Goal: Task Accomplishment & Management: Manage account settings

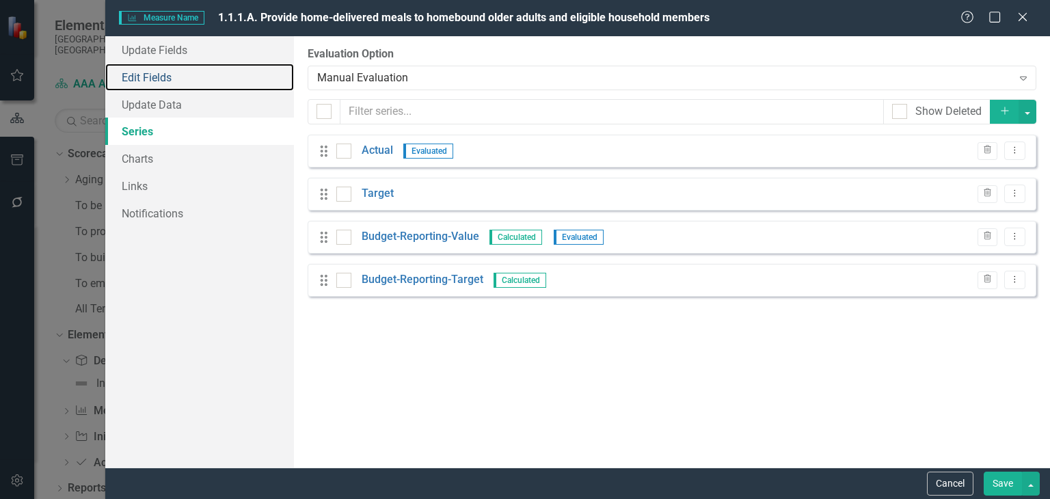
click at [230, 78] on link "Edit Fields" at bounding box center [199, 77] width 189 height 27
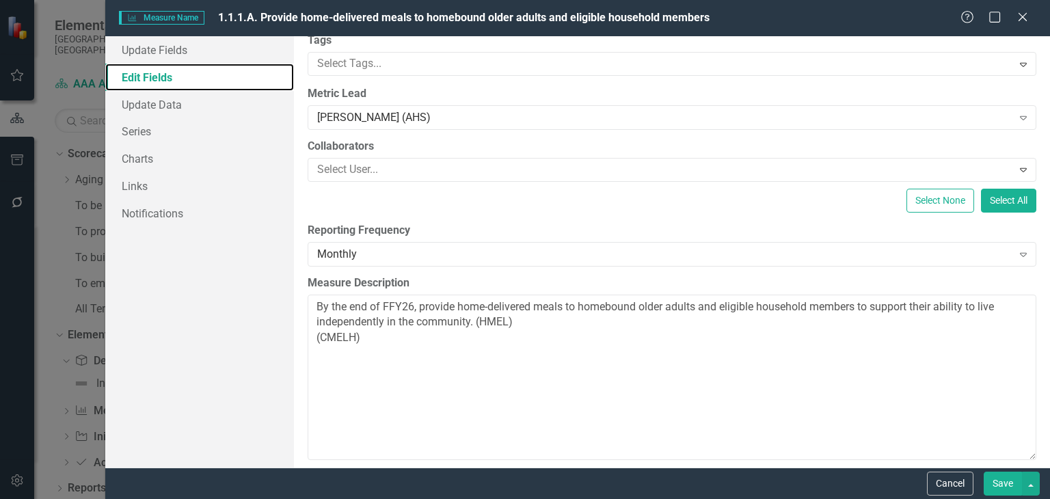
scroll to position [126, 0]
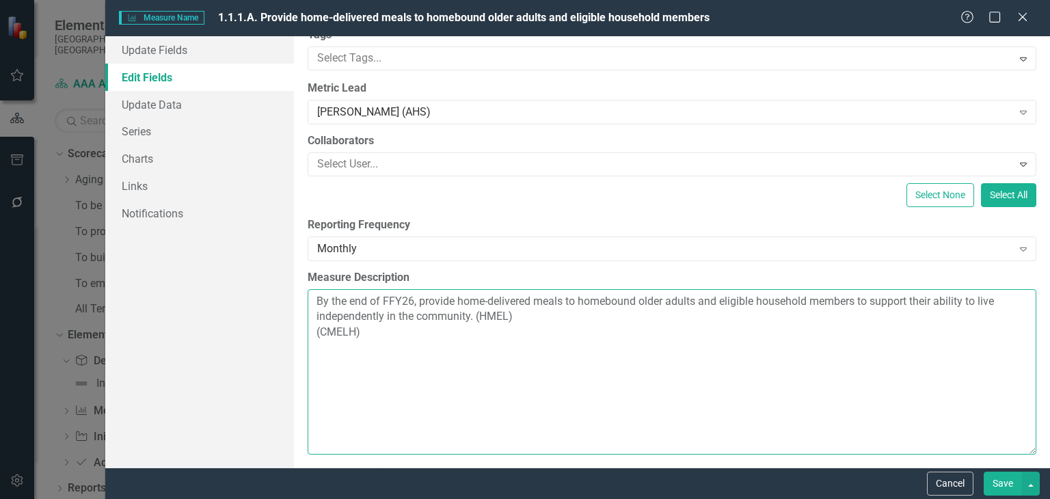
click at [377, 353] on textarea "By the end of FFY26, provide home-delivered meals to homebound older adults and…" at bounding box center [672, 371] width 729 height 165
paste textarea "Increase the number of Home-Delivered and Congregate meals served by 5% by the …"
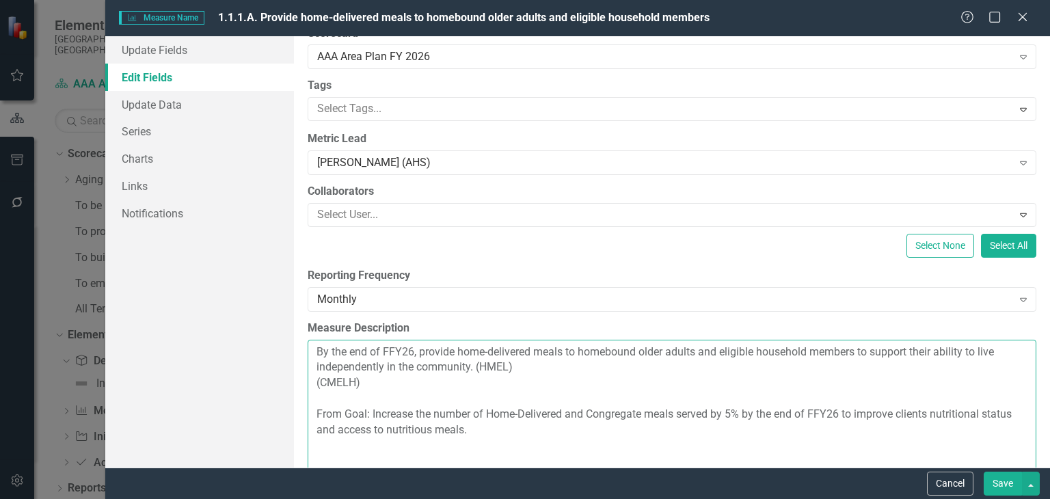
scroll to position [72, 0]
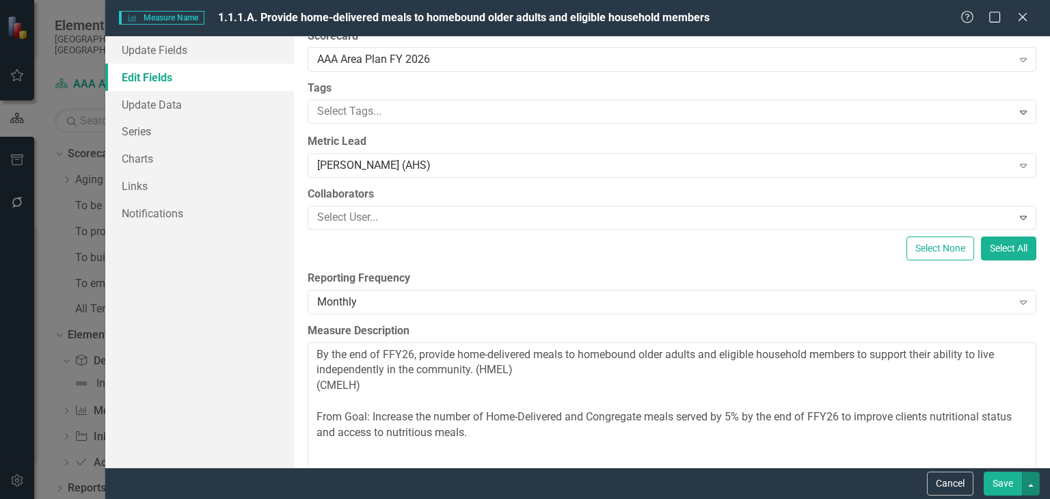
click at [1028, 479] on button "button" at bounding box center [1031, 484] width 18 height 24
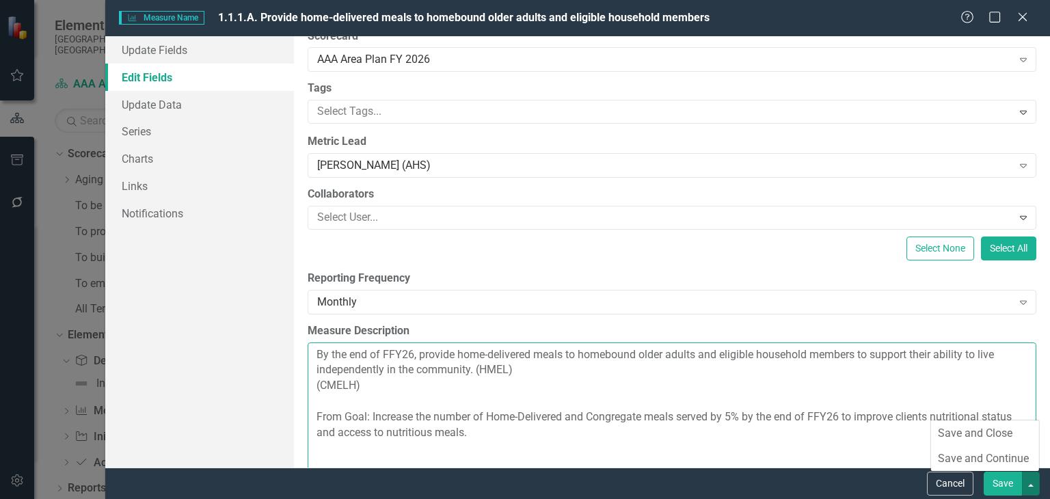
click at [551, 436] on textarea "By the end of FFY26, provide home-delivered meals to homebound older adults and…" at bounding box center [672, 425] width 729 height 165
drag, startPoint x: 525, startPoint y: 432, endPoint x: 291, endPoint y: 401, distance: 235.9
click at [291, 401] on div "Update Fields Edit Fields Update Data Series Charts Links Notifications "Update…" at bounding box center [577, 251] width 945 height 431
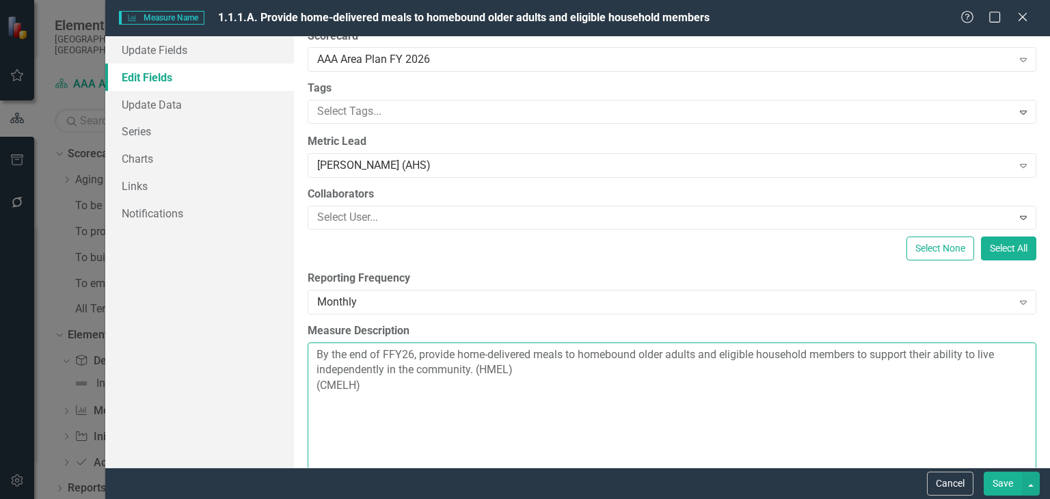
type textarea "By the end of FFY26, provide home-delivered meals to homebound older adults and…"
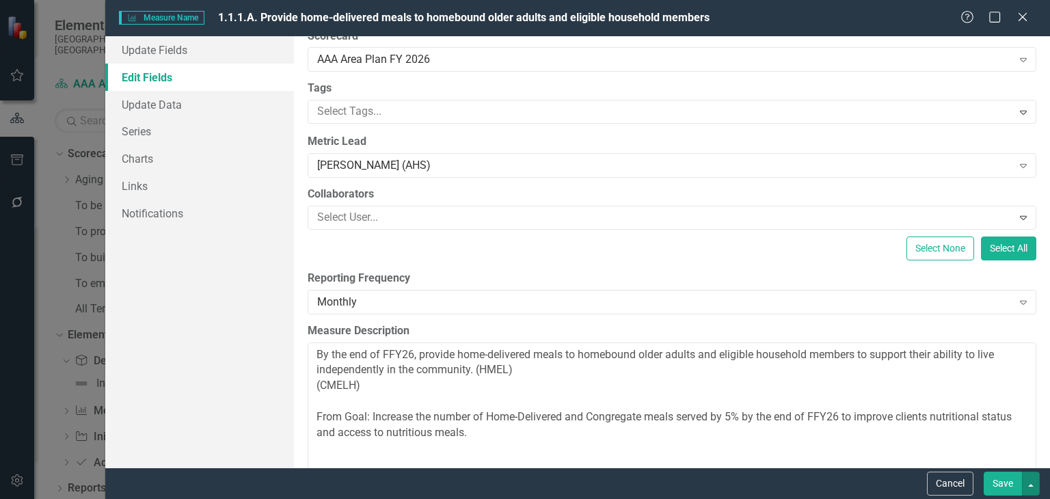
click at [1032, 491] on button "button" at bounding box center [1031, 484] width 18 height 24
click at [1026, 460] on link "Save and Continue" at bounding box center [985, 458] width 108 height 25
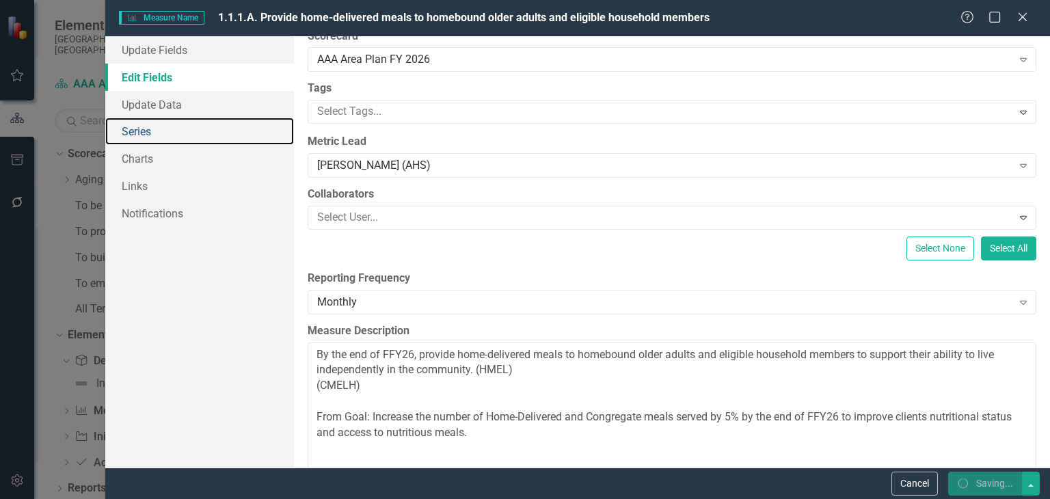
click at [172, 127] on link "Series" at bounding box center [199, 131] width 189 height 27
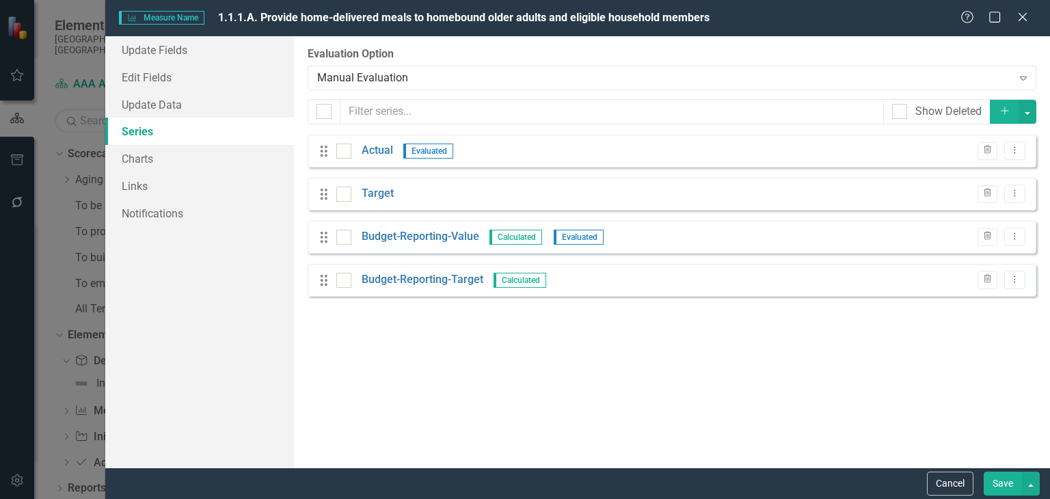
drag, startPoint x: 1010, startPoint y: 489, endPoint x: 1048, endPoint y: 441, distance: 60.9
click at [1048, 441] on div "From this page, you can add, edit, delete, or duplicate the measure series for …" at bounding box center [672, 251] width 756 height 431
click at [996, 479] on button "Save" at bounding box center [1003, 484] width 38 height 24
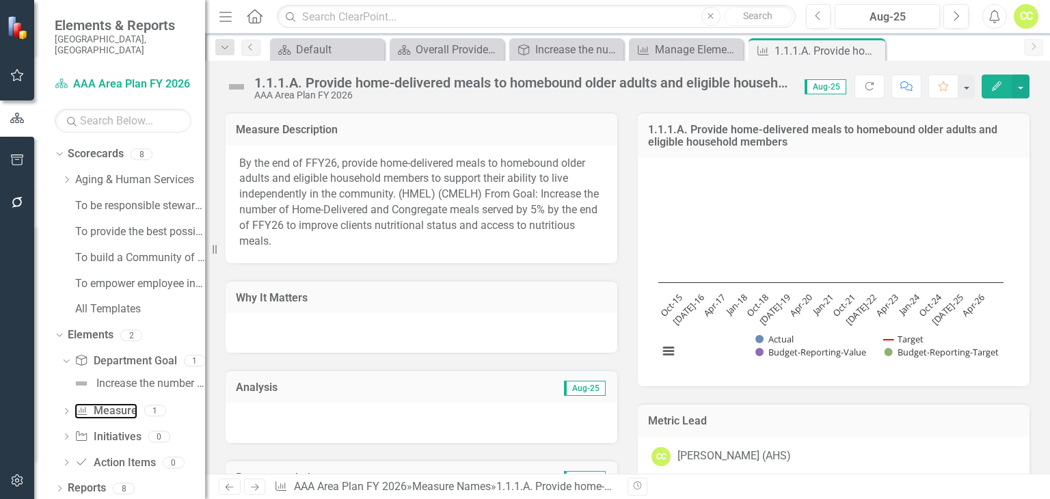
click at [90, 403] on link "Measure Name Measure" at bounding box center [106, 411] width 62 height 16
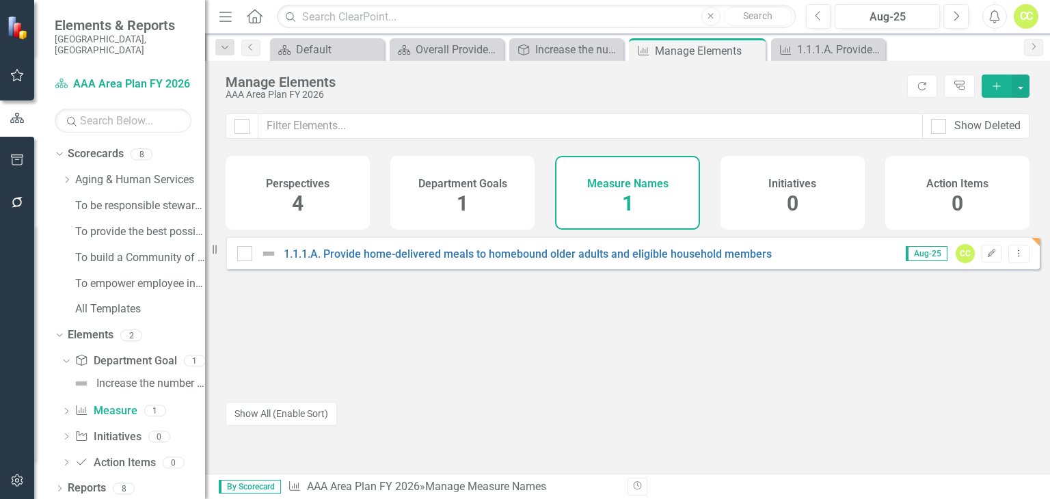
click at [1001, 84] on icon "Add" at bounding box center [997, 86] width 12 height 10
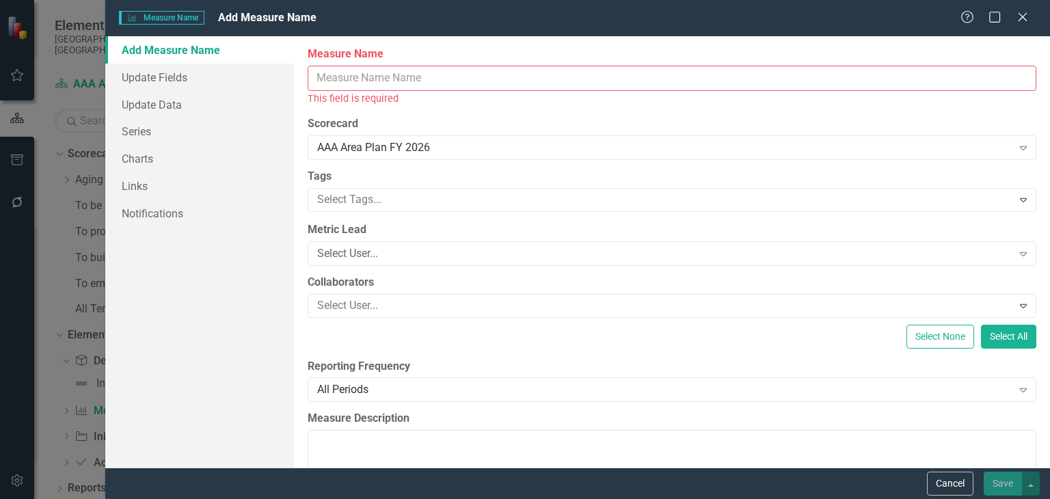
click at [462, 89] on input "Measure Name" at bounding box center [672, 78] width 729 height 25
paste input "provide congregate meals at 7 neighborhood nutrition centers, 8 grocery store c…"
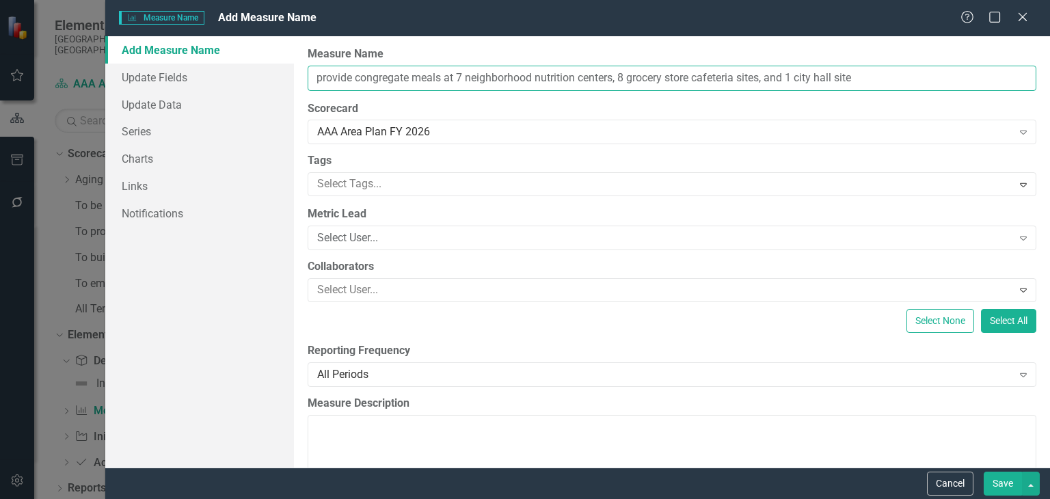
drag, startPoint x: 323, startPoint y: 81, endPoint x: 301, endPoint y: 67, distance: 26.2
click at [301, 67] on div "ClearPoint Can Do More! How ClearPoint Can Help Close Enterprise plans can auto…" at bounding box center [672, 251] width 756 height 431
click at [377, 70] on input "provide congregate meals at 7 neighborhood nutrition centers, 8 grocery store c…" at bounding box center [672, 78] width 729 height 25
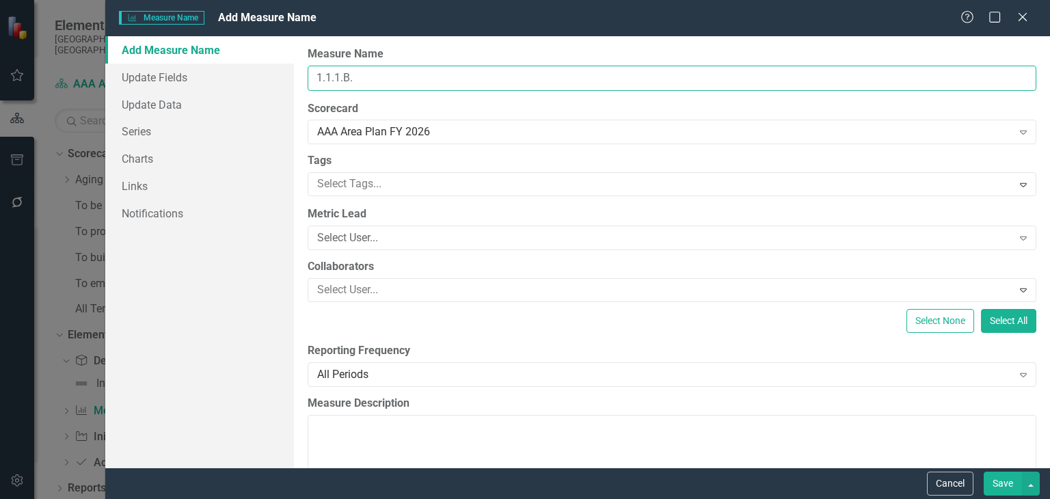
paste input "provide congregate meals at 7 neighborhood nutrition centers, 8 grocery store c…"
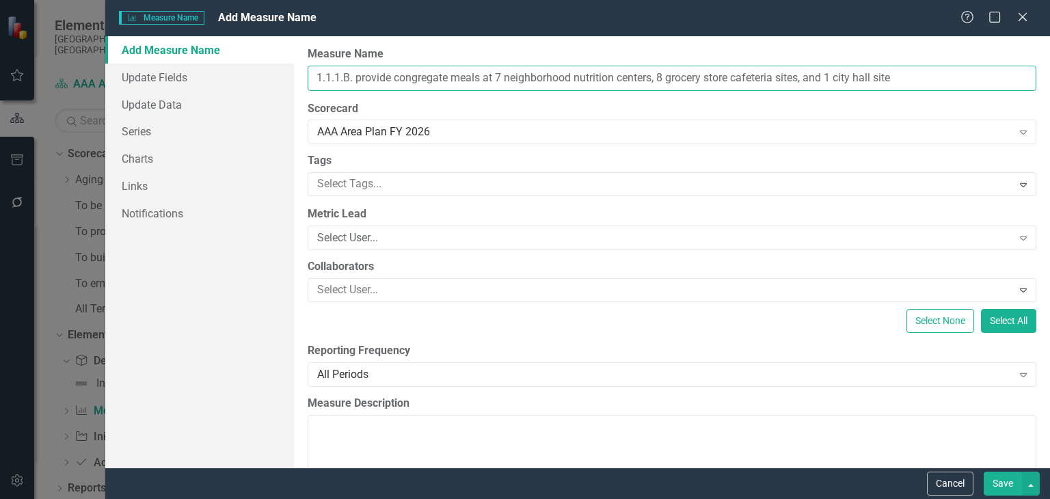
click at [360, 81] on input "1.1.1.B. provide congregate meals at 7 neighborhood nutrition centers, 8 grocer…" at bounding box center [672, 78] width 729 height 25
drag, startPoint x: 903, startPoint y: 81, endPoint x: 395, endPoint y: 86, distance: 508.1
click at [395, 86] on input "1.1.1.B. Provide congregate meals at 7 neighborhood nutrition centers, 8 grocer…" at bounding box center [672, 78] width 729 height 25
drag, startPoint x: 580, startPoint y: 77, endPoint x: 498, endPoint y: 80, distance: 81.4
click at [498, 80] on input "1.1.1.B. Provide Congregate Meals to Local Locations" at bounding box center [672, 78] width 729 height 25
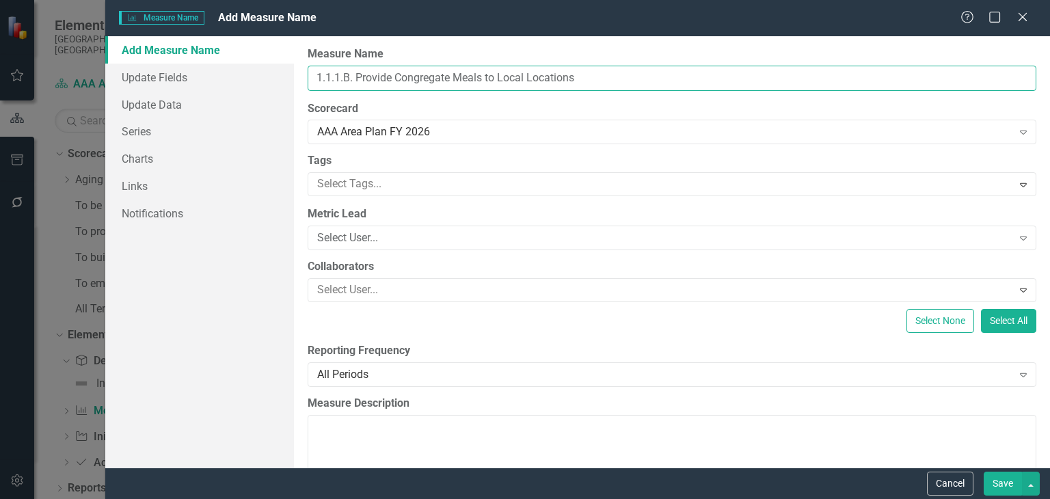
type input "1.1.1.B. Provide Congregate Meals to Local Locations"
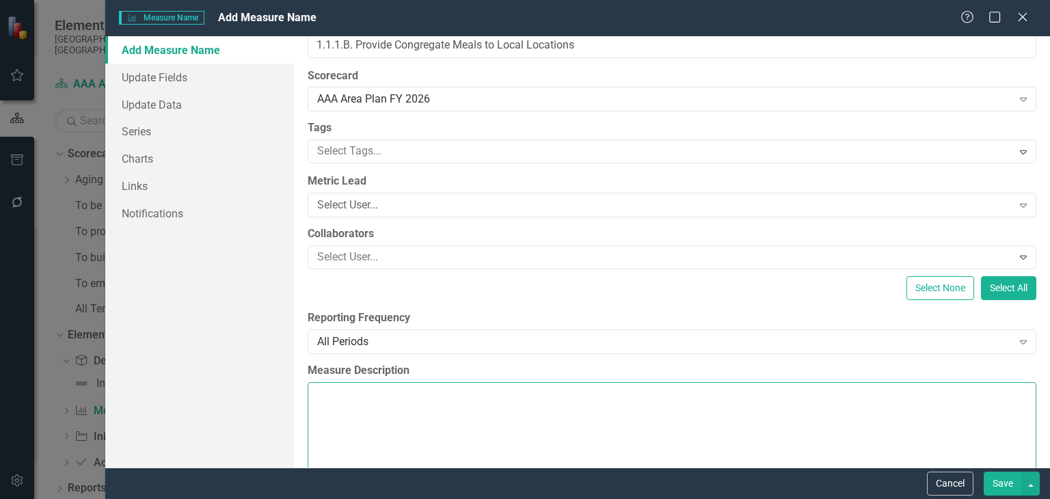
click at [519, 406] on textarea "Measure Description" at bounding box center [672, 464] width 729 height 165
paste textarea "b. By the end of FFY26, provide congregate meals at 7 neighborhood nutrition ce…"
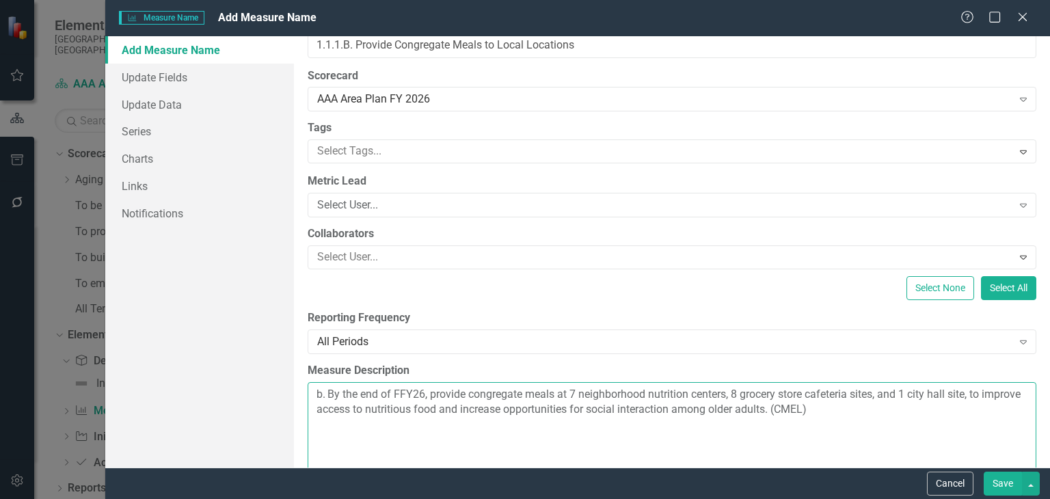
click at [327, 395] on textarea "b. By the end of FFY26, provide congregate meals at 7 neighborhood nutrition ce…" at bounding box center [672, 464] width 729 height 165
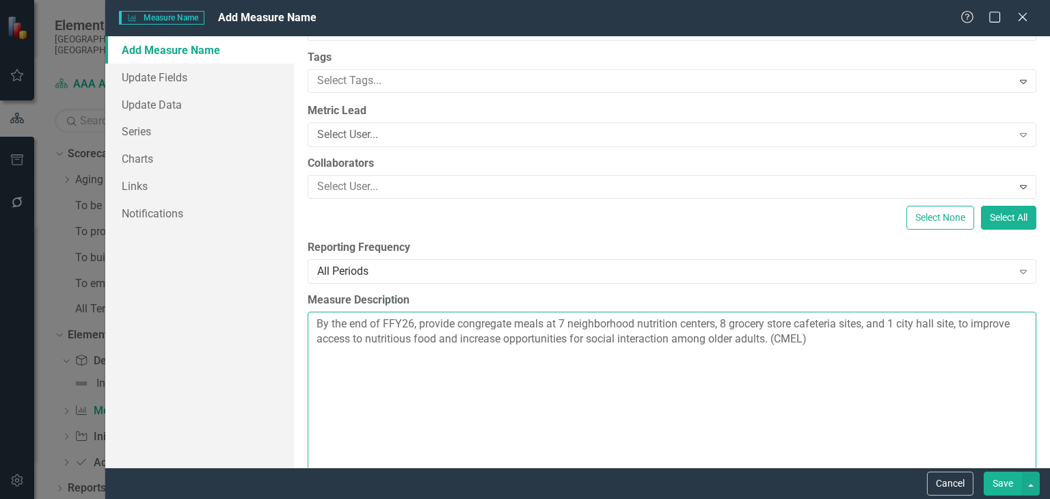
scroll to position [104, 0]
click at [839, 388] on textarea "By the end of FFY26, provide congregate meals at 7 neighborhood nutrition cente…" at bounding box center [672, 393] width 729 height 165
paste textarea "Increase the number of Home-Delivered and Congregate meals served by 5% by the …"
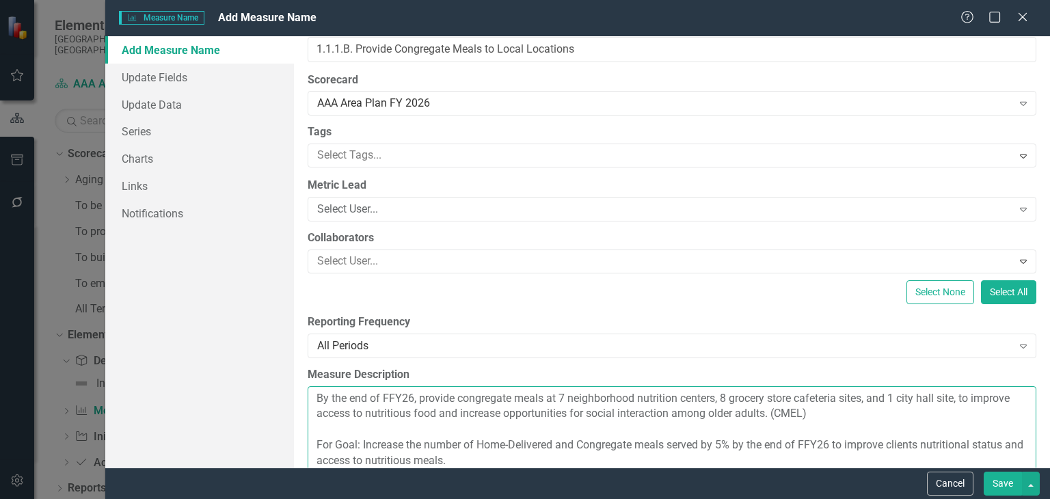
scroll to position [29, 0]
type textarea "By the end of FFY26, provide congregate meals at 7 neighborhood nutrition cente…"
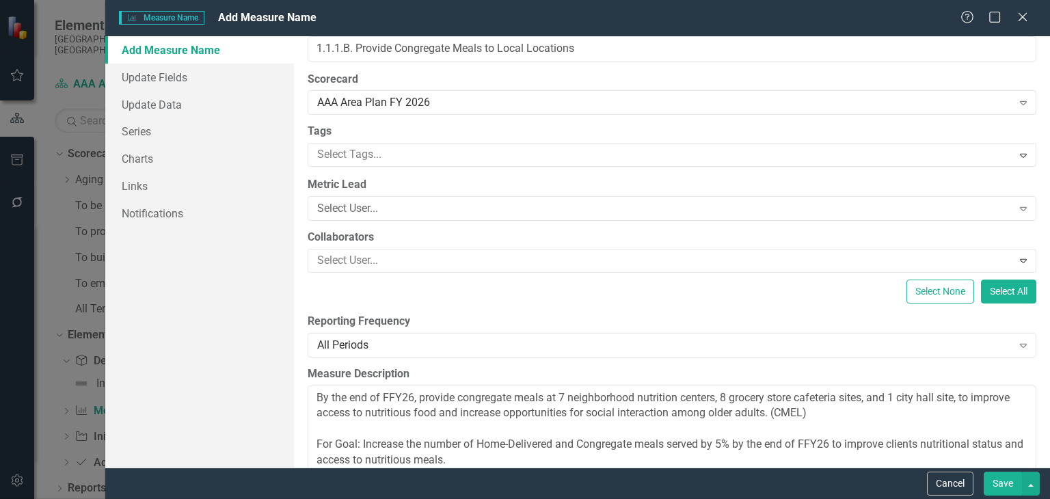
click at [559, 151] on div at bounding box center [662, 155] width 700 height 18
type input "repo"
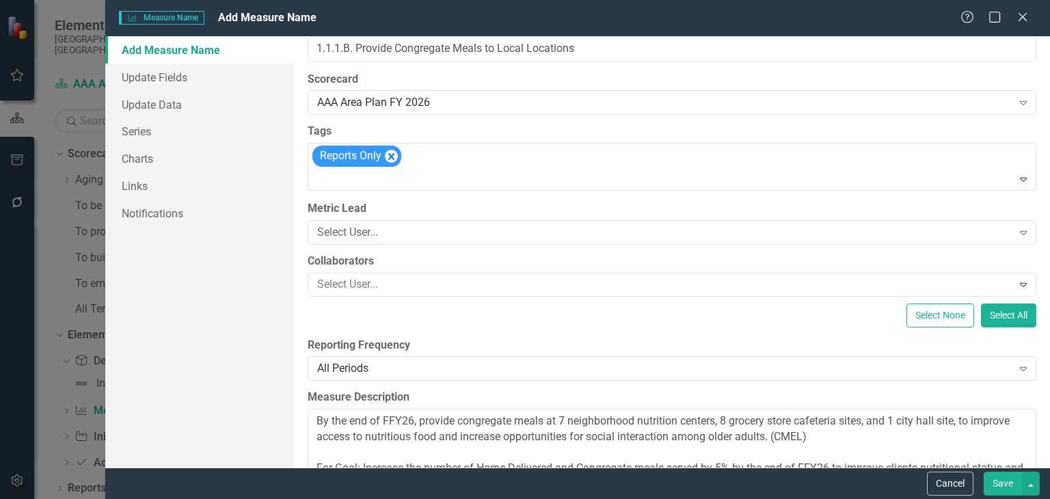
click at [452, 235] on div "Select User..." at bounding box center [664, 232] width 695 height 16
type input "cal"
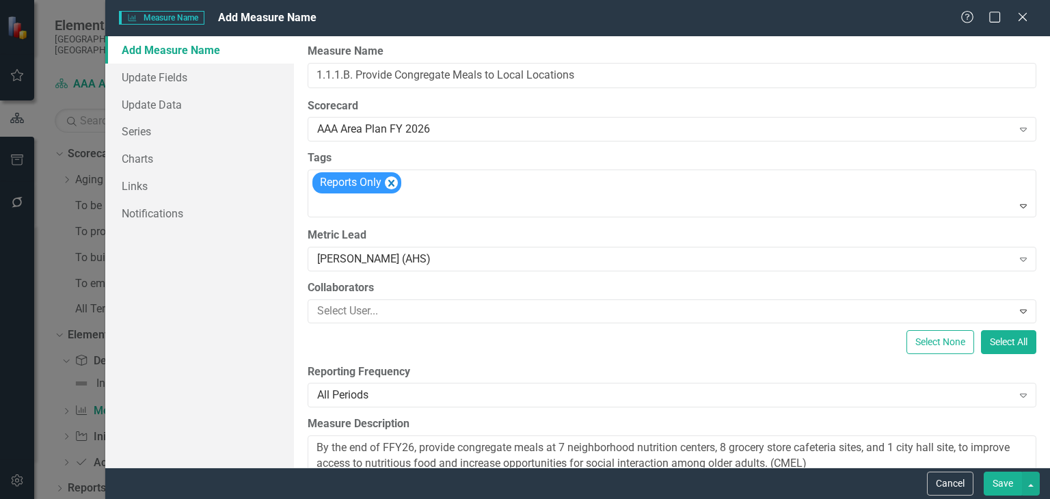
scroll to position [0, 0]
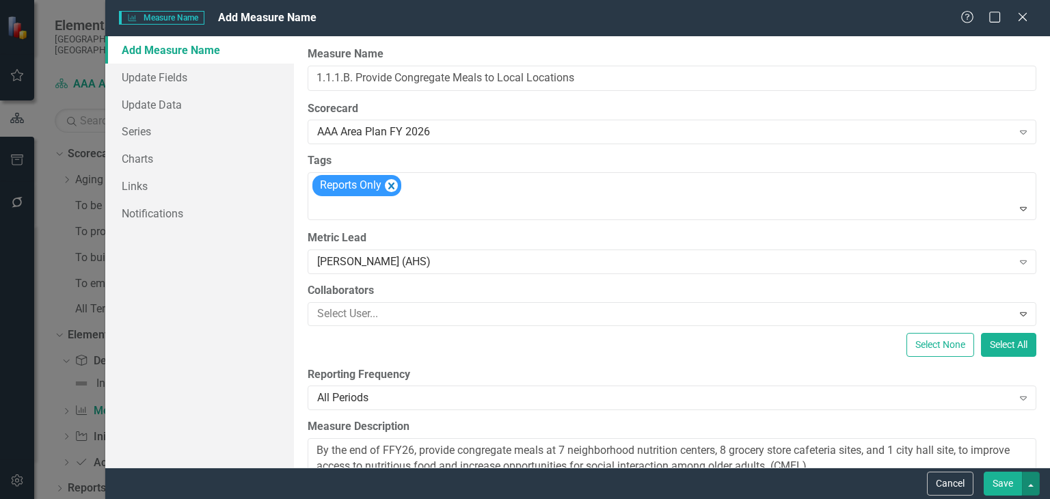
click at [1031, 488] on button "button" at bounding box center [1031, 484] width 18 height 24
click at [1009, 458] on link "Save and Continue" at bounding box center [985, 458] width 108 height 25
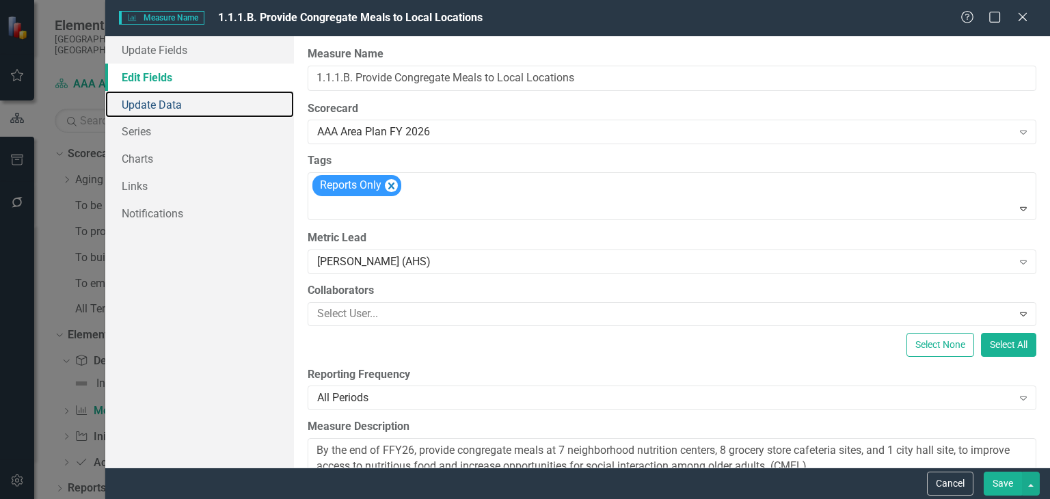
click at [226, 105] on link "Update Data" at bounding box center [199, 104] width 189 height 27
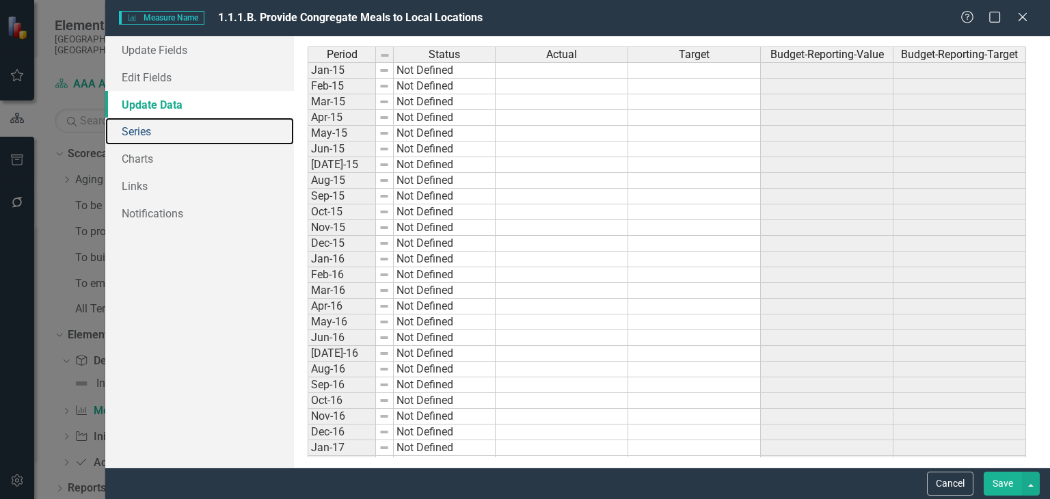
click at [208, 143] on link "Series" at bounding box center [199, 131] width 189 height 27
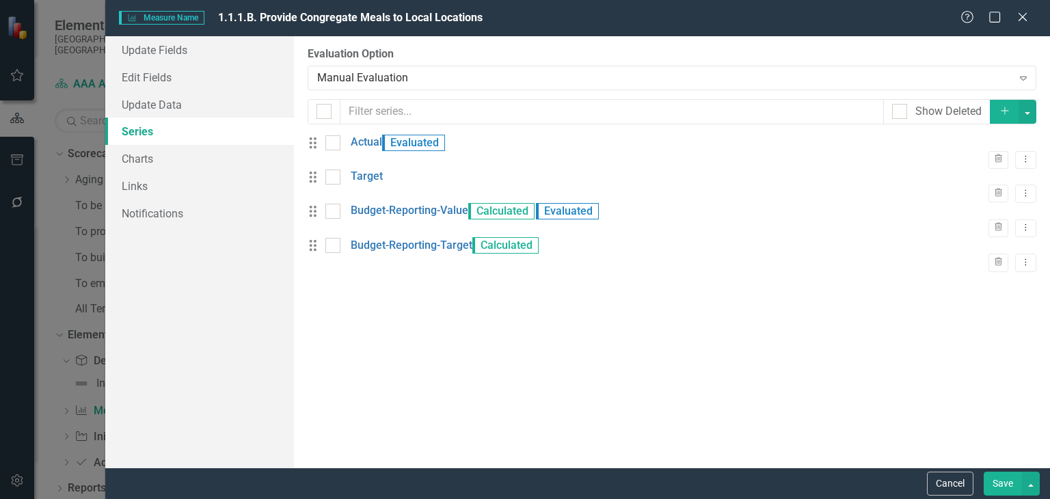
click at [1020, 198] on icon "Dropdown Menu" at bounding box center [1026, 193] width 12 height 9
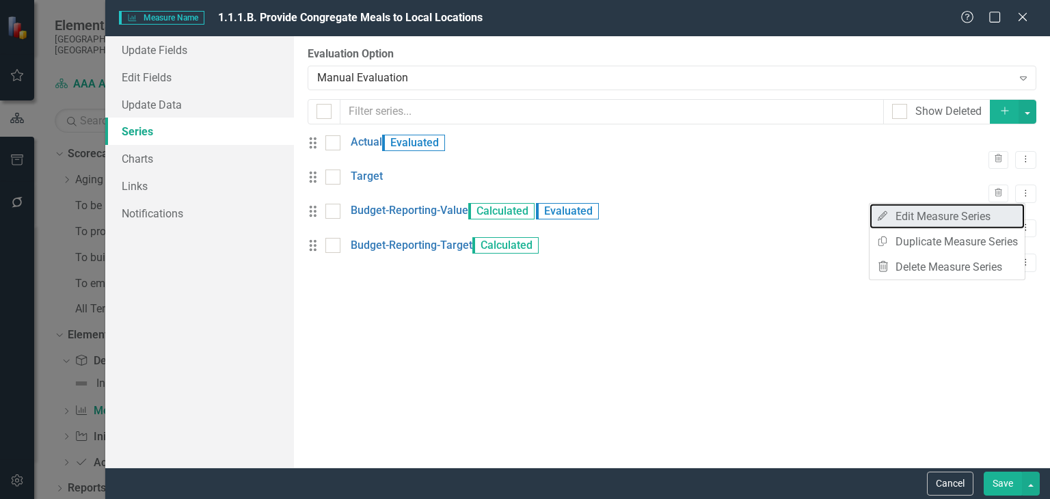
click at [957, 215] on link "Edit Edit Measure Series" at bounding box center [947, 216] width 155 height 25
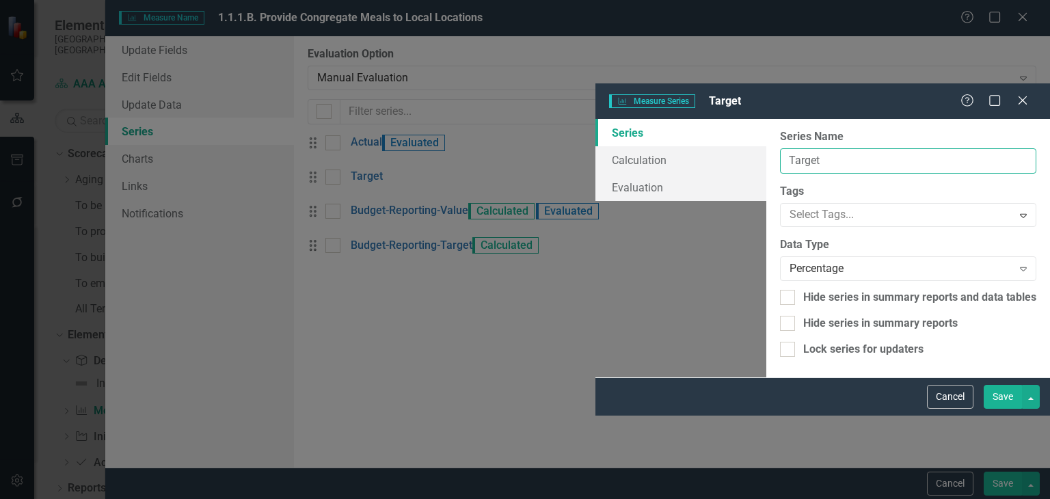
click at [780, 148] on input "Target" at bounding box center [908, 160] width 256 height 25
paste input "Neighborhood Centers"
type input "Target Neighborhood Centers"
click at [790, 261] on div "Percentage" at bounding box center [901, 269] width 223 height 16
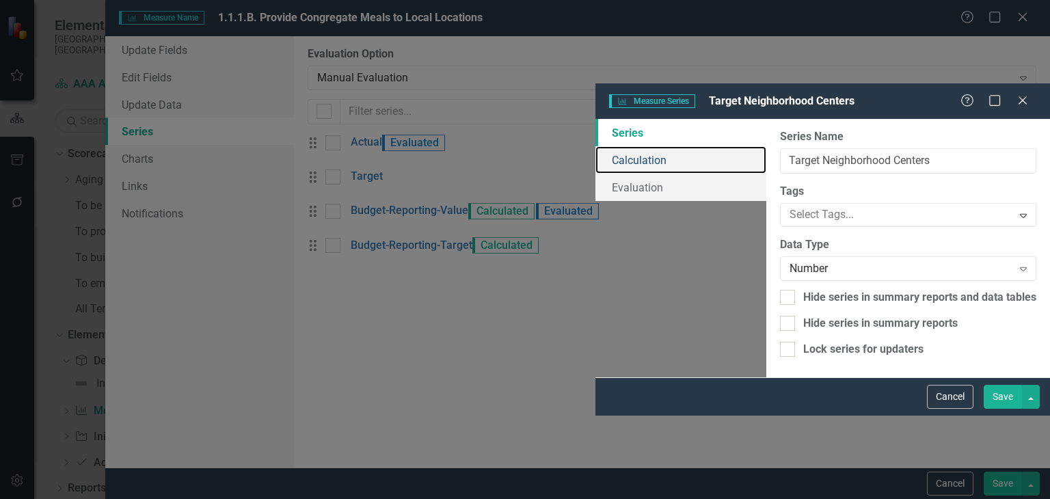
click at [596, 146] on link "Calculation" at bounding box center [681, 159] width 171 height 27
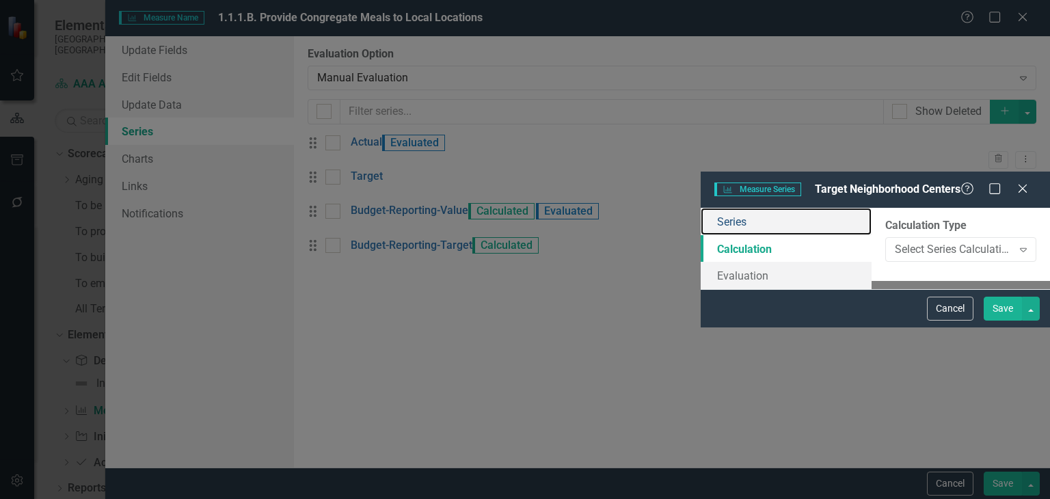
click at [701, 208] on link "Series" at bounding box center [786, 221] width 171 height 27
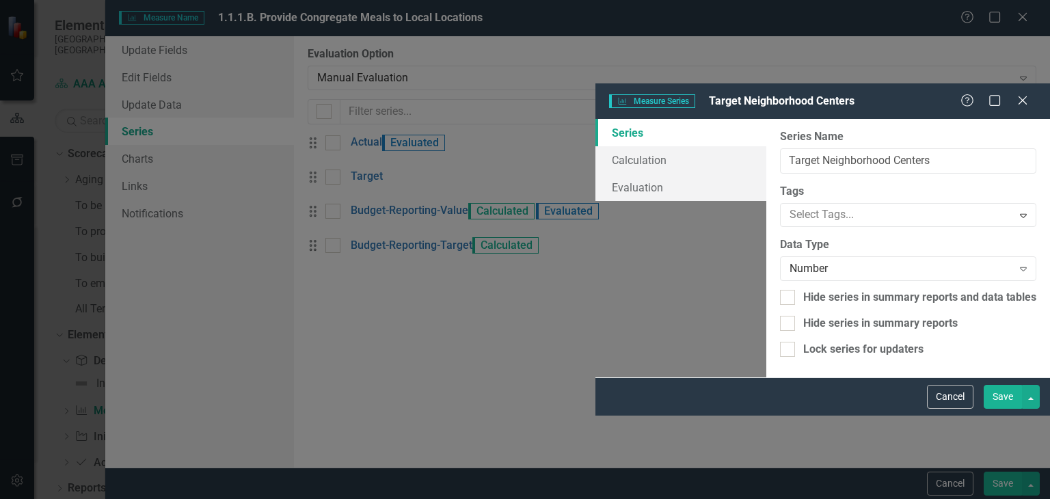
click at [1015, 409] on button "Save" at bounding box center [1003, 397] width 38 height 24
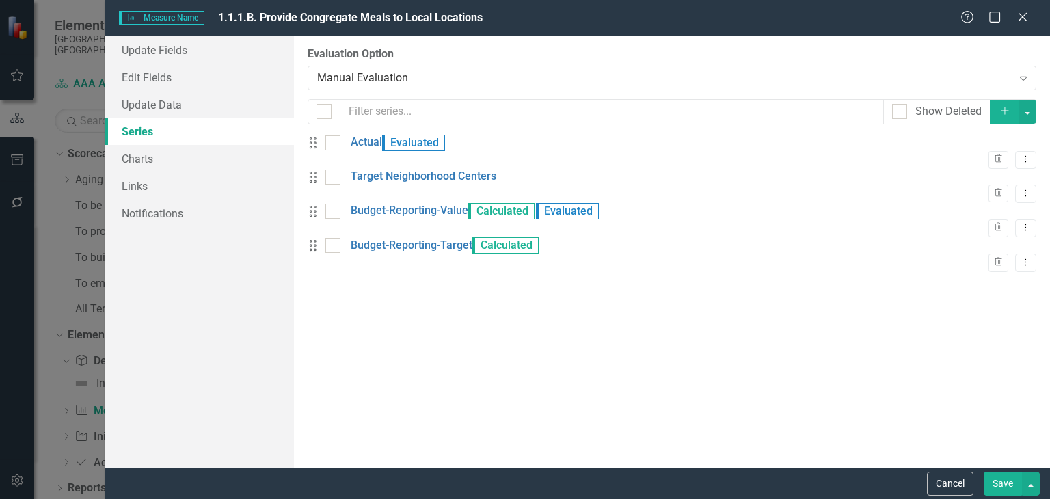
click at [1022, 153] on button "Dropdown Menu" at bounding box center [1025, 160] width 21 height 18
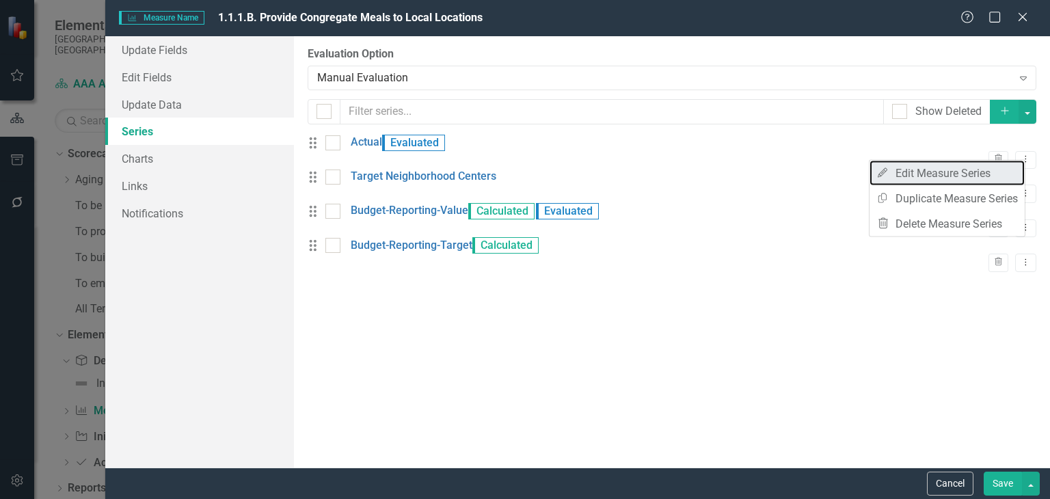
click at [911, 167] on link "Edit Edit Measure Series" at bounding box center [947, 173] width 155 height 25
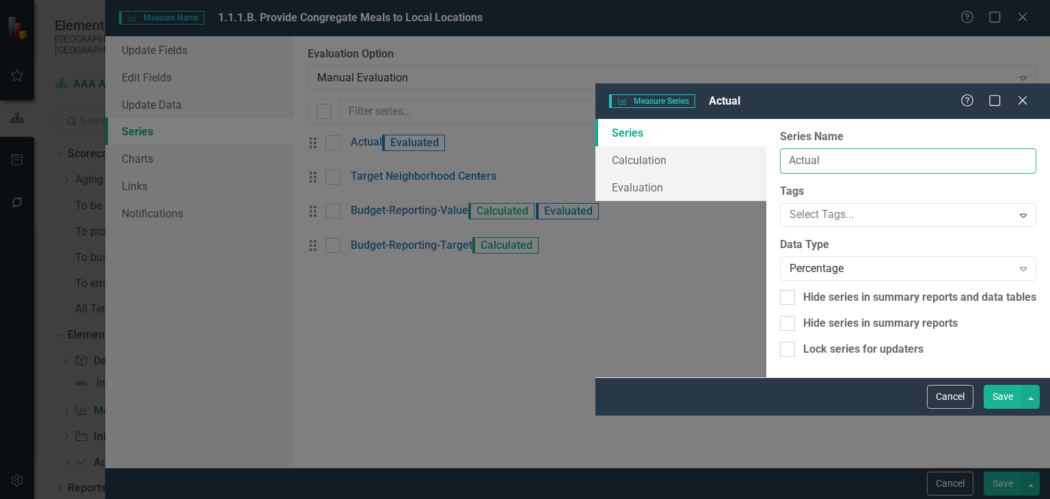
click at [780, 148] on input "Actual" at bounding box center [908, 160] width 256 height 25
paste input "Recorded neighborhood centers"
click at [780, 148] on input "Actual Recorded neighborhood centers" at bounding box center [908, 160] width 256 height 25
click at [780, 148] on input "Actual Recorded neighborhood Centers" at bounding box center [908, 160] width 256 height 25
click at [780, 148] on input "Actual Recorded Neighborhood Centers" at bounding box center [908, 160] width 256 height 25
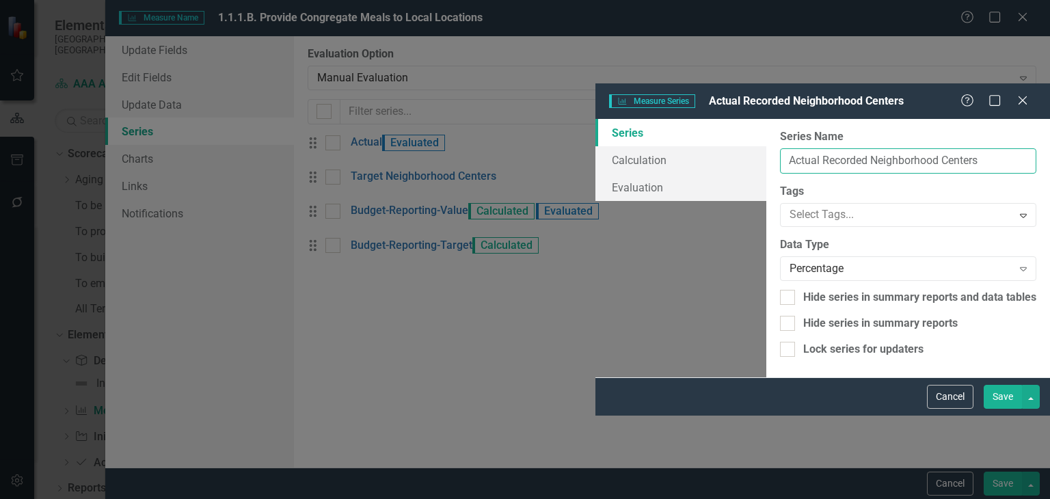
click at [780, 148] on input "Actual Recorded Neighborhood Centers" at bounding box center [908, 160] width 256 height 25
type input "Actual Neighborhood Centers"
click at [1000, 409] on button "Save" at bounding box center [1003, 397] width 38 height 24
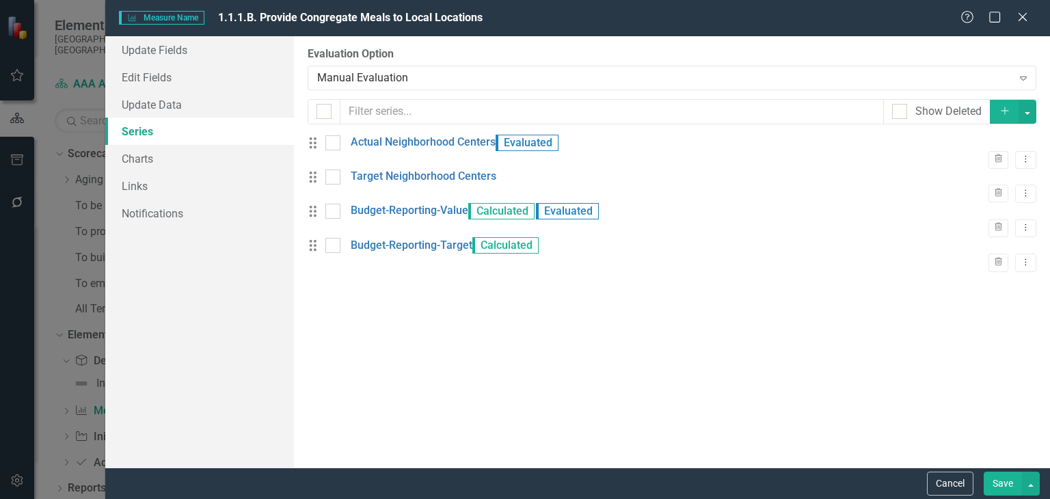
click at [414, 219] on link "Budget-Reporting-Value" at bounding box center [410, 211] width 118 height 16
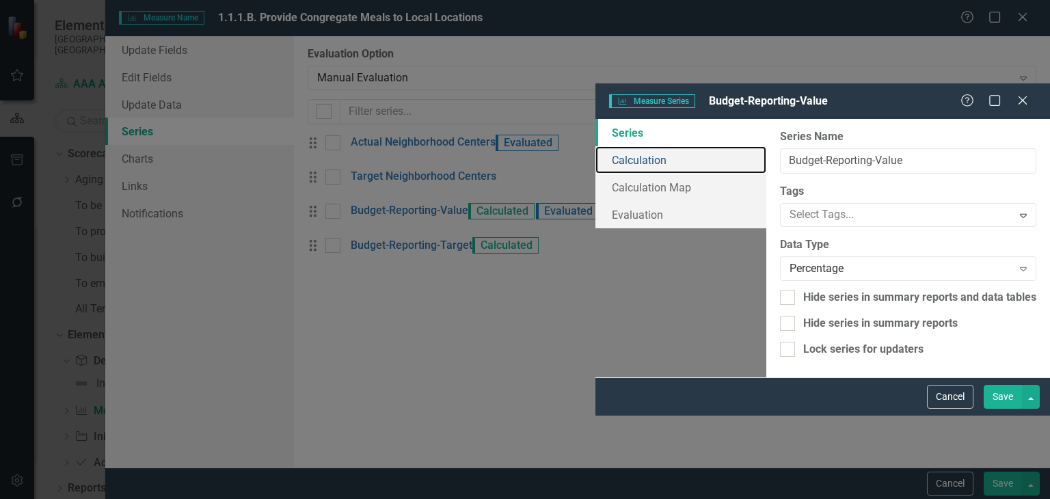
click at [596, 146] on link "Calculation" at bounding box center [681, 159] width 171 height 27
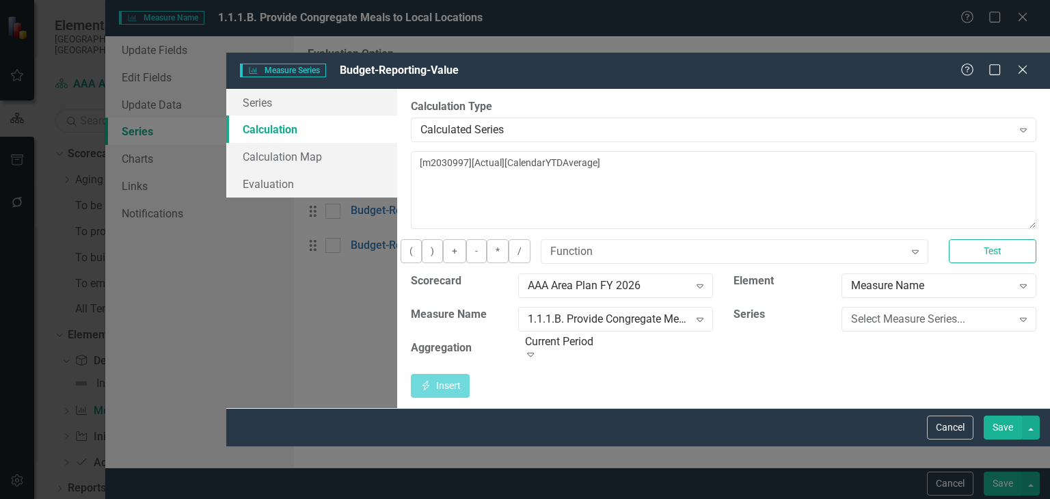
click at [1006, 440] on button "Save" at bounding box center [1003, 428] width 38 height 24
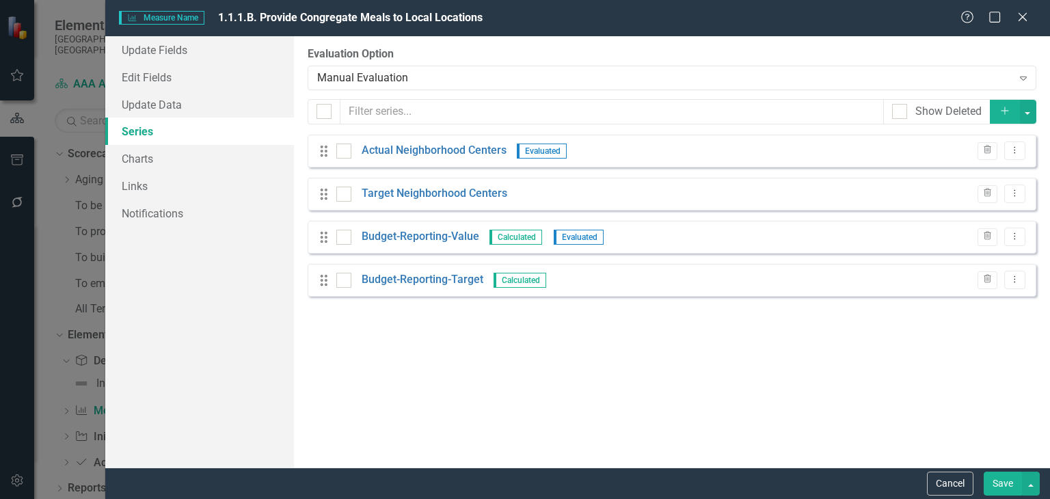
click at [1005, 110] on icon "Add" at bounding box center [1005, 111] width 12 height 10
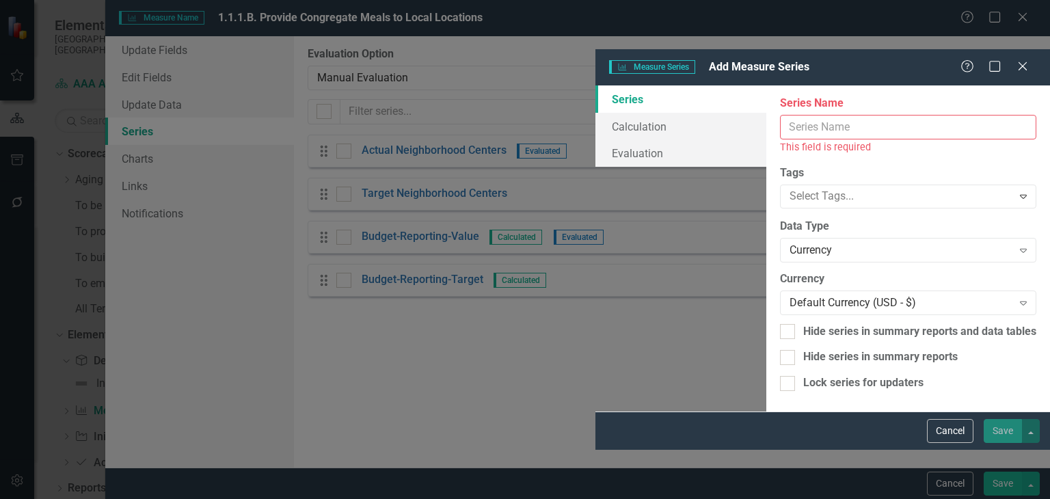
click at [825, 115] on input "Measure Name" at bounding box center [908, 127] width 256 height 25
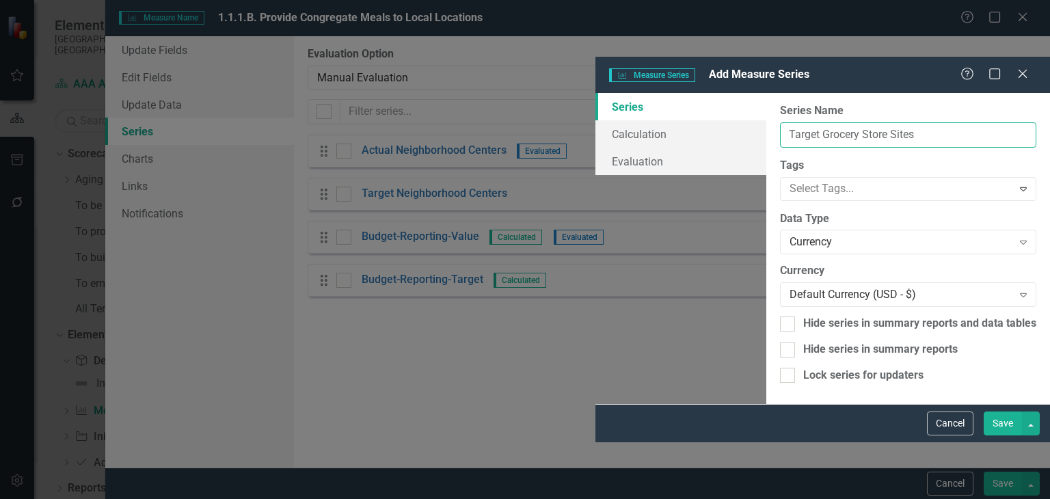
type input "Target Grocery Store Sites"
click at [994, 436] on button "Save" at bounding box center [1003, 424] width 38 height 24
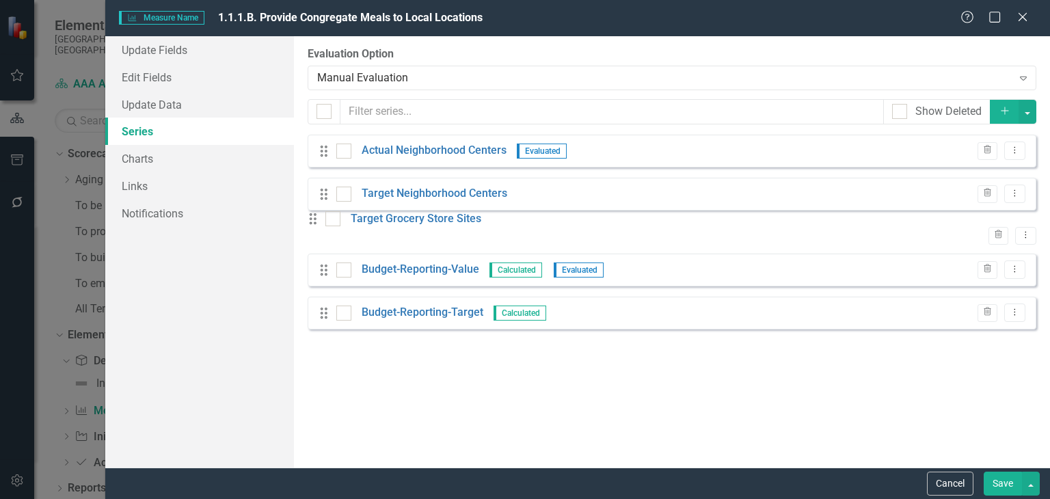
drag, startPoint x: 324, startPoint y: 326, endPoint x: 324, endPoint y: 230, distance: 96.4
click at [324, 230] on div "Drag Actual Neighborhood Centers Evaluated Trash Dropdown Menu Drag Target Neig…" at bounding box center [672, 238] width 729 height 206
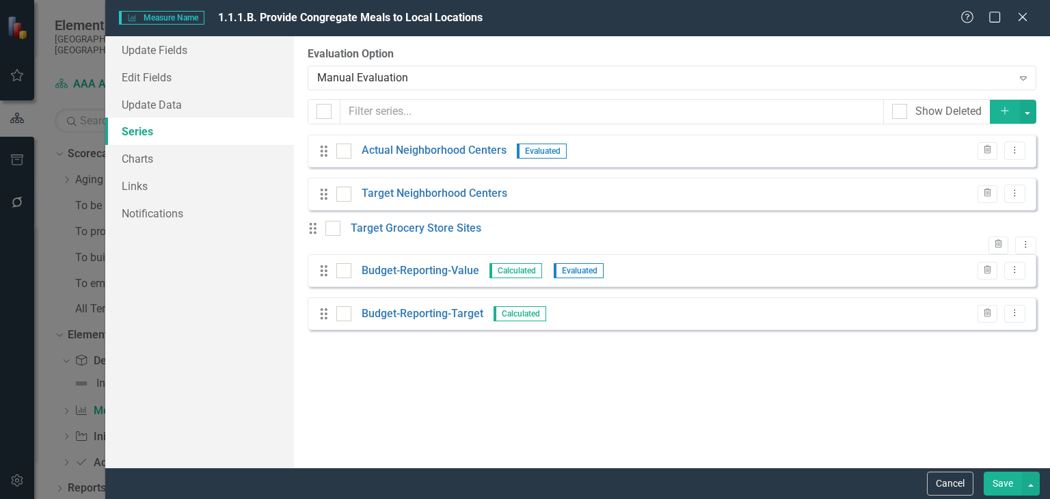
click at [1007, 110] on icon "Add" at bounding box center [1005, 111] width 12 height 10
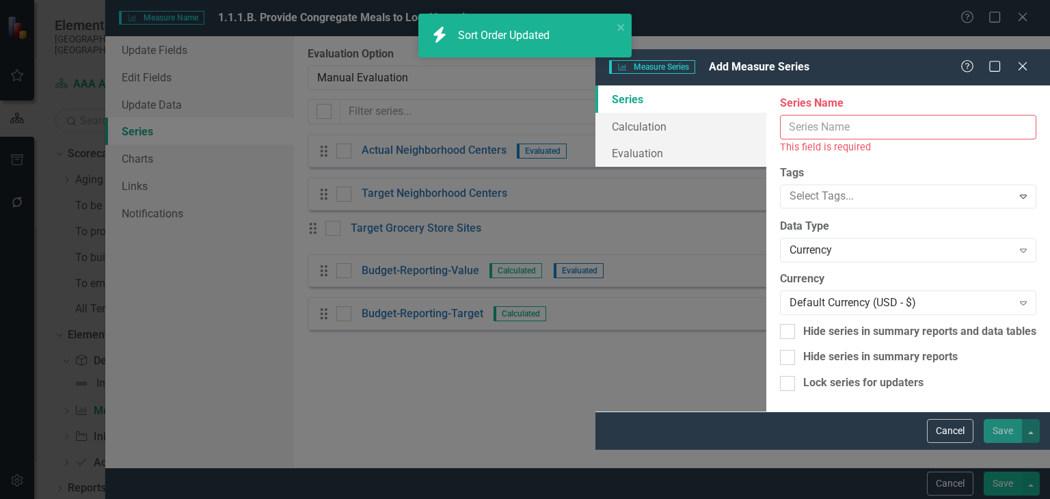
click at [818, 115] on input "Measure Name" at bounding box center [908, 127] width 256 height 25
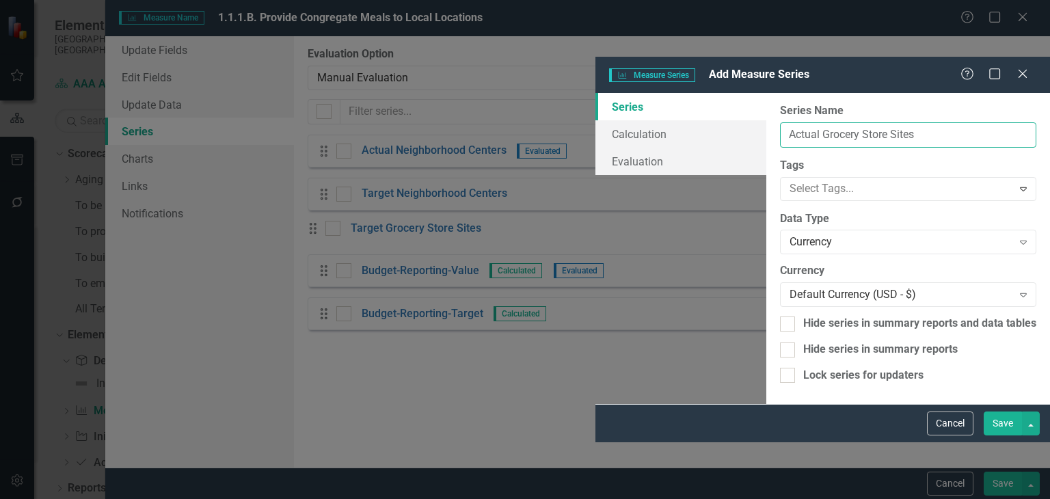
type input "Actual Grocery Store Sites"
click at [790, 235] on div "Currency" at bounding box center [901, 243] width 223 height 16
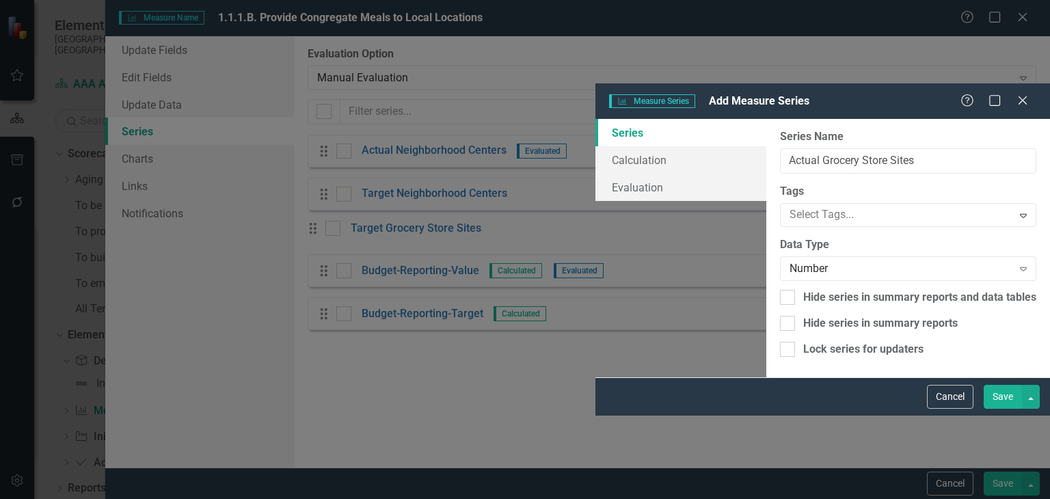
click at [1000, 409] on button "Save" at bounding box center [1003, 397] width 38 height 24
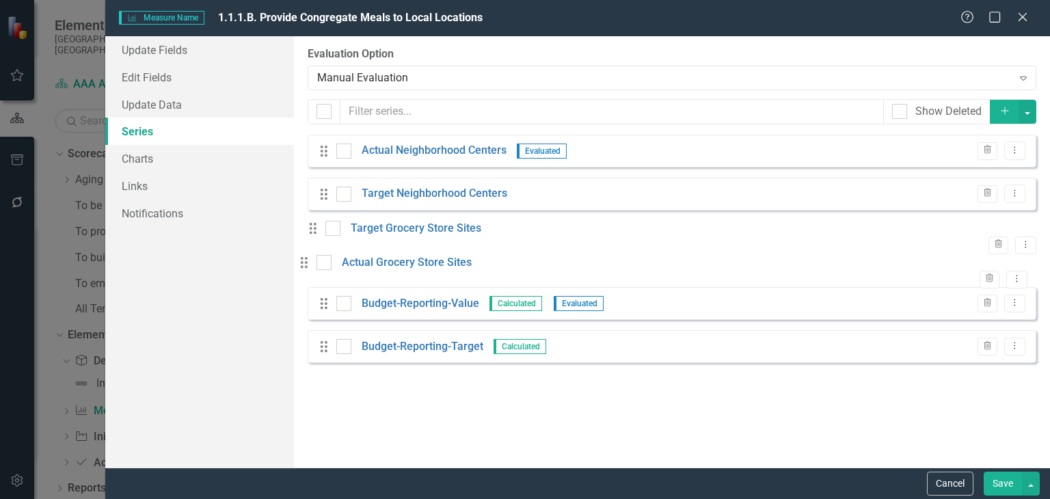
drag, startPoint x: 322, startPoint y: 367, endPoint x: 313, endPoint y: 272, distance: 94.8
click at [313, 272] on div "Drag Actual Neighborhood Centers Evaluated Trash Dropdown Menu Drag Target Neig…" at bounding box center [672, 255] width 729 height 240
drag, startPoint x: 325, startPoint y: 275, endPoint x: 317, endPoint y: 225, distance: 50.6
click at [317, 225] on div "Drag Actual Neighborhood Centers Evaluated Trash Dropdown Menu Drag Target Neig…" at bounding box center [672, 250] width 729 height 230
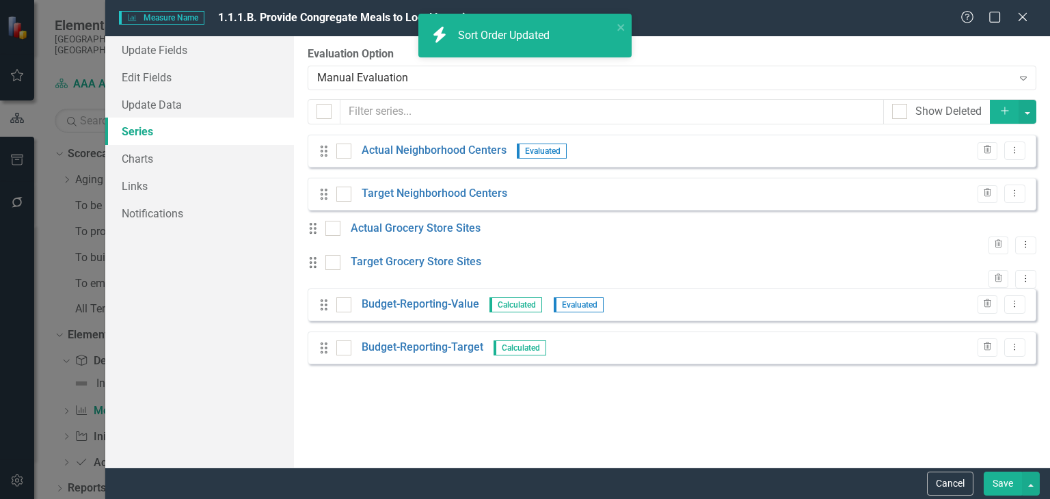
click at [1018, 274] on button "Dropdown Menu" at bounding box center [1025, 279] width 21 height 18
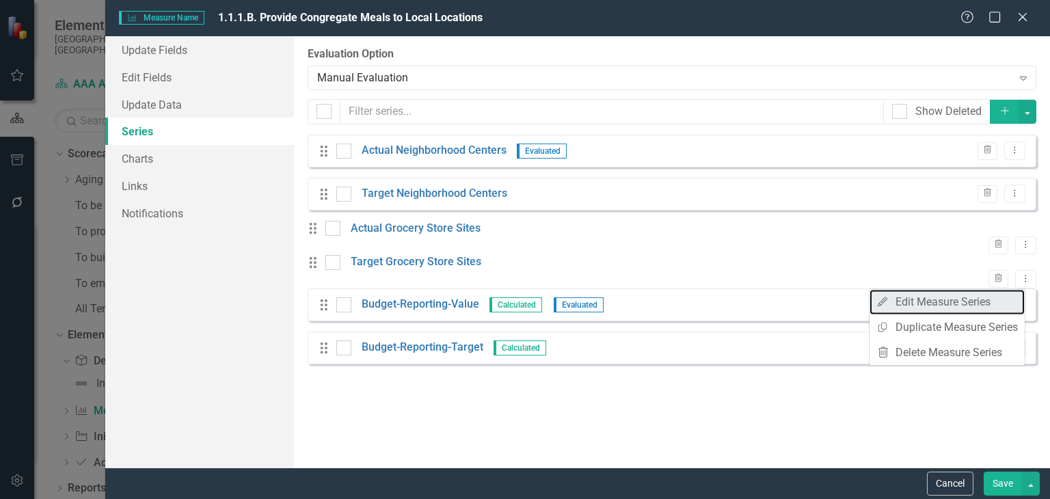
click at [938, 313] on link "Edit Edit Measure Series" at bounding box center [947, 301] width 155 height 25
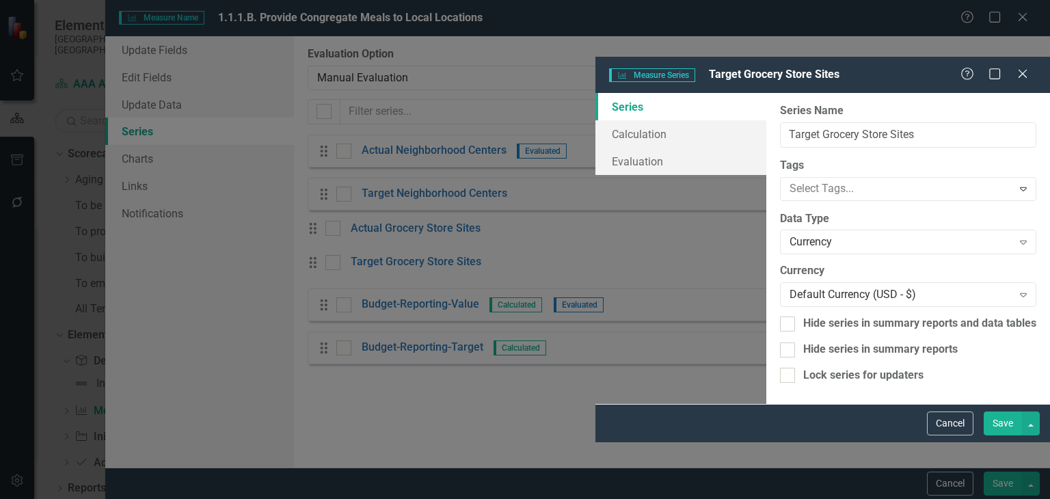
click at [780, 230] on div "Currency Expand" at bounding box center [908, 242] width 256 height 25
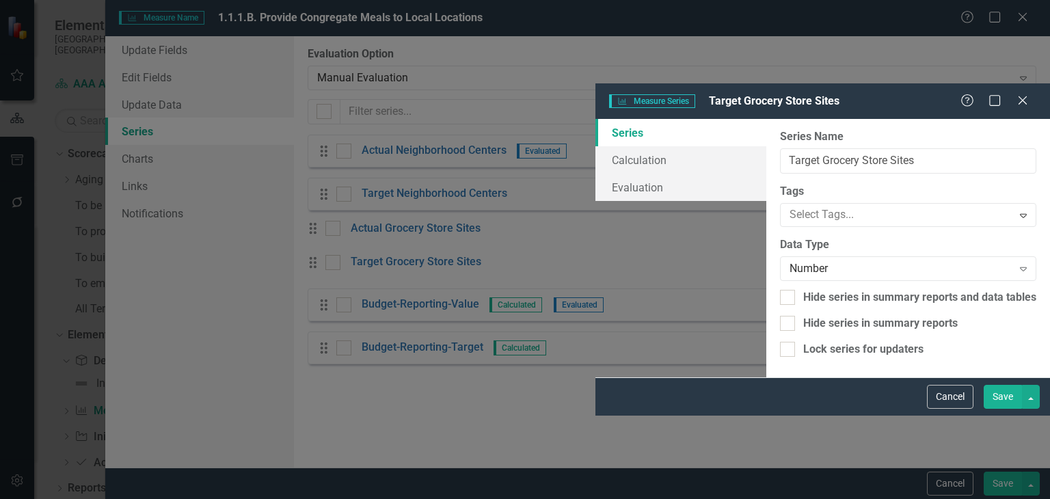
click at [1010, 409] on button "Save" at bounding box center [1003, 397] width 38 height 24
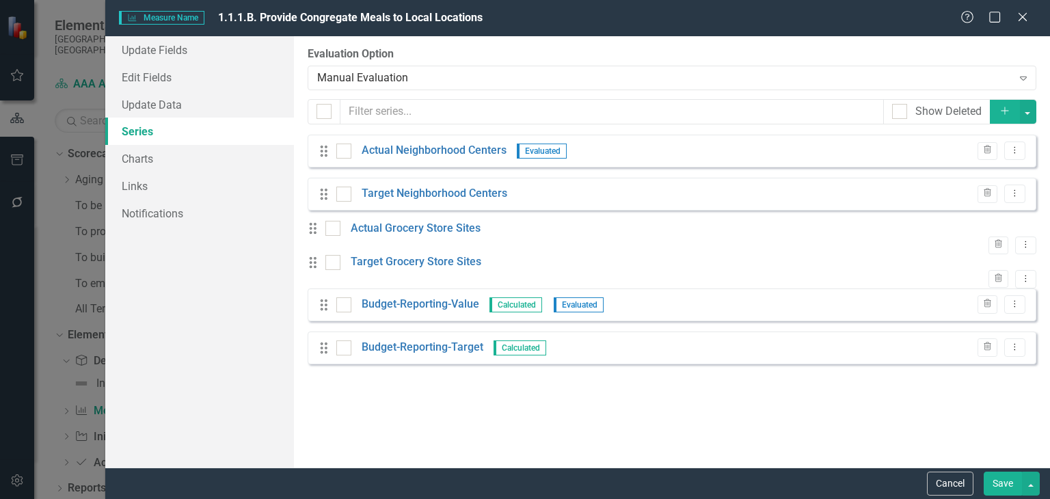
click at [1002, 114] on icon "Add" at bounding box center [1005, 111] width 12 height 10
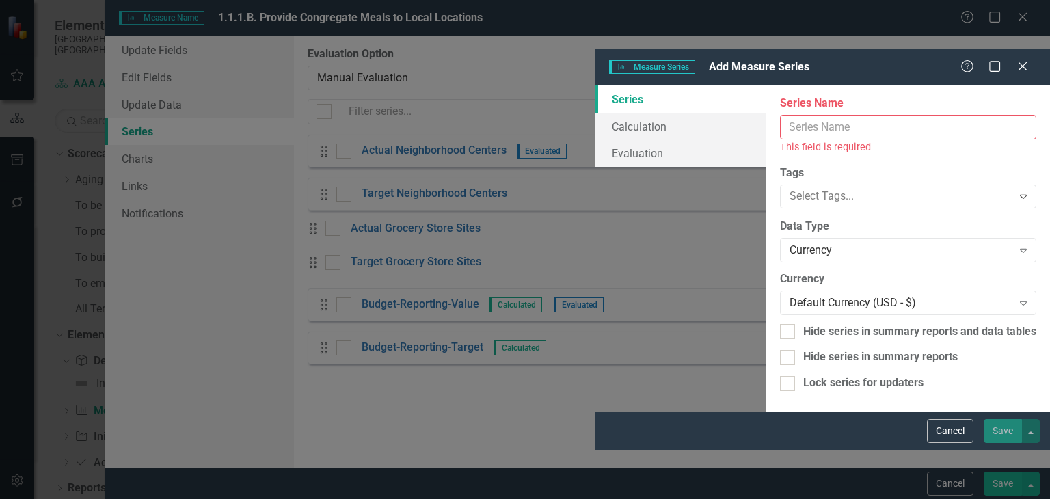
click at [816, 115] on input "Measure Name" at bounding box center [908, 127] width 256 height 25
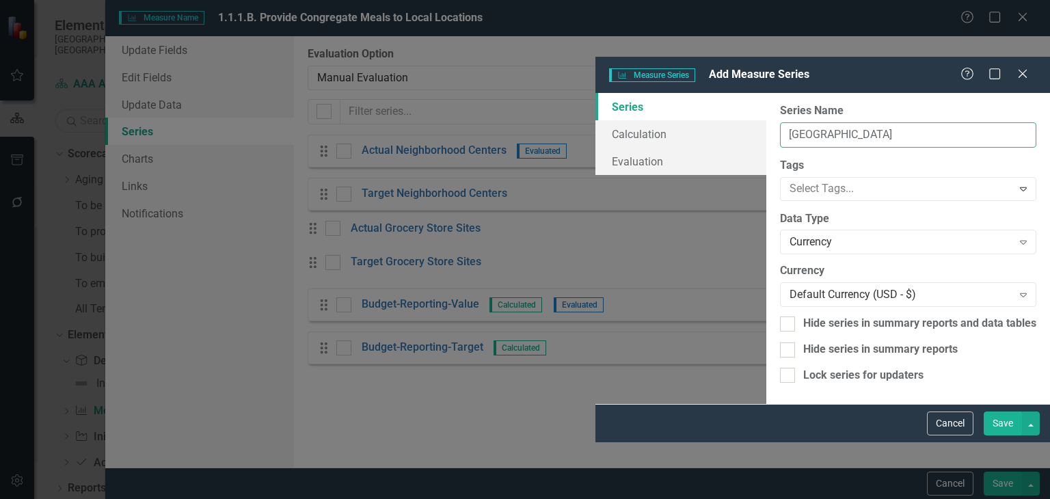
type input "[GEOGRAPHIC_DATA]"
click at [790, 235] on div "Currency" at bounding box center [901, 243] width 223 height 16
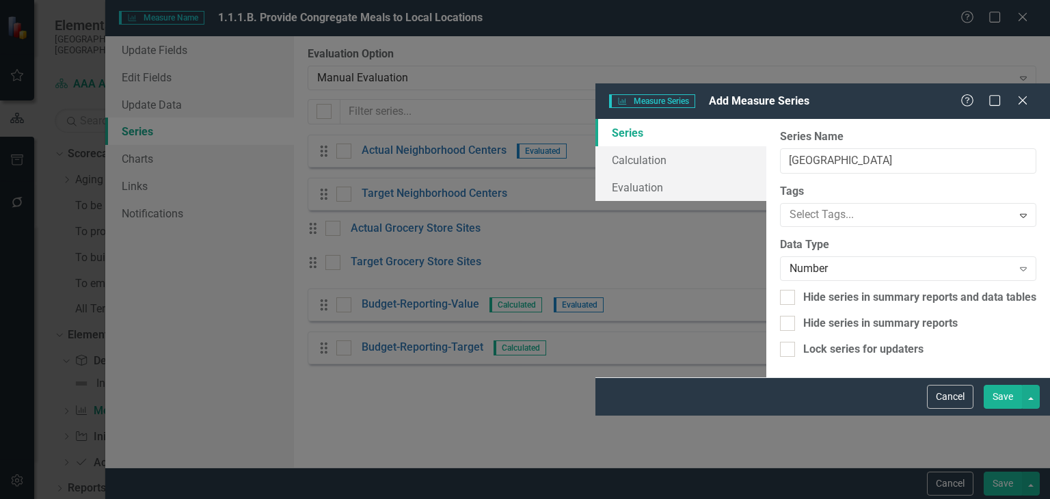
click at [998, 409] on button "Save" at bounding box center [1003, 397] width 38 height 24
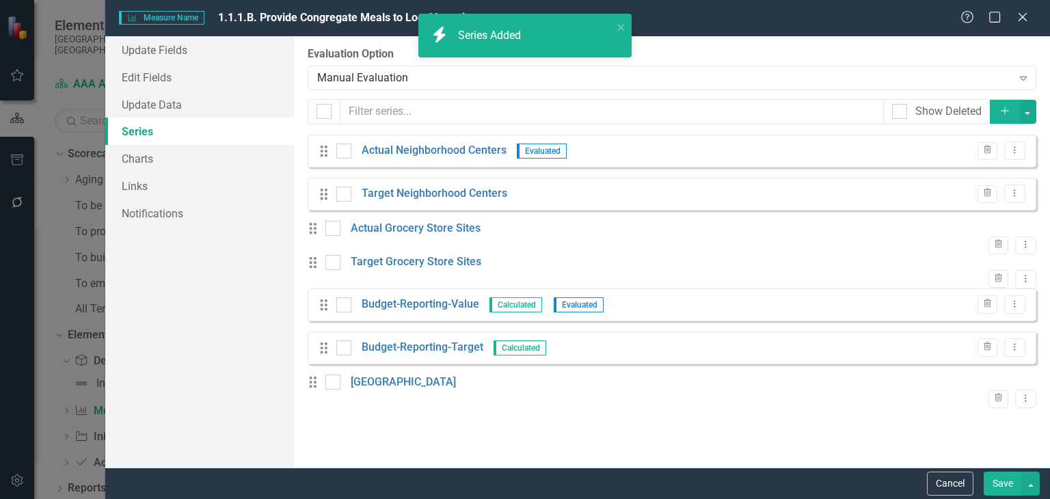
click at [1009, 113] on icon "Add" at bounding box center [1005, 111] width 12 height 10
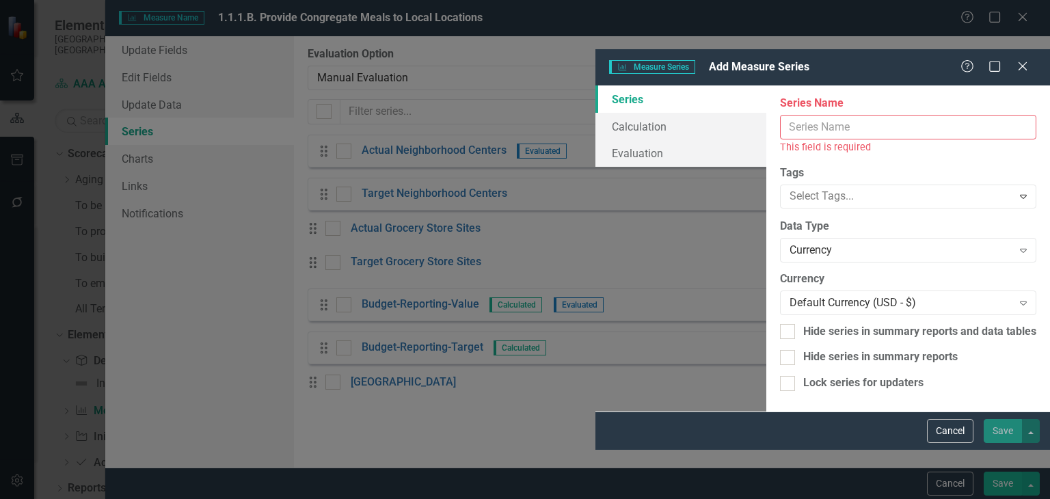
click at [924, 115] on input "Measure Name" at bounding box center [908, 127] width 256 height 25
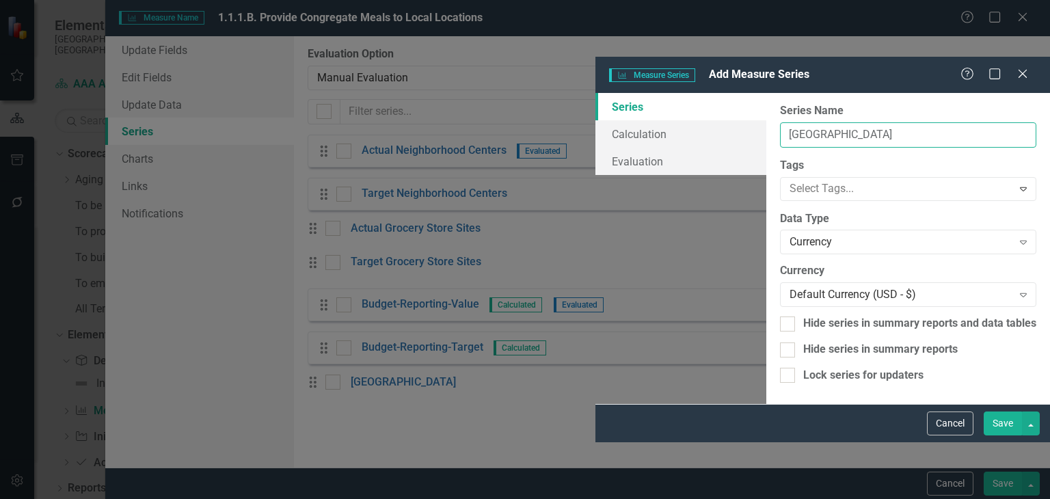
type input "[GEOGRAPHIC_DATA]"
click at [791, 235] on div "Currency" at bounding box center [901, 243] width 223 height 16
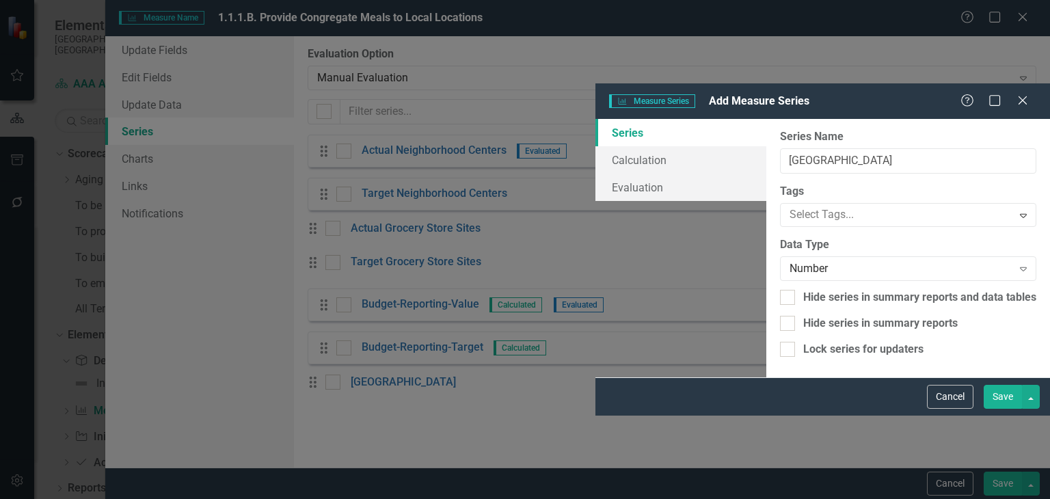
click at [1011, 409] on button "Save" at bounding box center [1003, 397] width 38 height 24
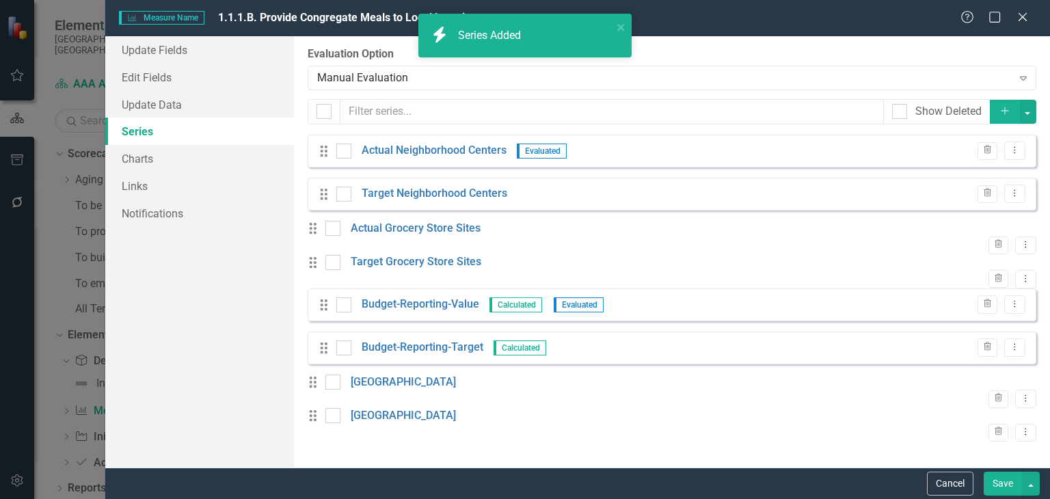
scroll to position [22, 0]
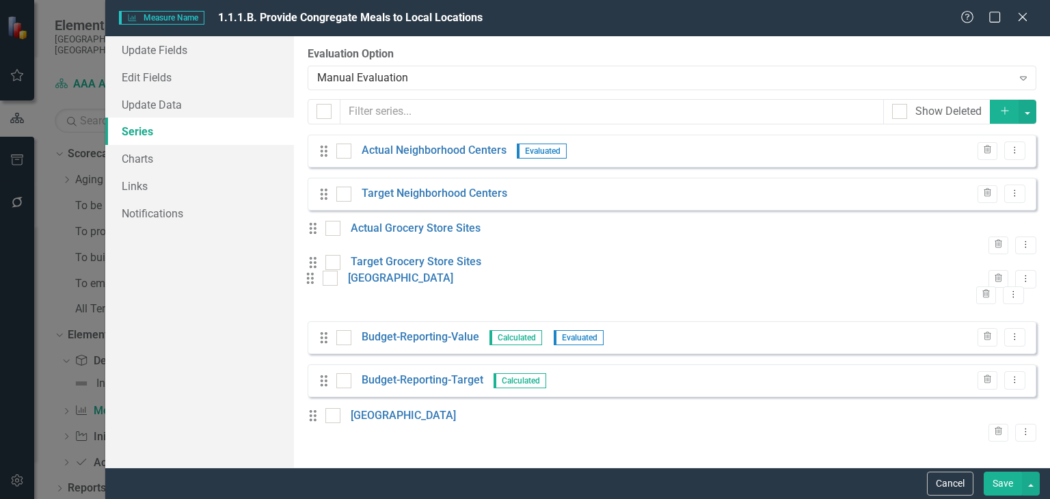
drag, startPoint x: 323, startPoint y: 386, endPoint x: 320, endPoint y: 284, distance: 102.6
click at [320, 284] on div "Drag Actual Neighborhood Centers Evaluated Trash Dropdown Menu Drag Target Neig…" at bounding box center [672, 289] width 729 height 308
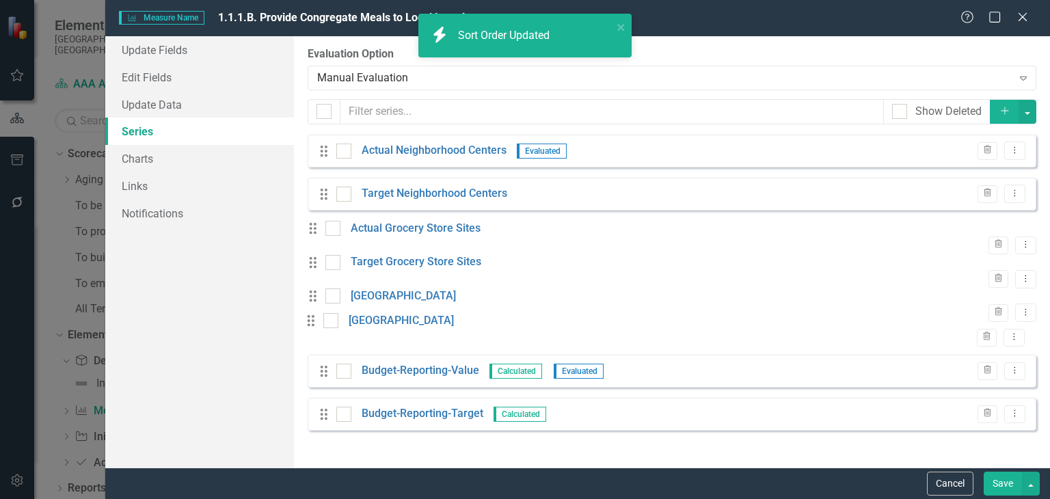
drag, startPoint x: 309, startPoint y: 393, endPoint x: 318, endPoint y: 323, distance: 70.3
click at [318, 323] on div "Drag Actual Neighborhood Centers Evaluated Trash Dropdown Menu Drag Target Neig…" at bounding box center [672, 289] width 729 height 308
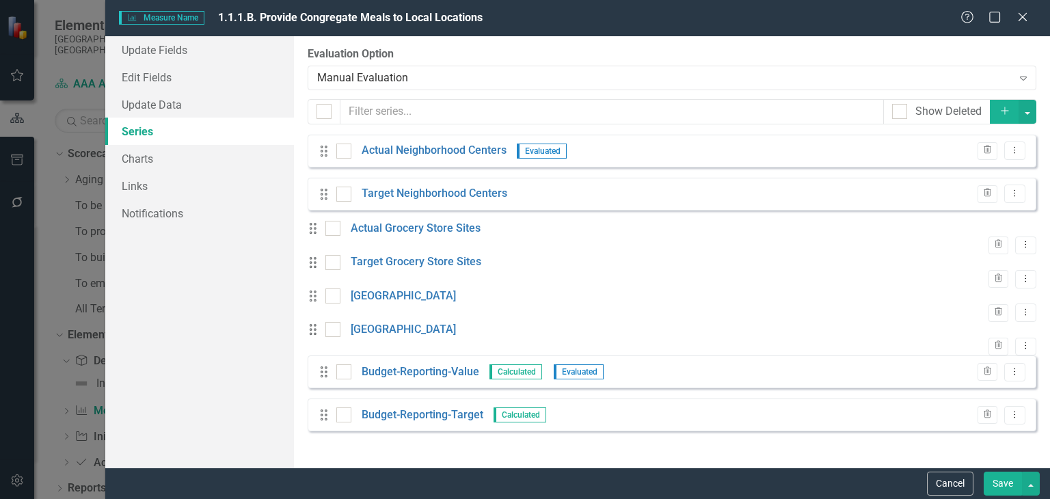
click at [1007, 485] on button "Save" at bounding box center [1003, 484] width 38 height 24
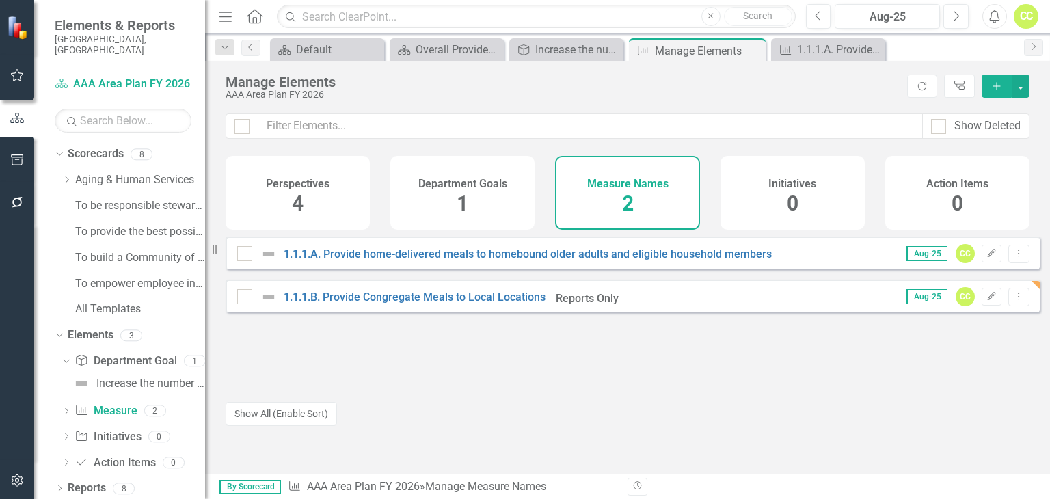
click at [469, 217] on div "Department Goals 1" at bounding box center [462, 193] width 144 height 74
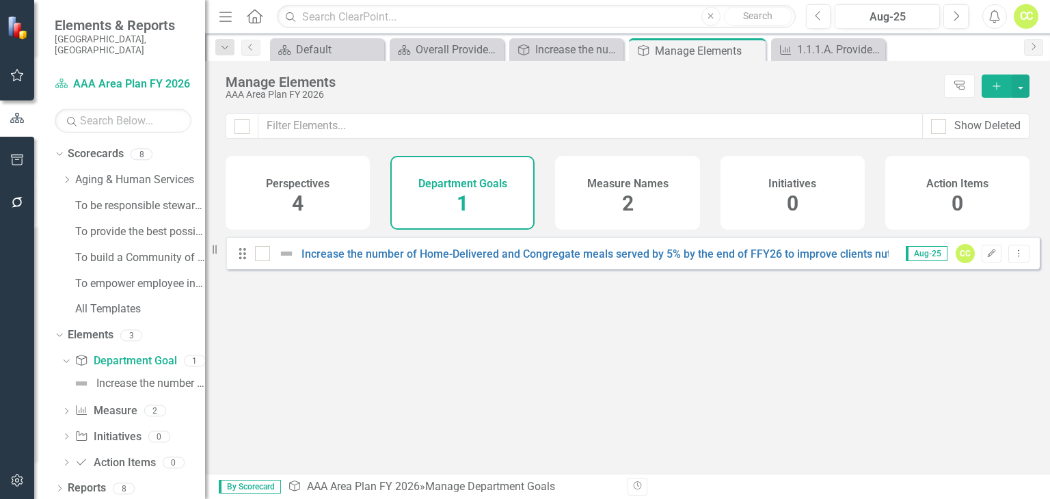
click at [634, 216] on div "Measure Names 2" at bounding box center [627, 193] width 144 height 74
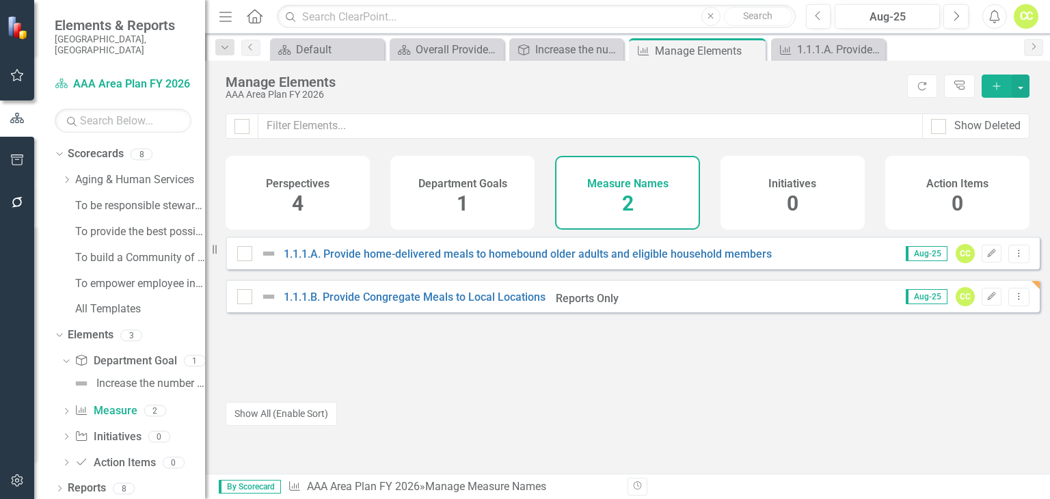
click at [994, 88] on icon "Add" at bounding box center [997, 86] width 12 height 10
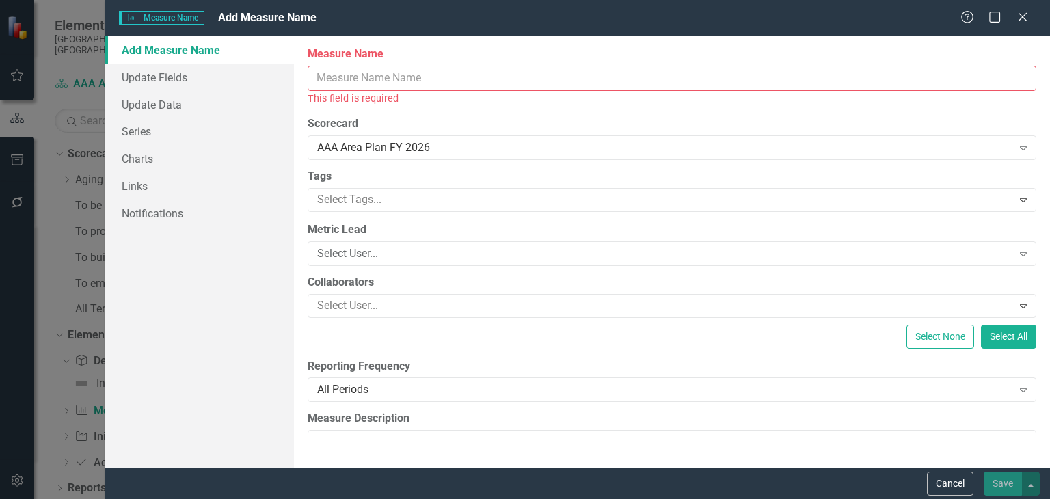
click at [972, 75] on input "Measure Name" at bounding box center [672, 78] width 729 height 25
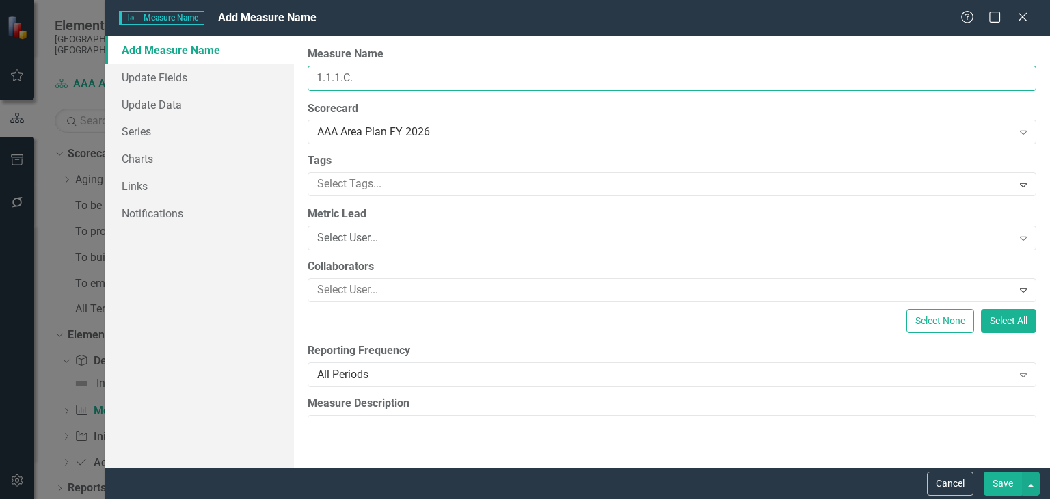
click at [730, 77] on input "1.1.1.C." at bounding box center [672, 78] width 729 height 25
type input "1.1.1.C. Grab and Go Meal Distribution"
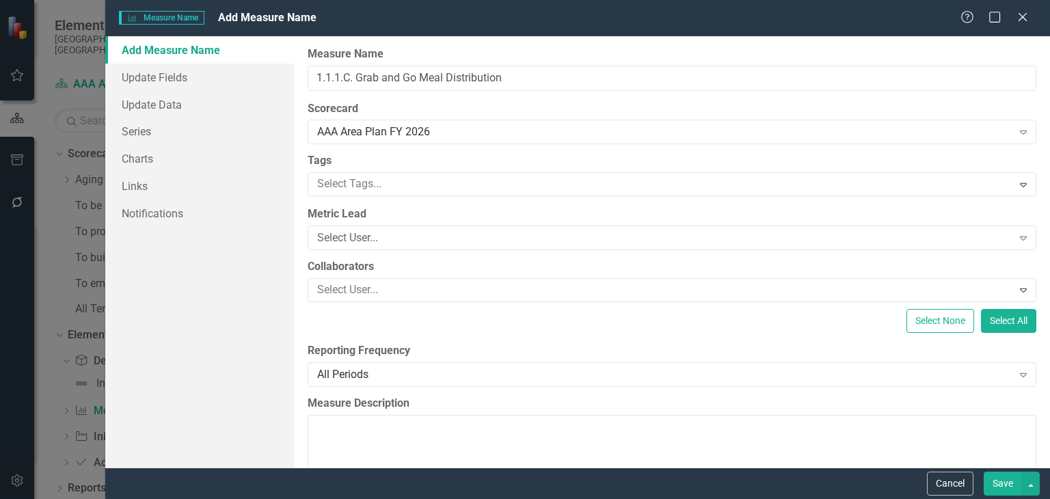
click at [563, 189] on div at bounding box center [662, 184] width 700 height 18
type input "re"
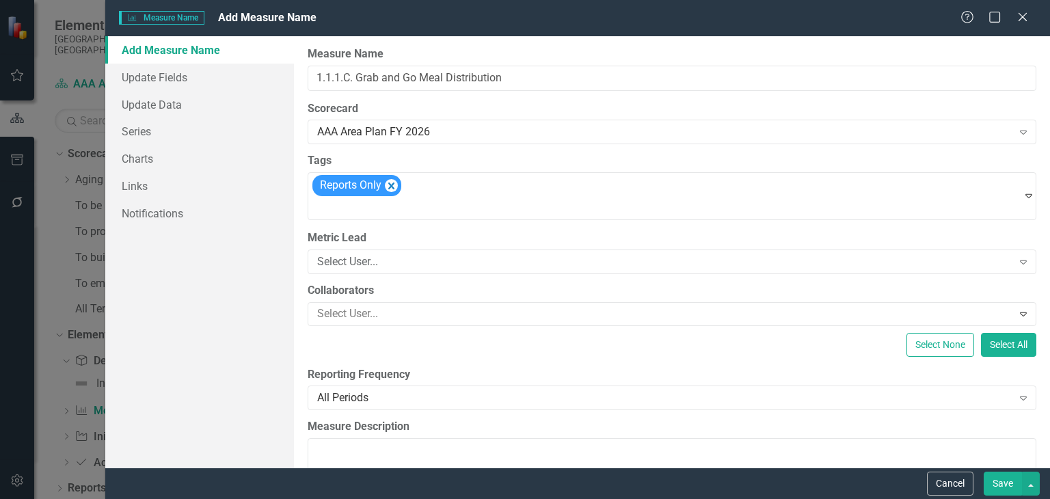
click at [520, 266] on div "Select User..." at bounding box center [664, 262] width 695 height 16
type input "cal"
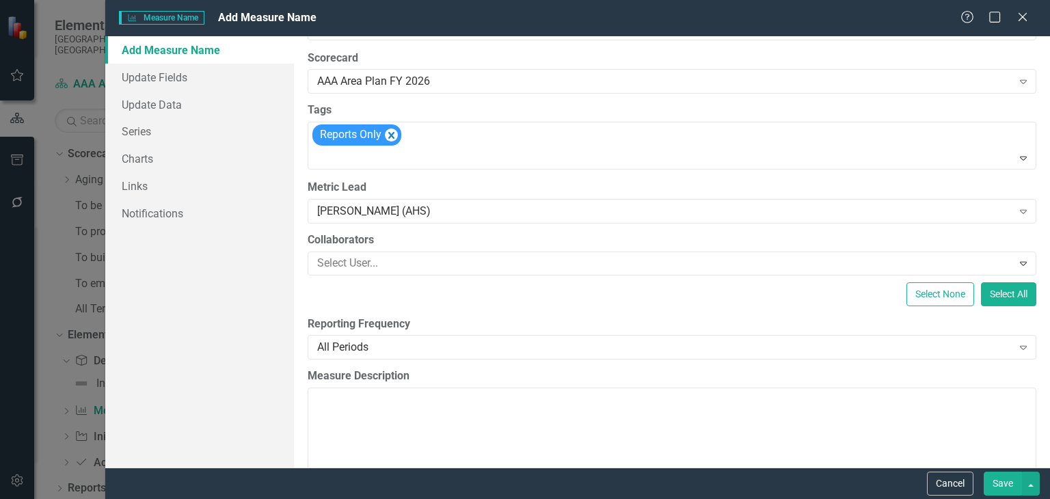
scroll to position [150, 0]
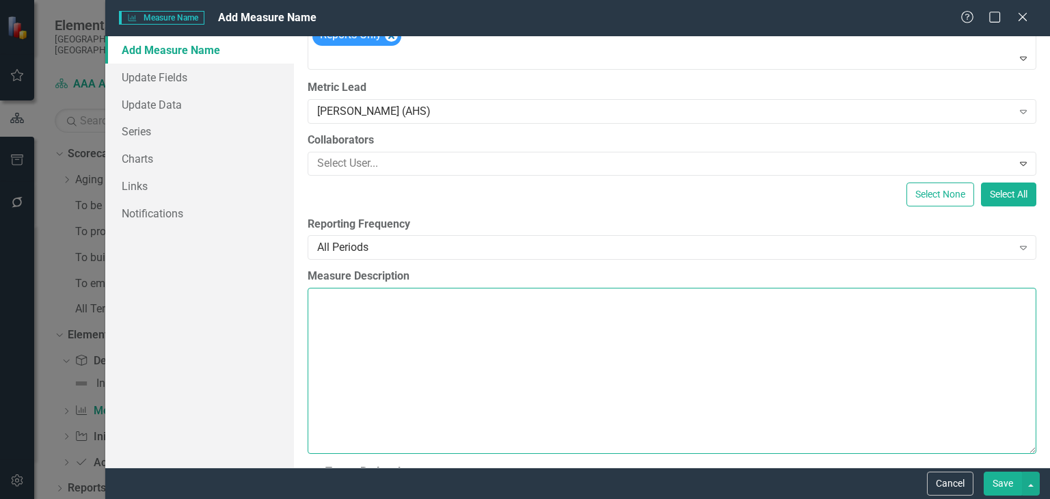
drag, startPoint x: 608, startPoint y: 400, endPoint x: 482, endPoint y: 352, distance: 134.6
click at [482, 352] on textarea "Measure Description" at bounding box center [672, 370] width 729 height 165
paste textarea "1,1,c. By the end of FFY26, JCAAA will fund and distribute Grab & Go Meals to e…"
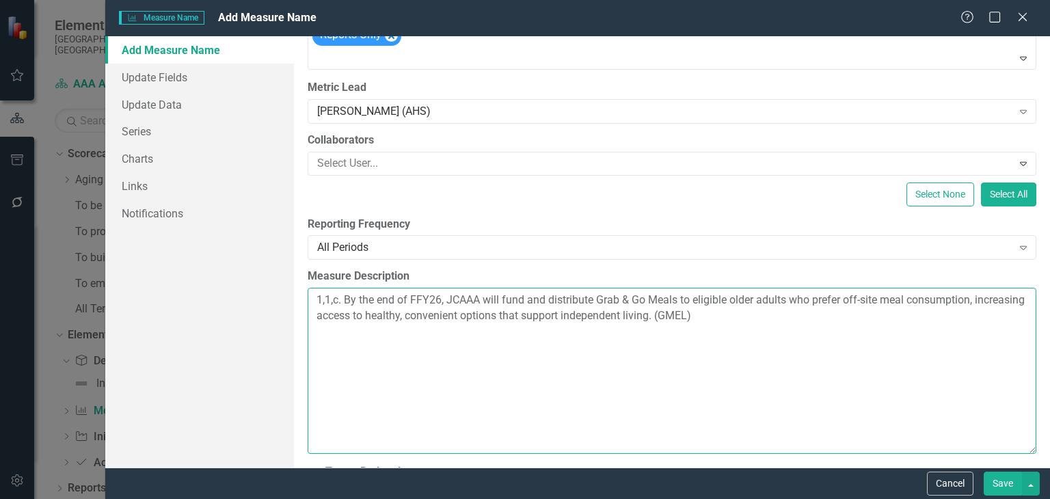
drag, startPoint x: 348, startPoint y: 299, endPoint x: 282, endPoint y: 289, distance: 67.1
click at [282, 289] on div "Add Measure Name Update Fields Update Data Series Charts Links Notifications Cl…" at bounding box center [577, 251] width 945 height 431
click at [773, 382] on textarea "By the end of FFY26, JCAAA will fund and distribute Grab & Go Meals to eligible…" at bounding box center [672, 370] width 729 height 165
paste textarea "Increase the number of Home-Delivered and Congregate meals served by 5% by the …"
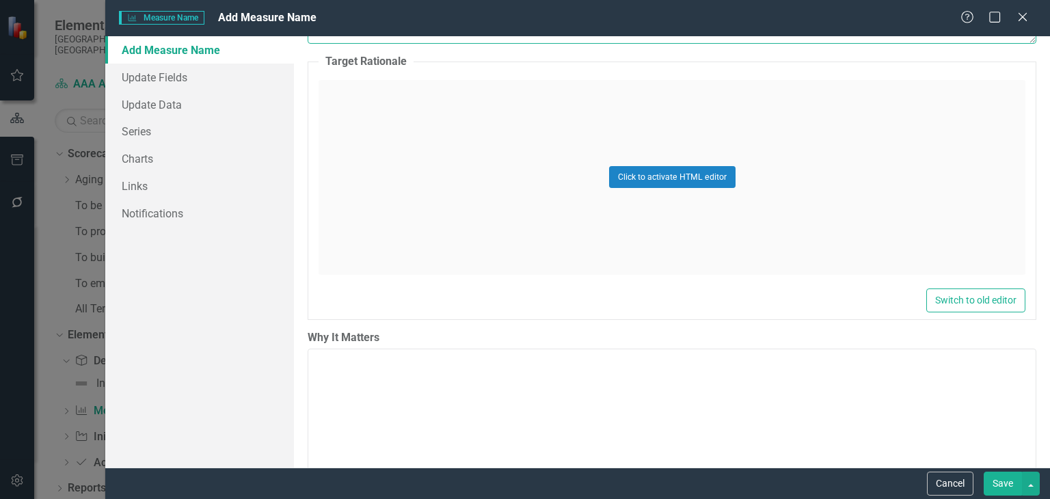
scroll to position [571, 0]
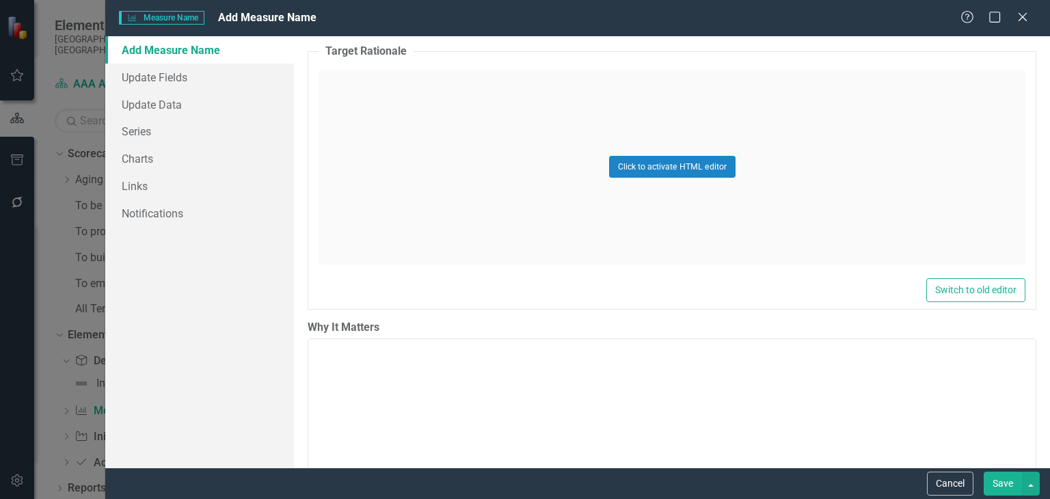
type textarea "By the end of FFY26, JCAAA will fund and distribute Grab & Go Meals to eligible…"
click at [621, 373] on textarea "Why It Matters" at bounding box center [672, 420] width 729 height 165
paste textarea "Rationale for Priority and Goal: Providing impactful person-centered aging and …"
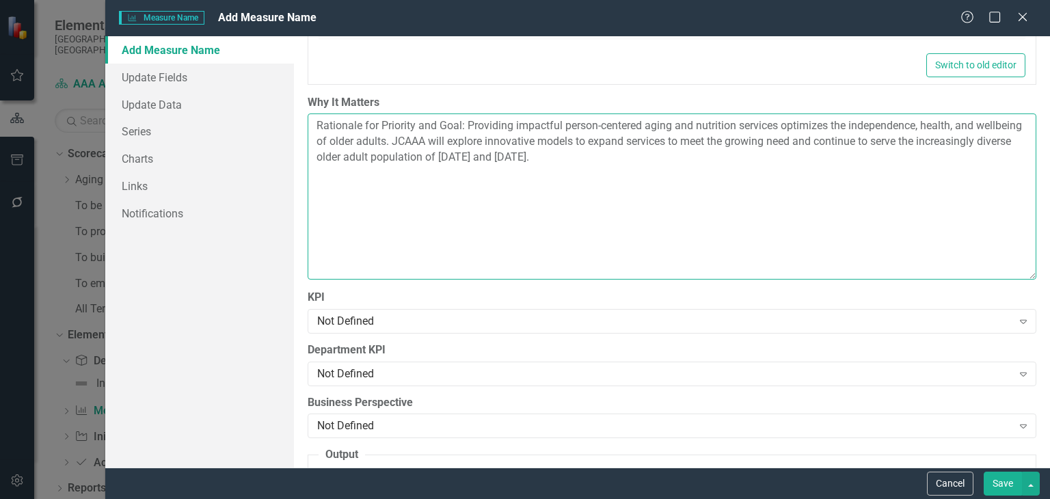
scroll to position [796, 0]
type textarea "Rationale for Priority and Goal: Providing impactful person-centered aging and …"
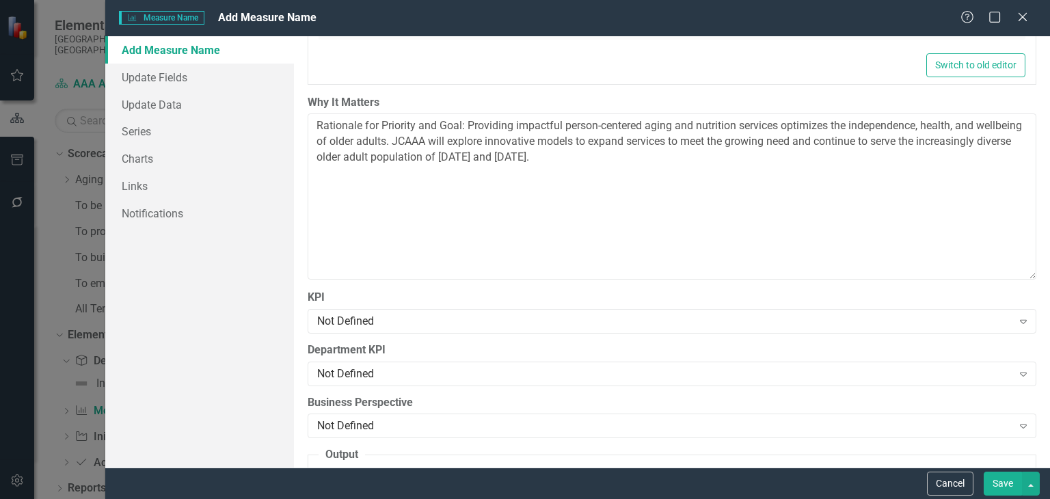
click at [635, 325] on div "Not Defined" at bounding box center [664, 321] width 695 height 16
click at [621, 360] on div "Department KPI Not Defined Expand" at bounding box center [672, 366] width 729 height 42
click at [621, 367] on div "Not Defined" at bounding box center [664, 374] width 695 height 16
click at [244, 388] on div "Add Measure Name Update Fields Update Data Series Charts Links Notifications" at bounding box center [199, 251] width 189 height 431
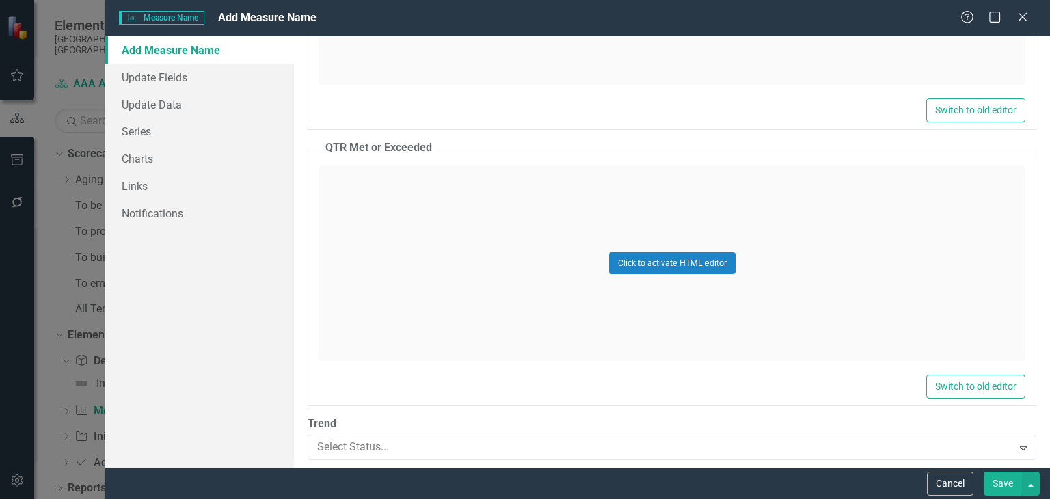
scroll to position [2020, 0]
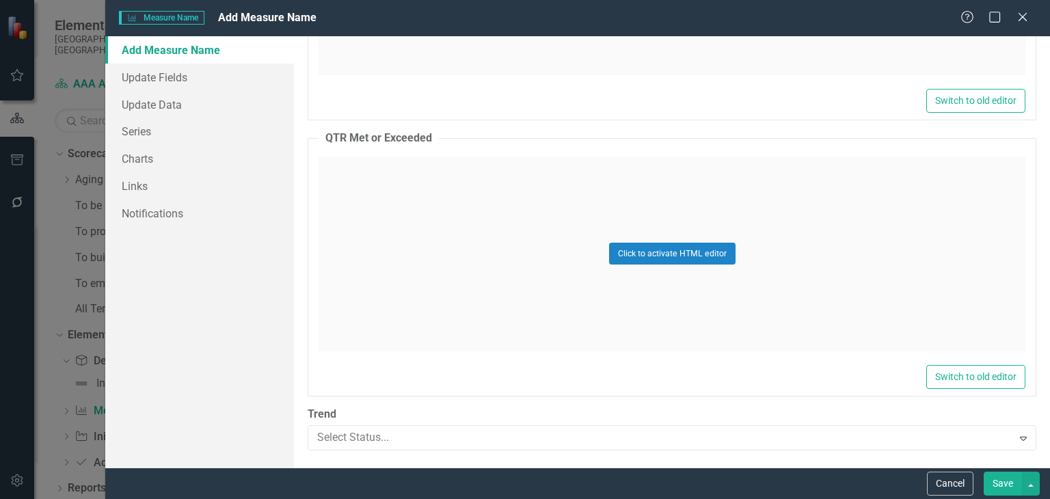
click at [1004, 481] on button "Save" at bounding box center [1003, 484] width 38 height 24
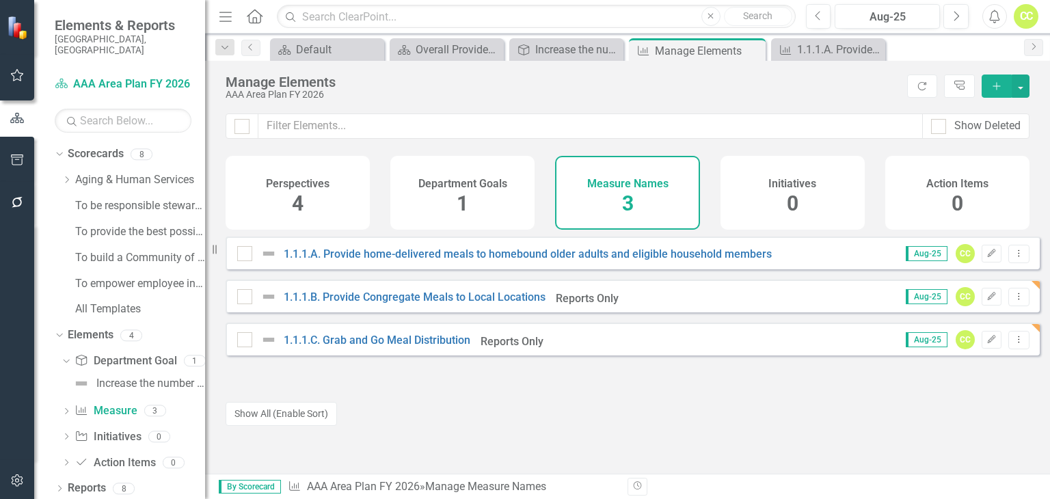
click at [1019, 343] on icon at bounding box center [1019, 339] width 1 height 7
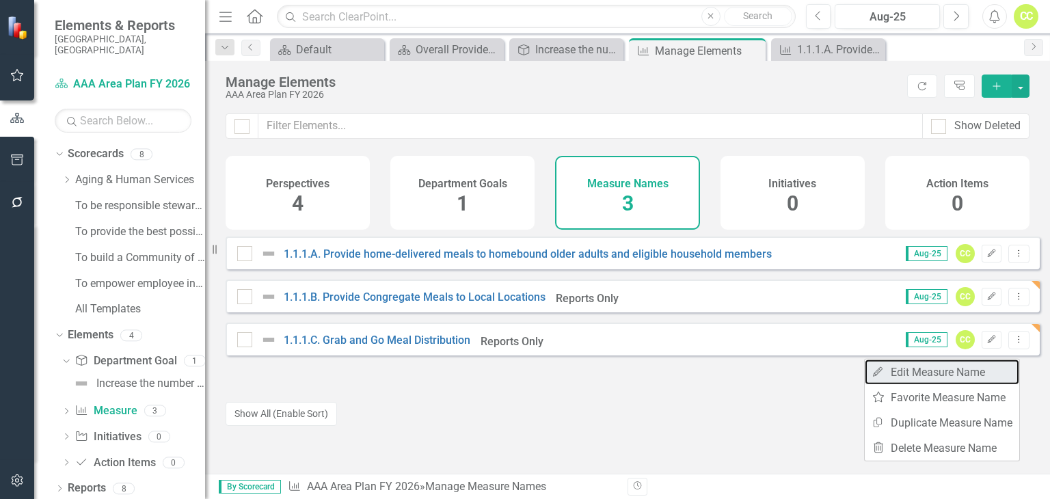
click at [968, 373] on link "Edit Edit Measure Name" at bounding box center [942, 372] width 155 height 25
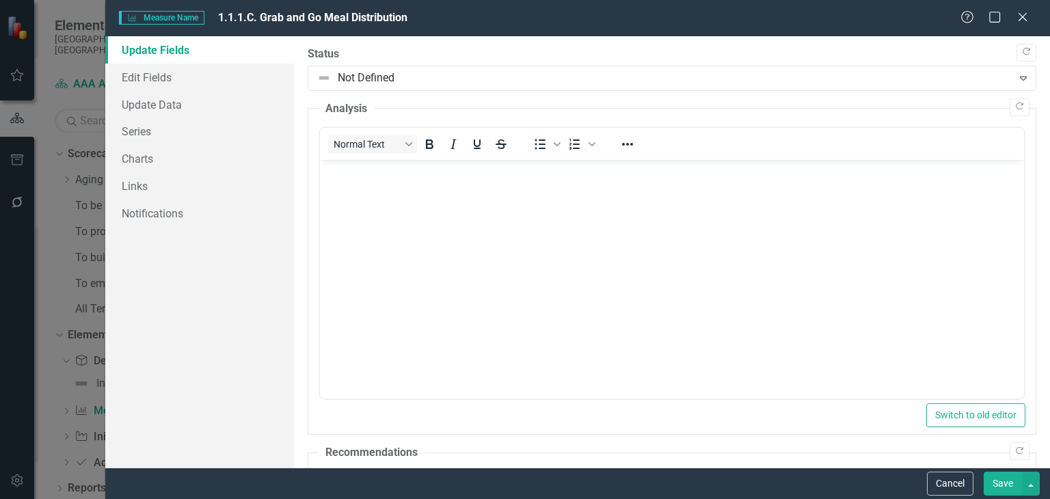
scroll to position [0, 0]
click at [156, 105] on link "Update Data" at bounding box center [199, 104] width 189 height 27
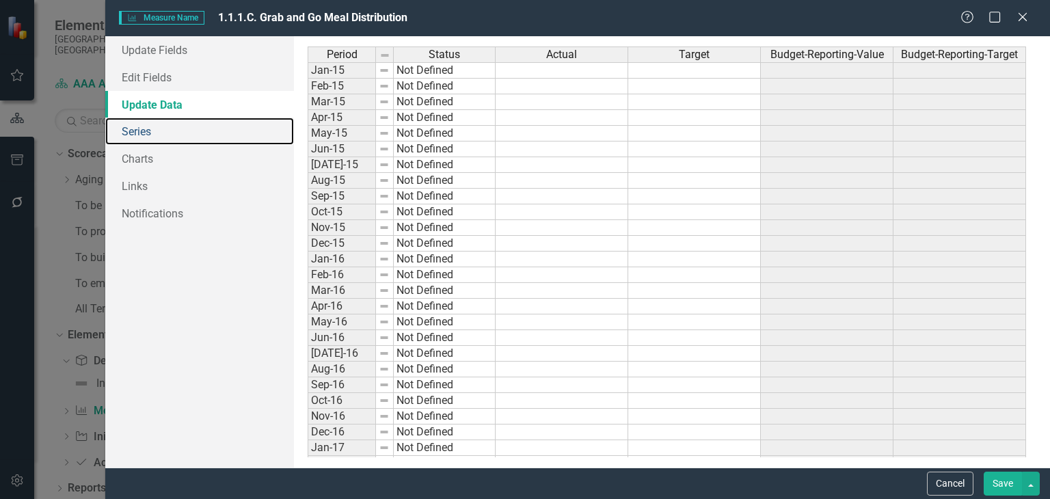
click at [150, 128] on link "Series" at bounding box center [199, 131] width 189 height 27
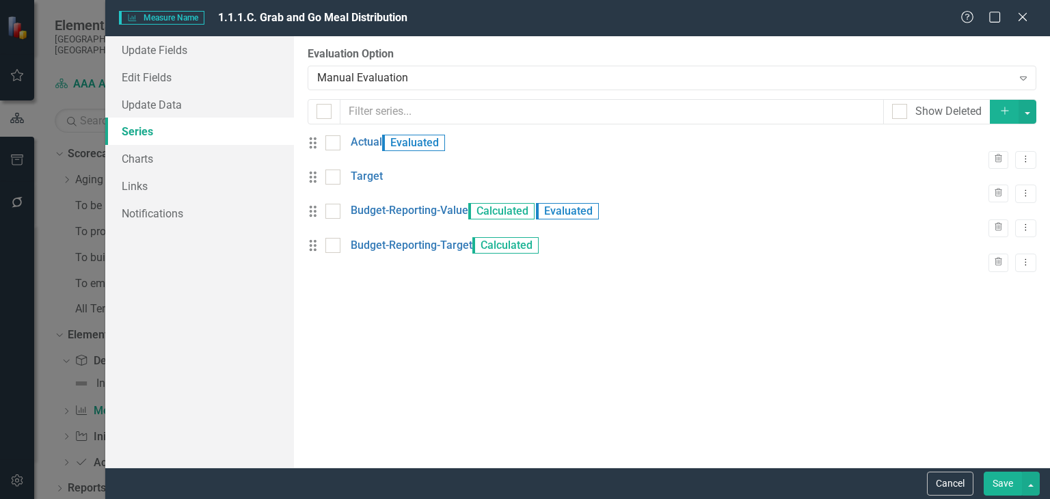
click at [1020, 155] on icon "Dropdown Menu" at bounding box center [1026, 159] width 12 height 9
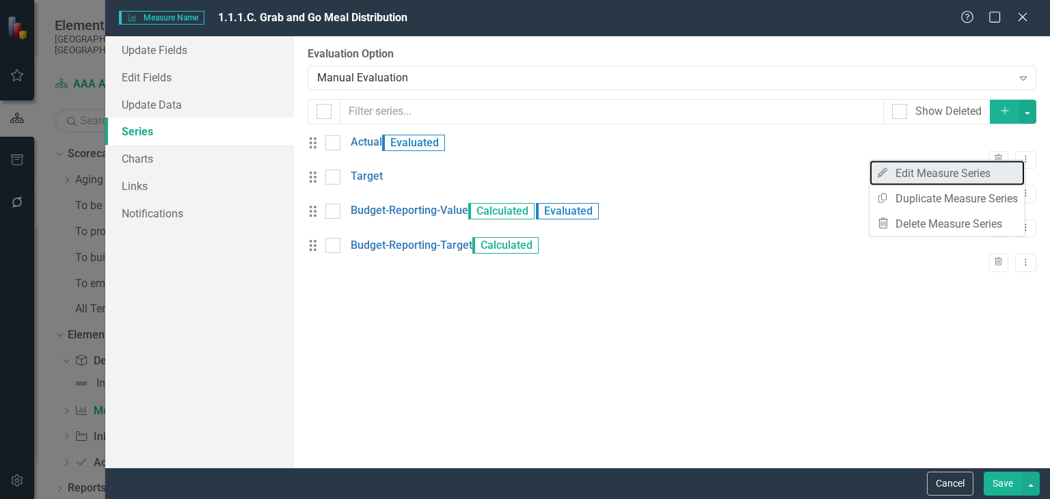
click at [972, 169] on link "Edit Edit Measure Series" at bounding box center [947, 173] width 155 height 25
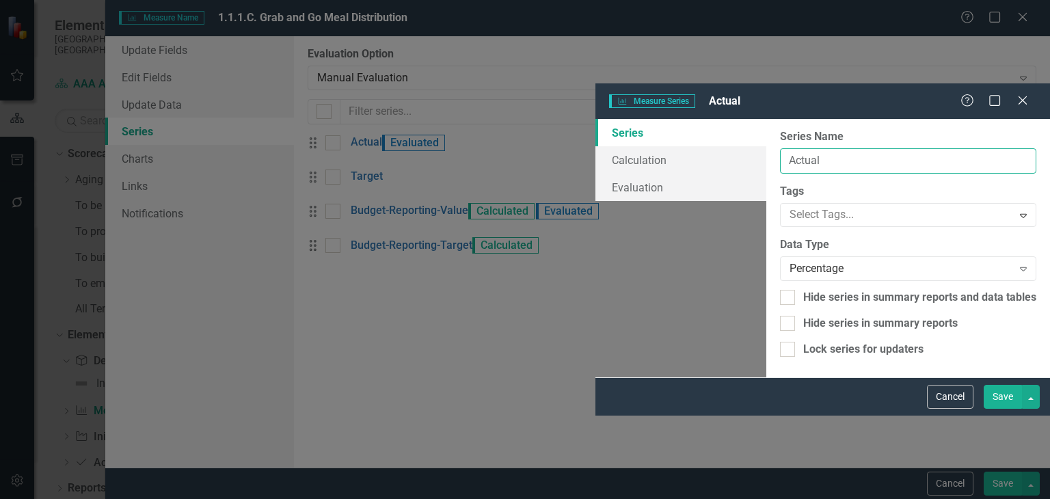
click at [780, 148] on input "Actual" at bounding box center [908, 160] width 256 height 25
type input "Actual Grab and Go Meals"
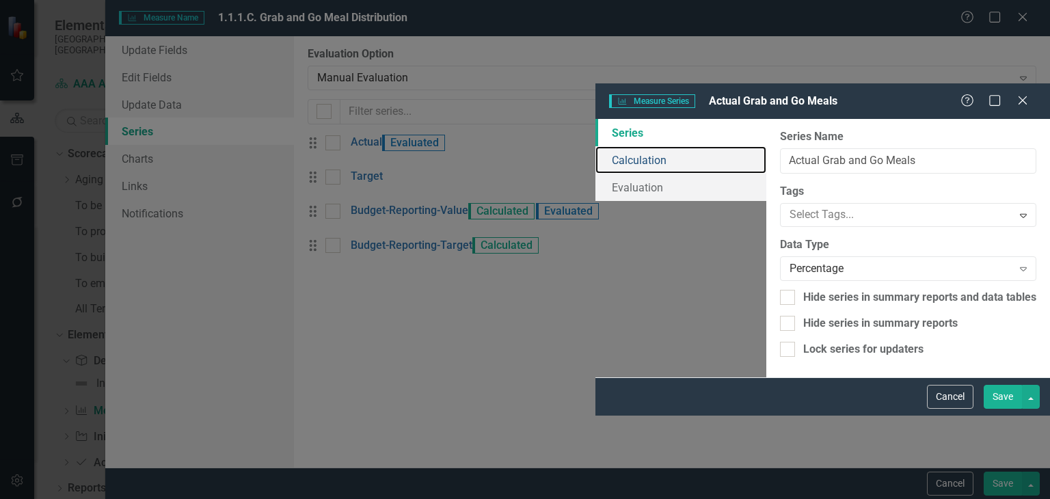
click at [596, 146] on link "Calculation" at bounding box center [681, 159] width 171 height 27
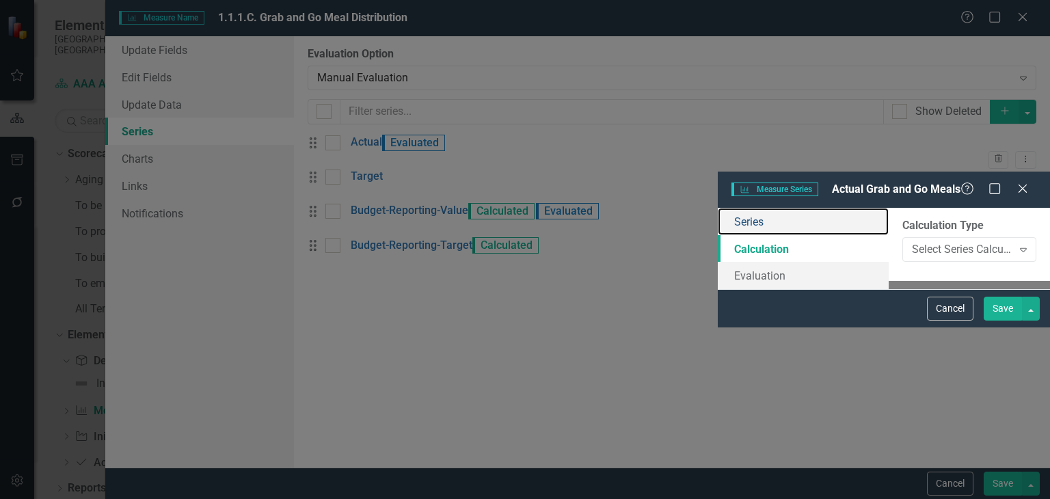
click at [718, 208] on link "Series" at bounding box center [803, 221] width 171 height 27
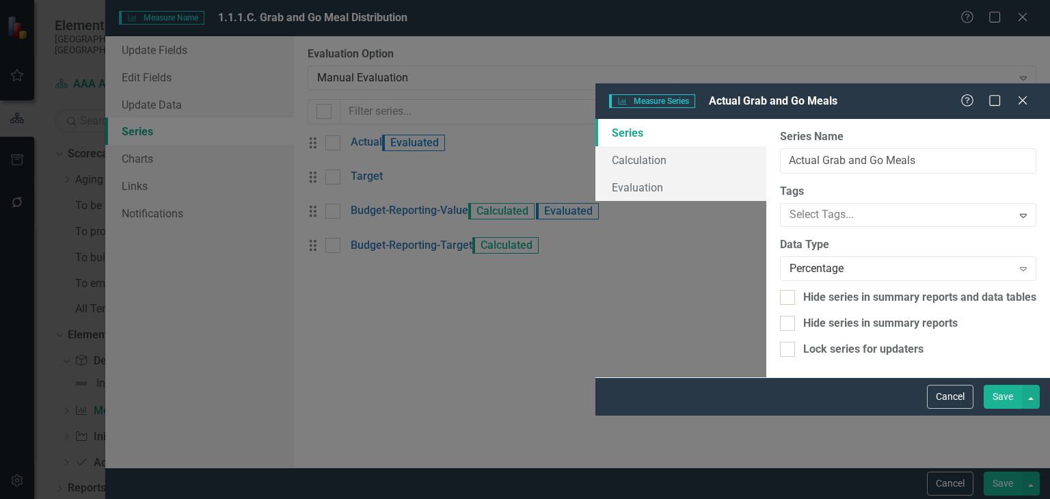
click at [790, 261] on div "Percentage" at bounding box center [901, 269] width 223 height 16
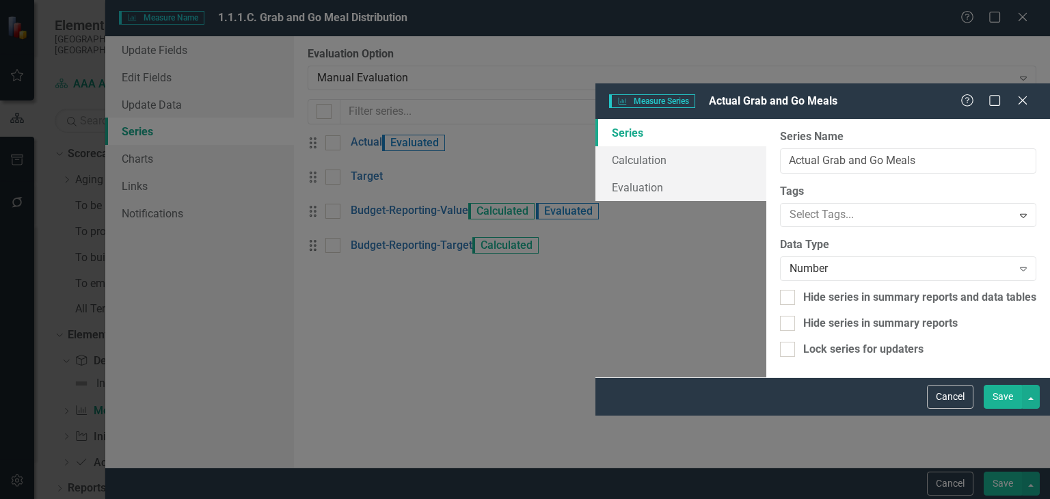
click at [990, 409] on button "Save" at bounding box center [1003, 397] width 38 height 24
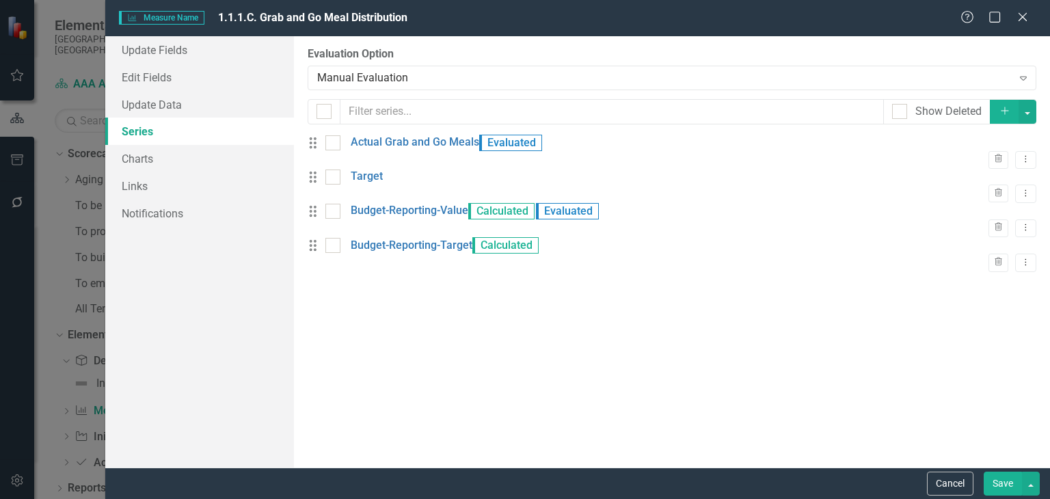
click at [1020, 198] on icon "Dropdown Menu" at bounding box center [1026, 193] width 12 height 9
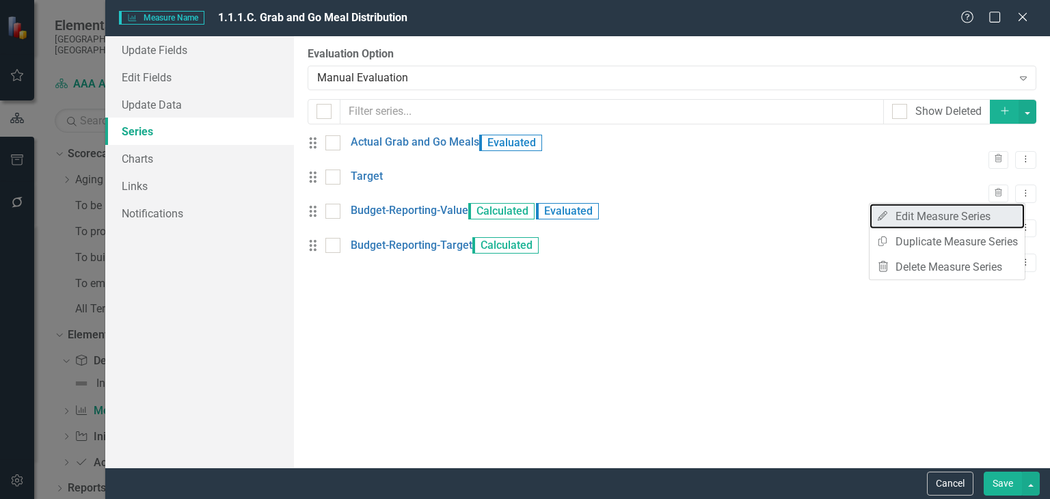
click at [996, 213] on link "Edit Edit Measure Series" at bounding box center [947, 216] width 155 height 25
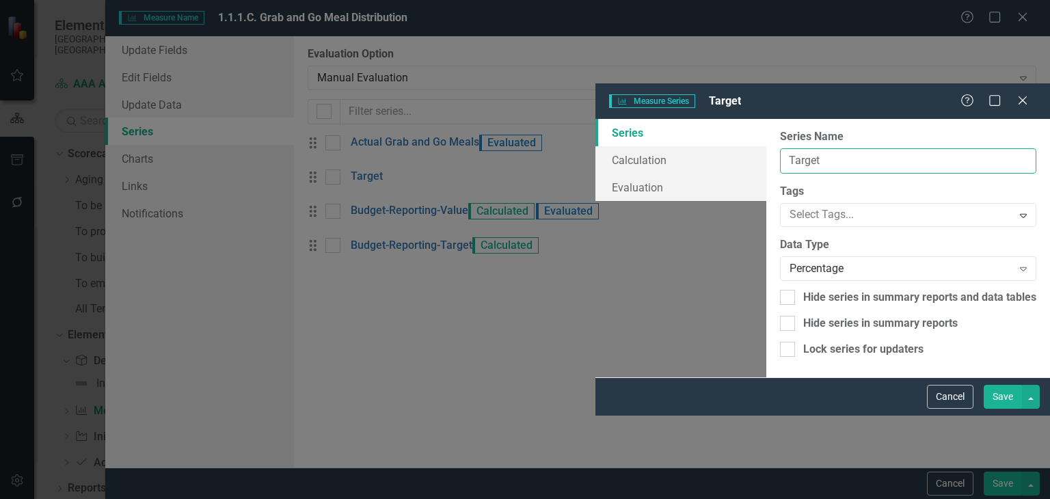
click at [780, 148] on input "Target" at bounding box center [908, 160] width 256 height 25
type input "Target Grab and Go Meals"
click at [790, 261] on div "Percentage" at bounding box center [901, 269] width 223 height 16
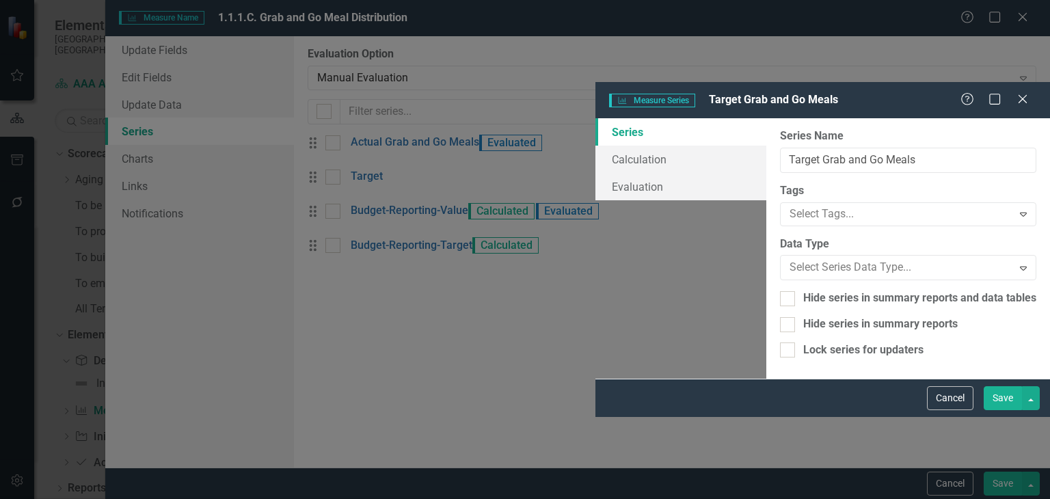
drag, startPoint x: 478, startPoint y: 242, endPoint x: 501, endPoint y: 232, distance: 24.8
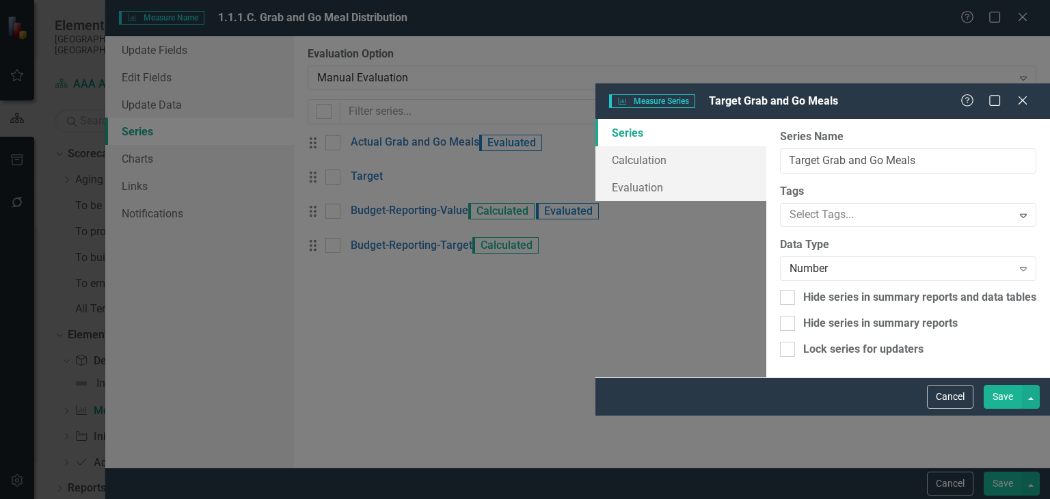
click at [996, 409] on button "Save" at bounding box center [1003, 397] width 38 height 24
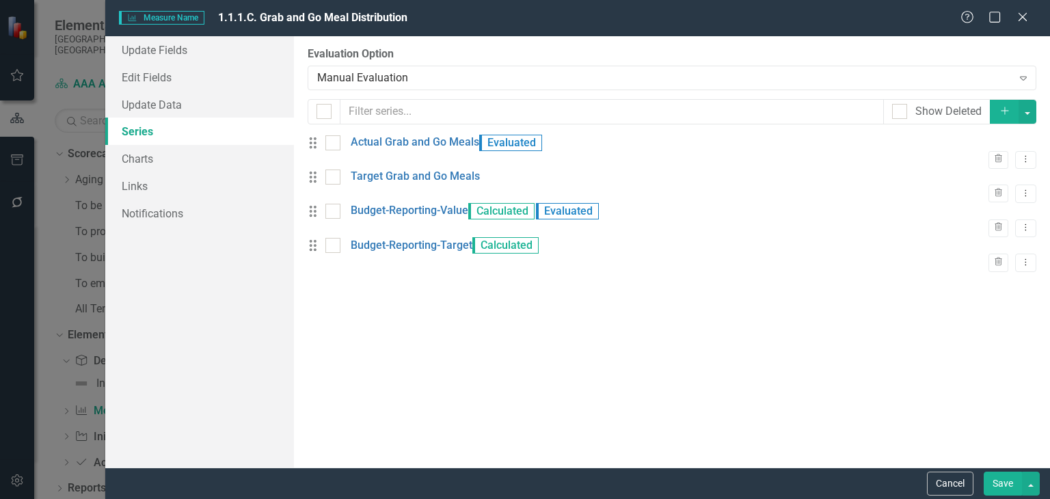
click at [1010, 473] on button "Save" at bounding box center [1003, 484] width 38 height 24
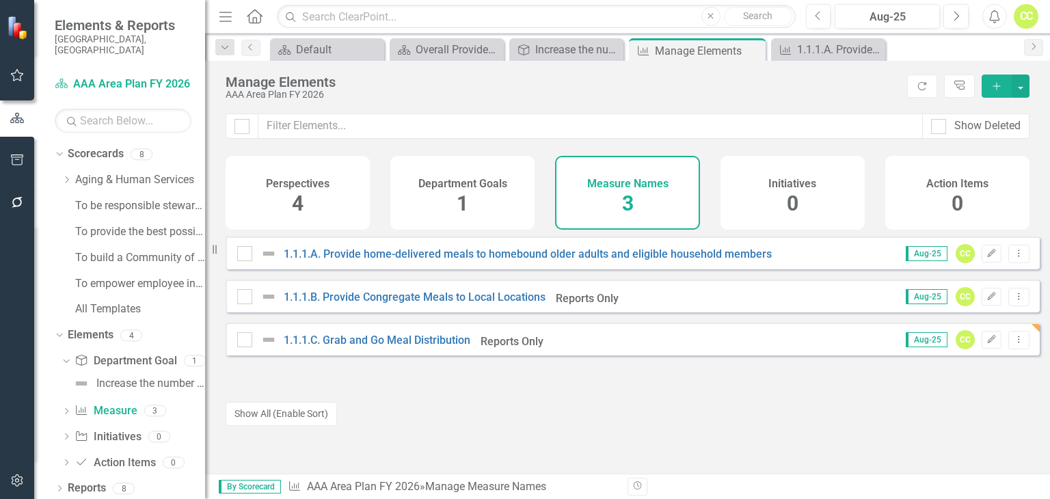
click at [1001, 88] on icon "Add" at bounding box center [997, 86] width 12 height 10
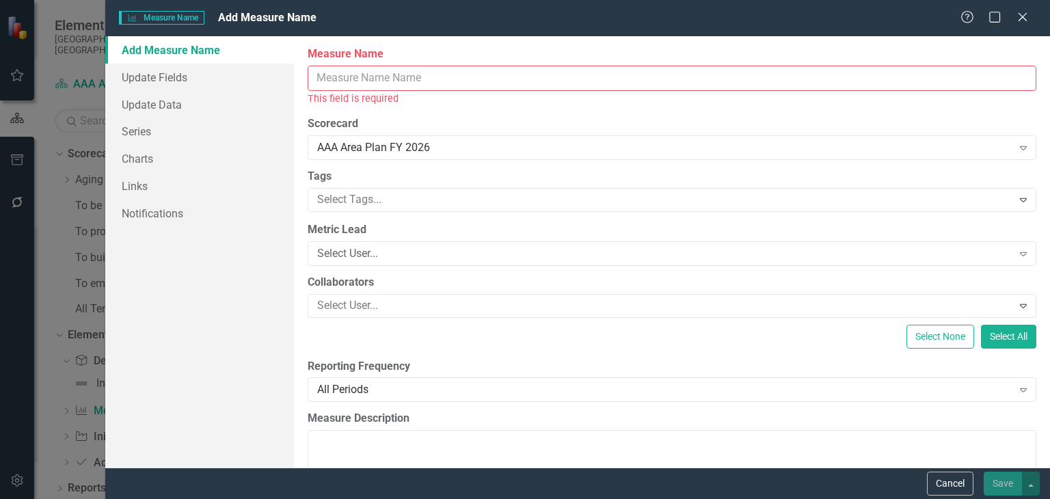
scroll to position [135, 0]
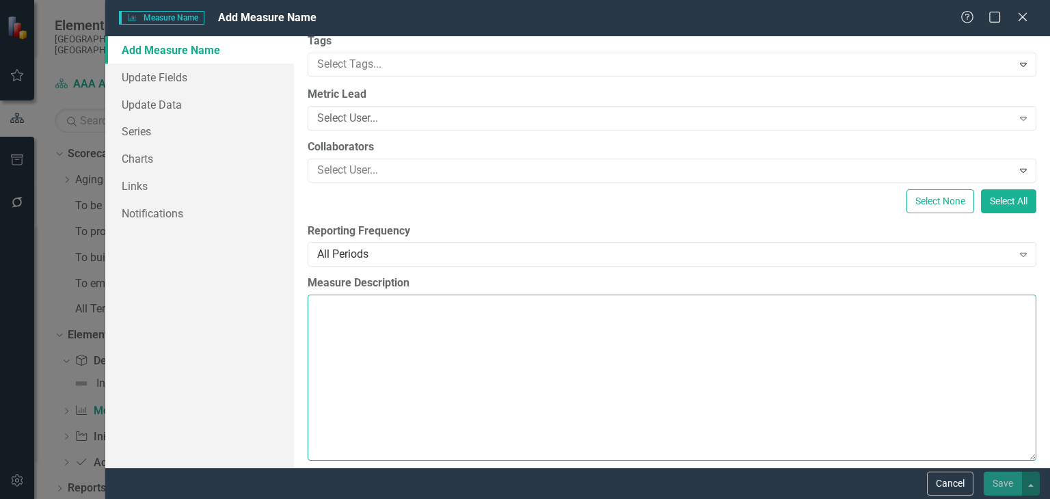
click at [505, 356] on textarea "Measure Description" at bounding box center [672, 377] width 729 height 165
paste textarea "1,1,d. Beginning in FFY26, Q1. JCAAA will track and report meal distribution da…"
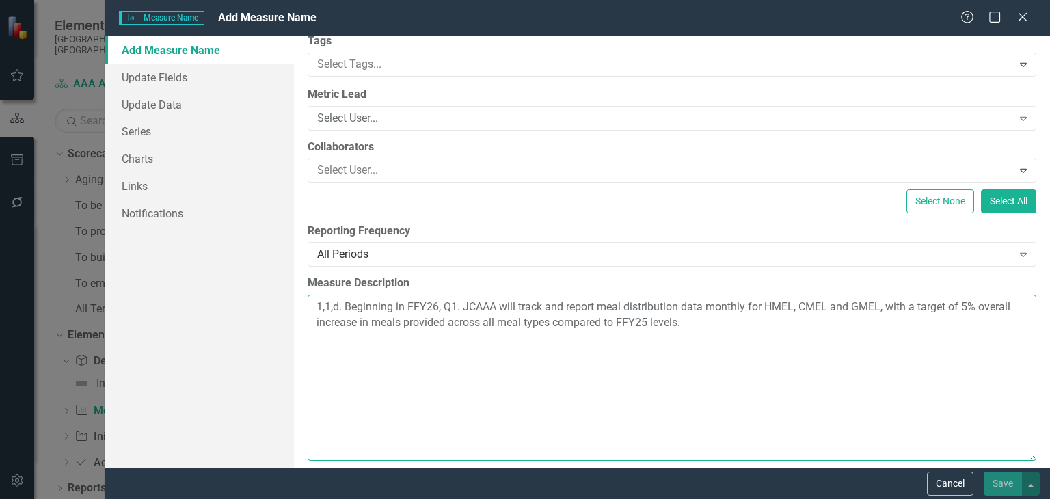
scroll to position [0, 0]
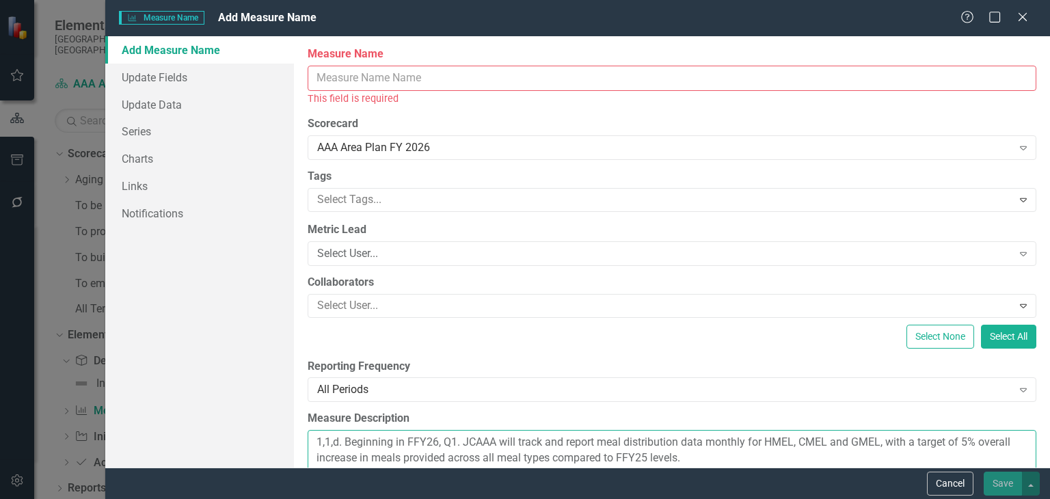
type textarea "1,1,d. Beginning in FFY26, Q1. JCAAA will track and report meal distribution da…"
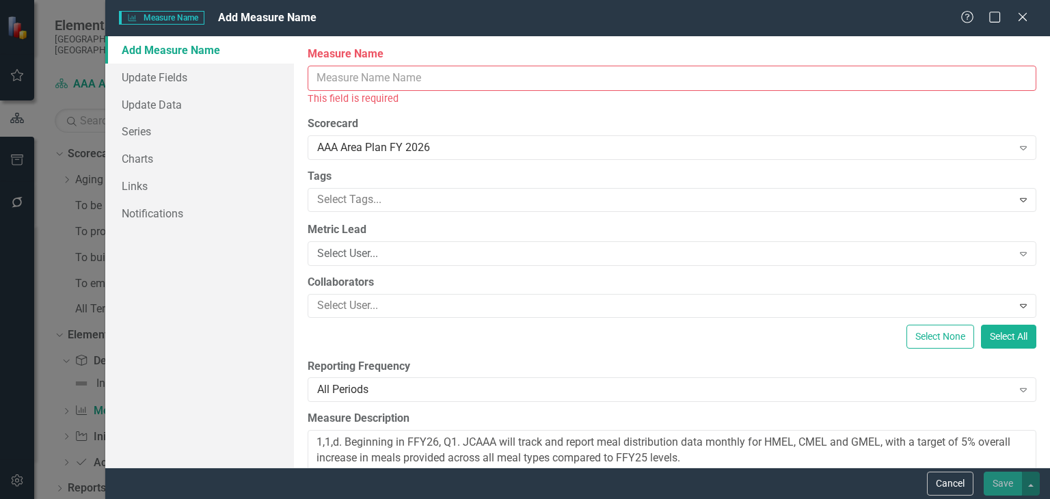
click at [381, 81] on input "Measure Name" at bounding box center [672, 78] width 729 height 25
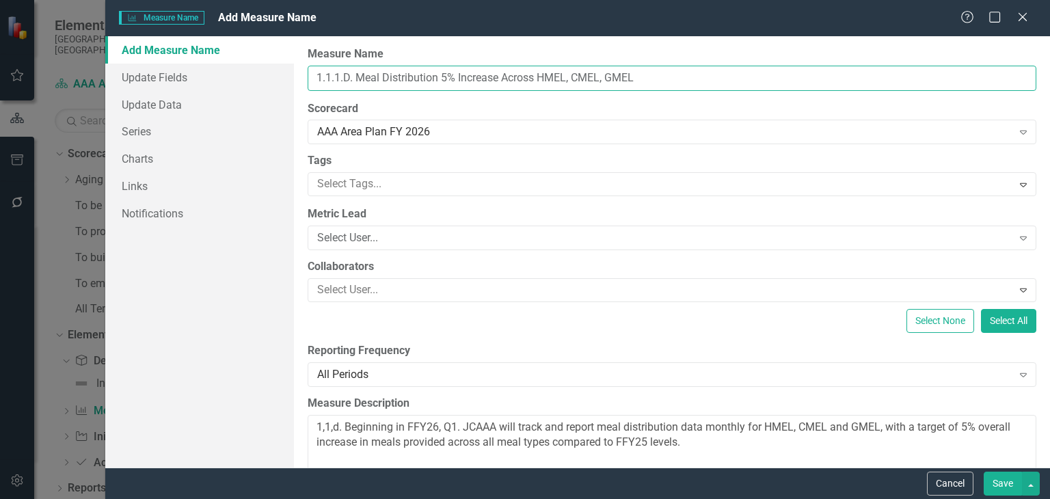
click at [356, 80] on input "1.1.1.D. Meal Distribution 5% Increase Across HMEL, CMEL, GMEL" at bounding box center [672, 78] width 729 height 25
click at [650, 73] on input "1.1.1.D. Meal Distribution 5% Increase Across HMEL, CMEL, GMEL" at bounding box center [672, 78] width 729 height 25
type input "1.1.1.D. Meal Distribution 5% Increase Across HMEL, CMEL, GMEL for FY '26"
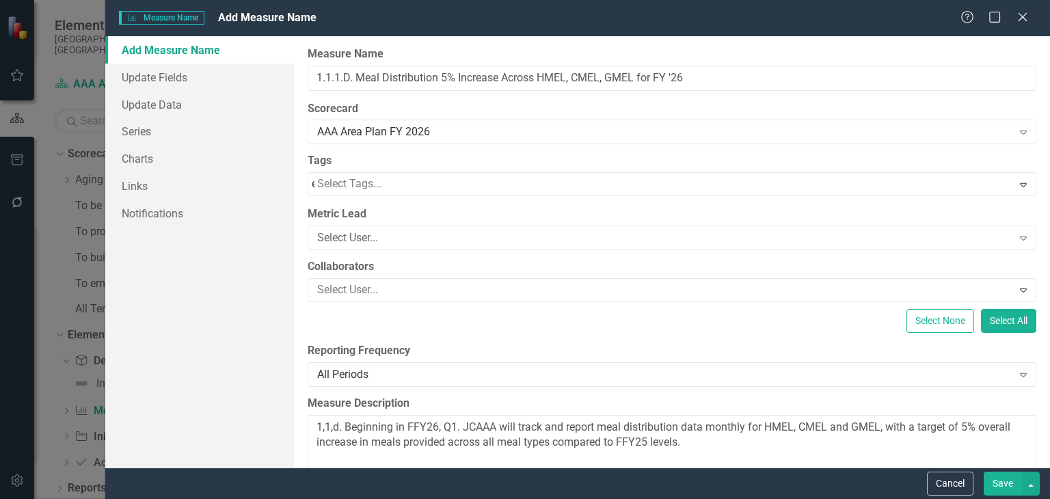
type input "ep"
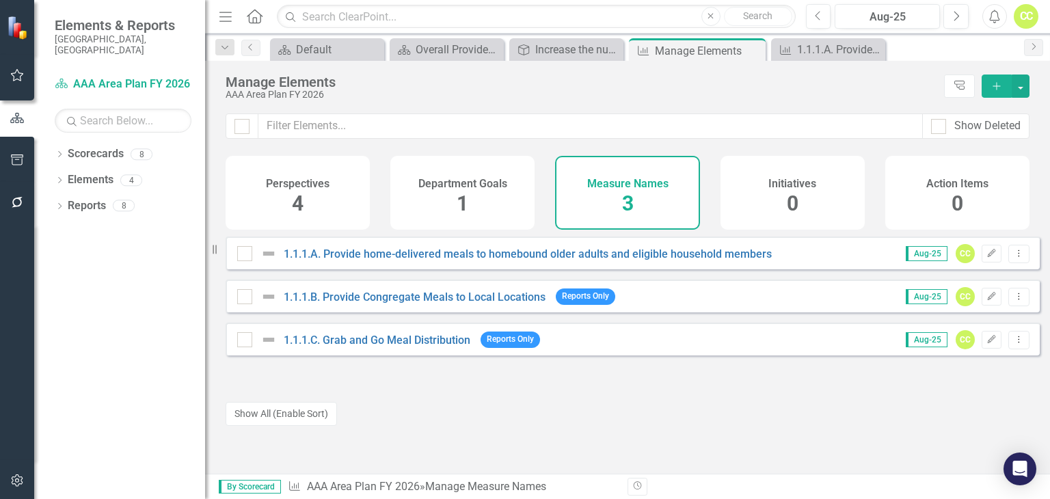
click at [993, 88] on icon "Add" at bounding box center [997, 86] width 12 height 10
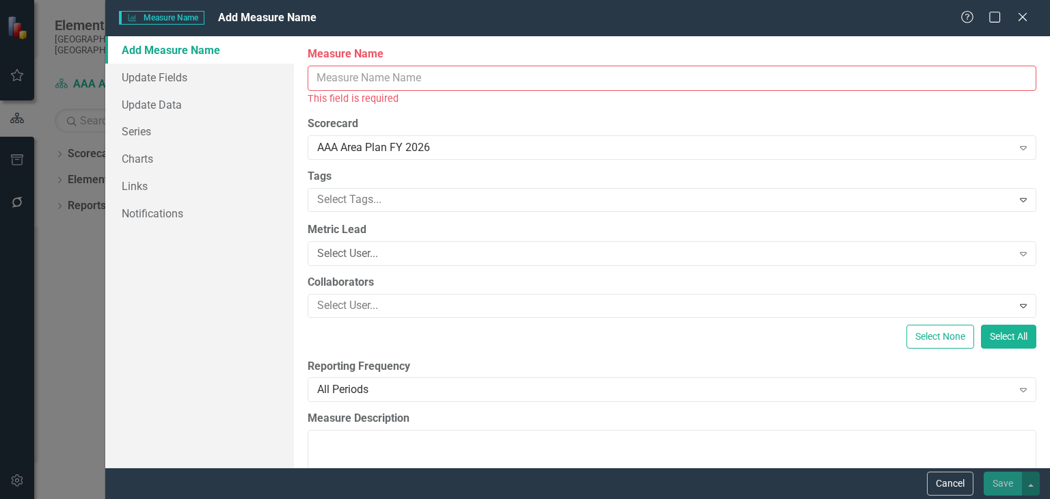
scroll to position [171, 0]
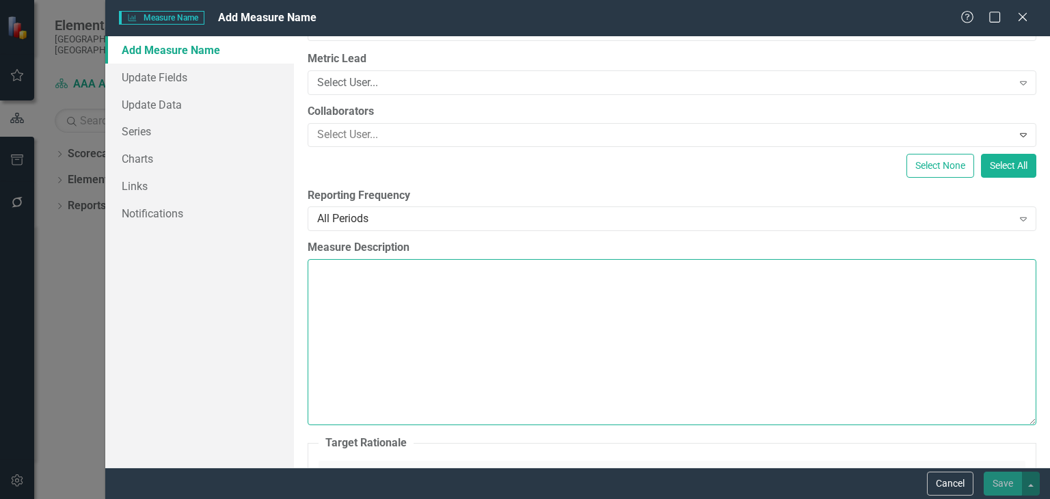
click at [488, 362] on textarea "Measure Description" at bounding box center [672, 341] width 729 height 165
paste textarea "1,1,d. Beginning in FFY26, Q1. JCAAA will track and report meal distribution da…"
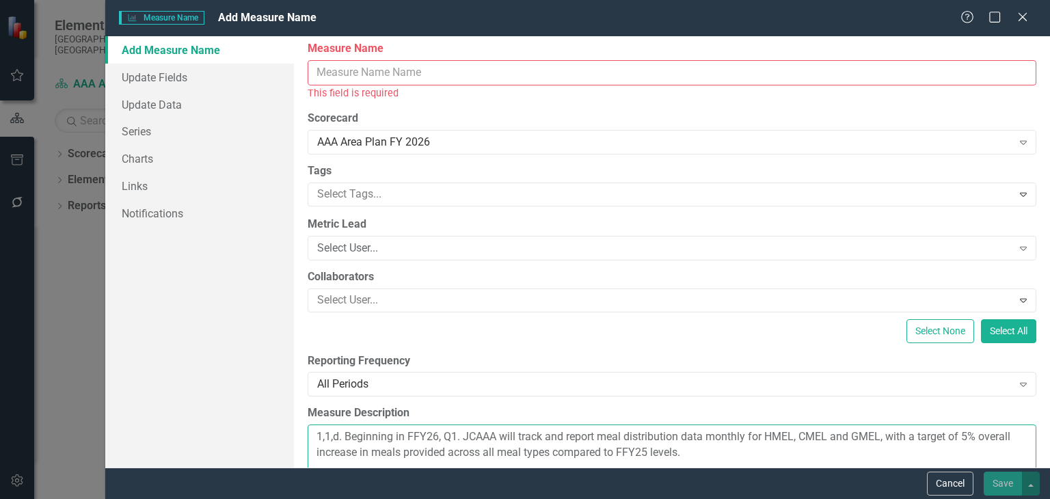
scroll to position [0, 0]
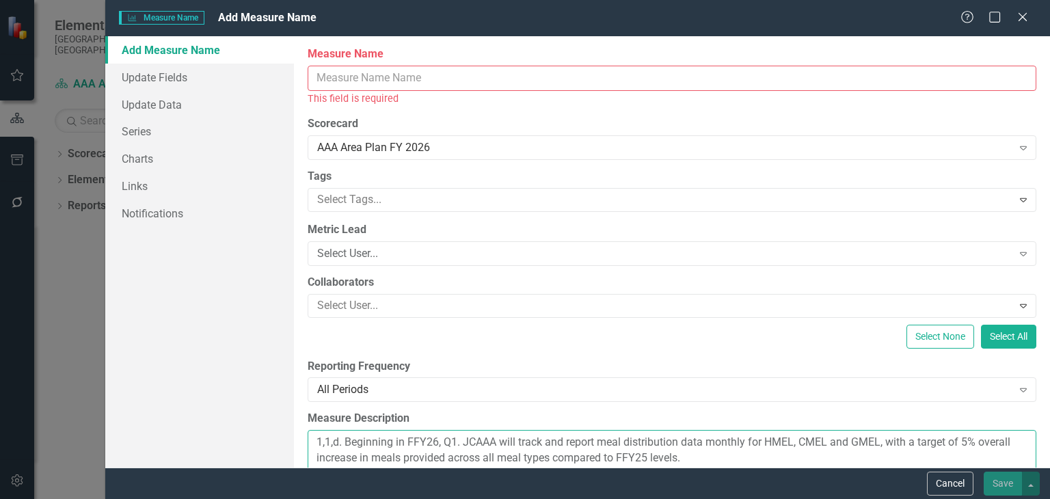
type textarea "1,1,d. Beginning in FFY26, Q1. JCAAA will track and report meal distribution da…"
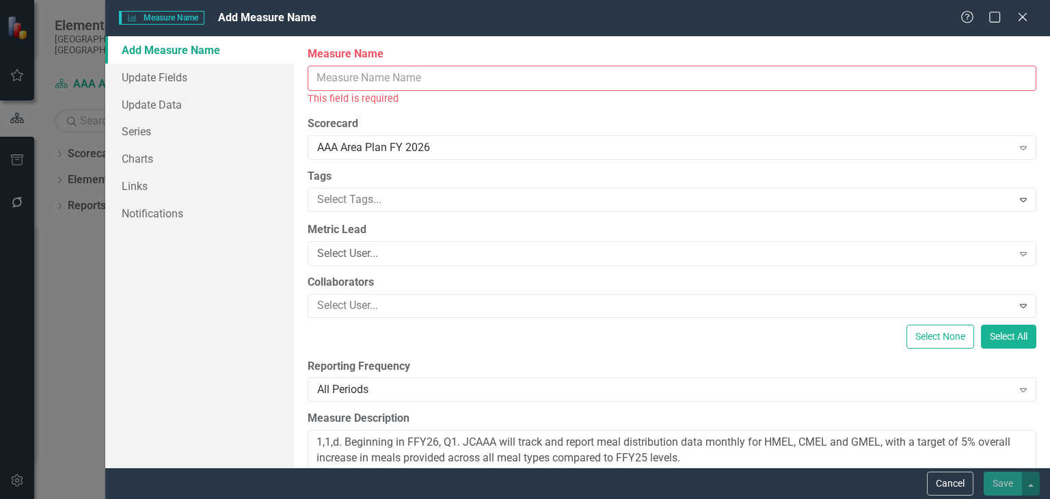
click at [424, 78] on input "Measure Name" at bounding box center [672, 78] width 729 height 25
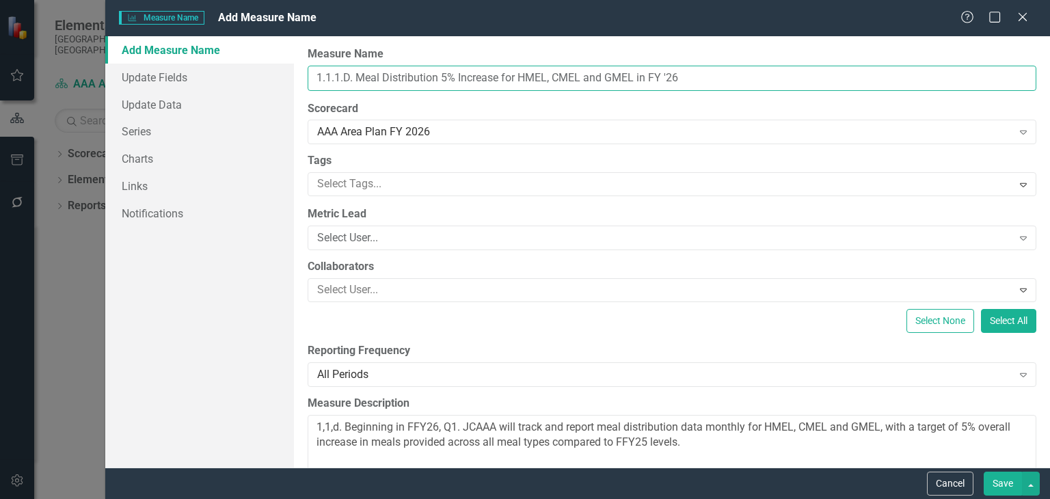
type input "1.1.1.D. Meal Distribution 5% Increase for HMEL, CMEL and GMEL in FY '26"
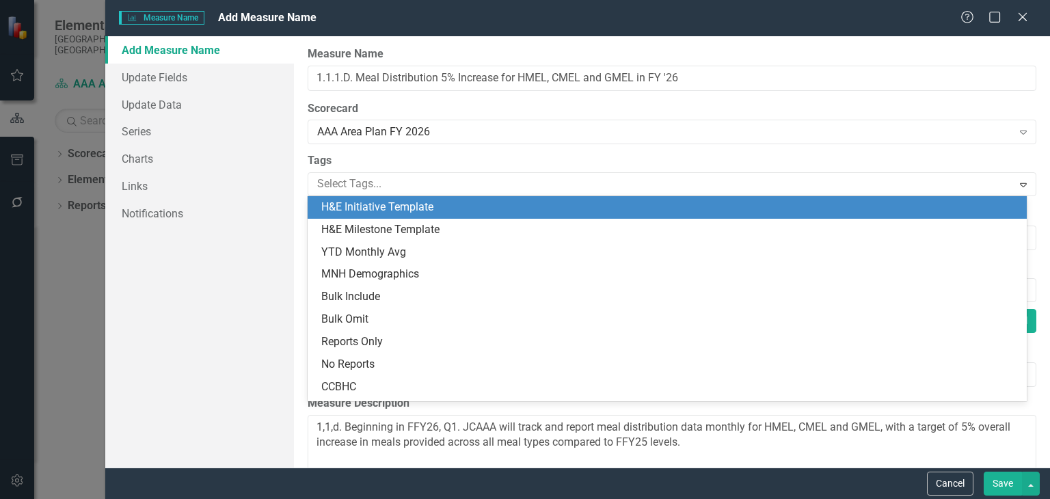
click at [544, 190] on div at bounding box center [662, 184] width 700 height 18
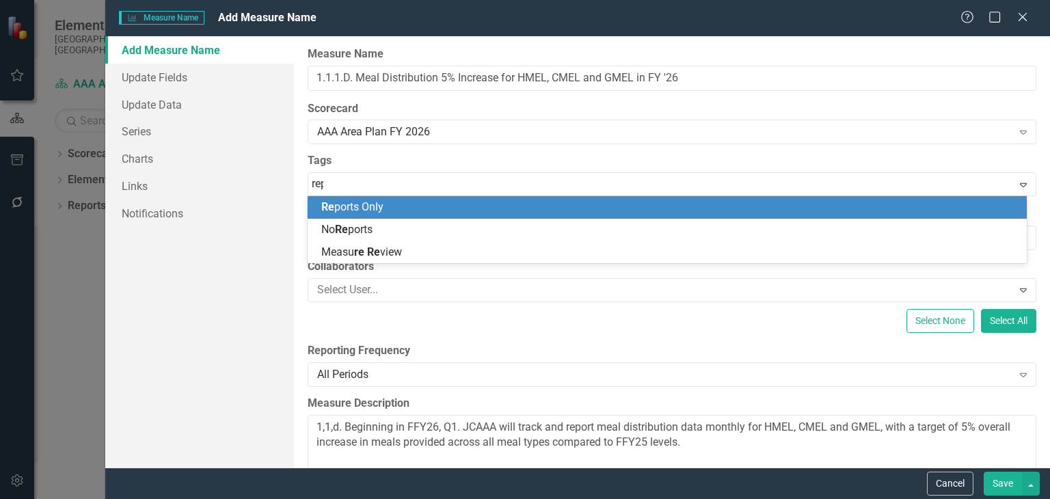
type input "repo"
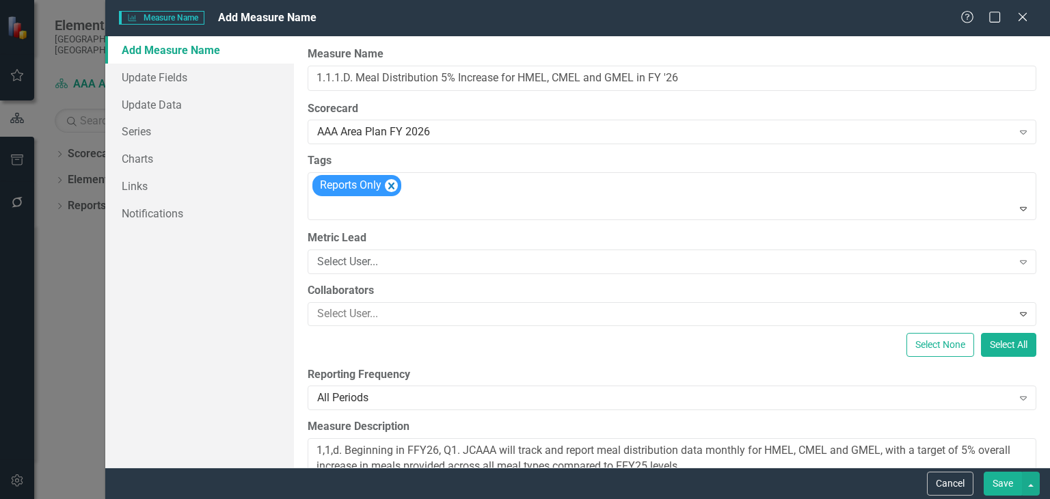
click at [506, 263] on div "Select User..." at bounding box center [664, 262] width 695 height 16
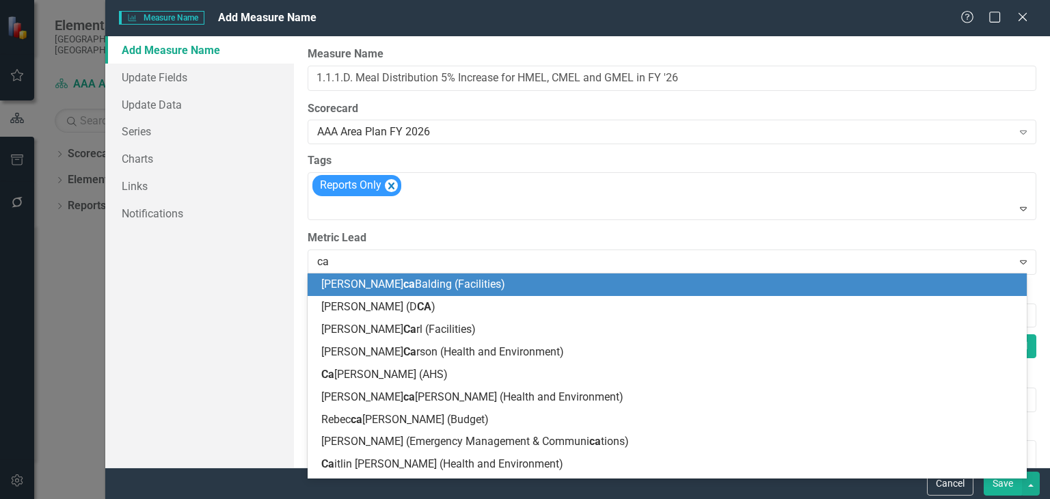
type input "cal"
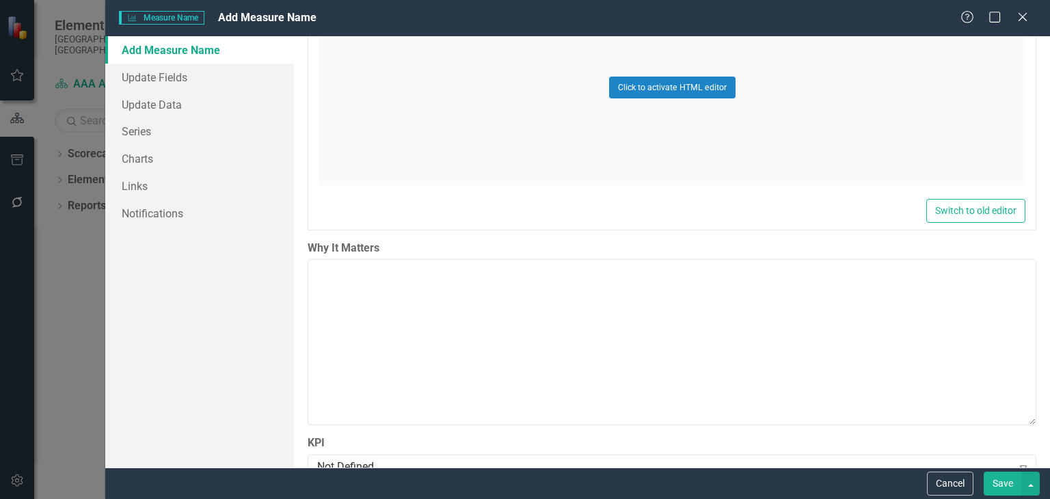
scroll to position [651, 0]
click at [563, 302] on textarea "Why It Matters" at bounding box center [672, 340] width 729 height 165
paste textarea "Rationale for Priority and Goal: Providing impactful person-centered aging and …"
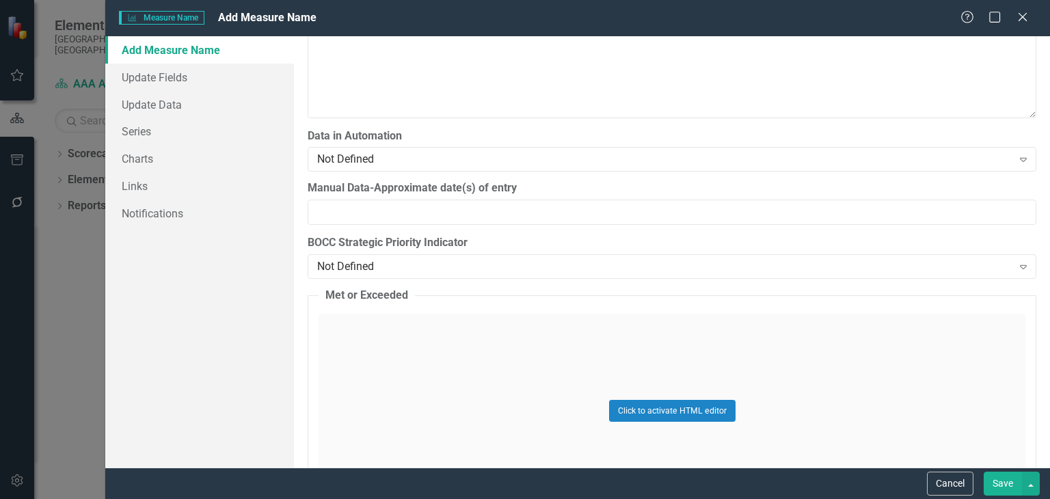
scroll to position [1588, 0]
type textarea "Rationale for Priority and Goal: Providing impactful person-centered aging and …"
click at [1003, 481] on button "Save" at bounding box center [1003, 484] width 38 height 24
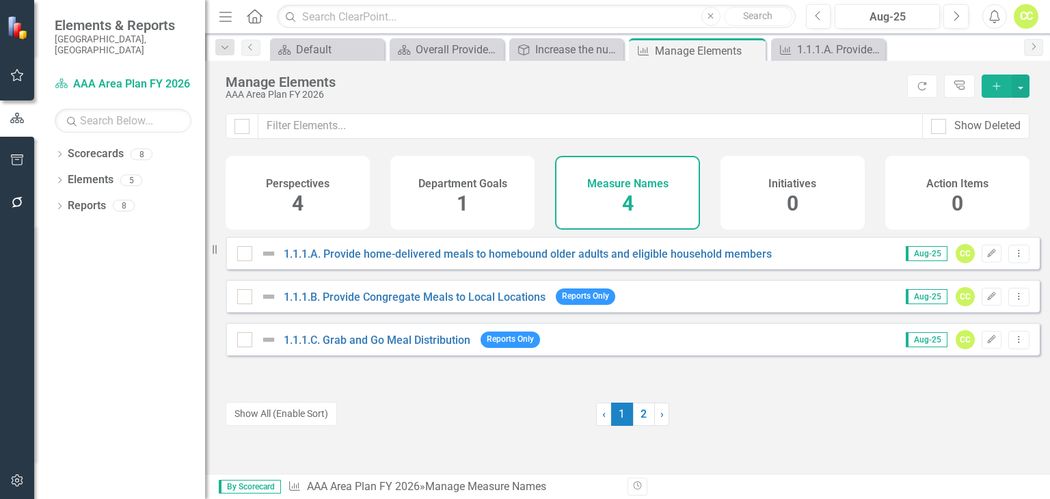
click at [941, 124] on div at bounding box center [938, 126] width 15 height 15
click at [940, 124] on input "Show Deleted" at bounding box center [935, 123] width 9 height 9
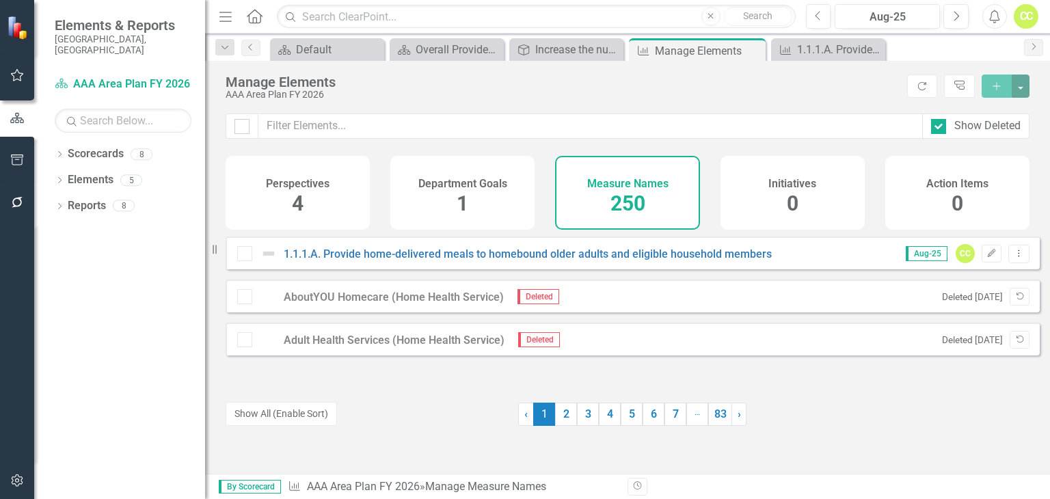
click at [941, 124] on div at bounding box center [938, 126] width 15 height 15
click at [940, 124] on input "Show Deleted" at bounding box center [935, 123] width 9 height 9
checkbox input "false"
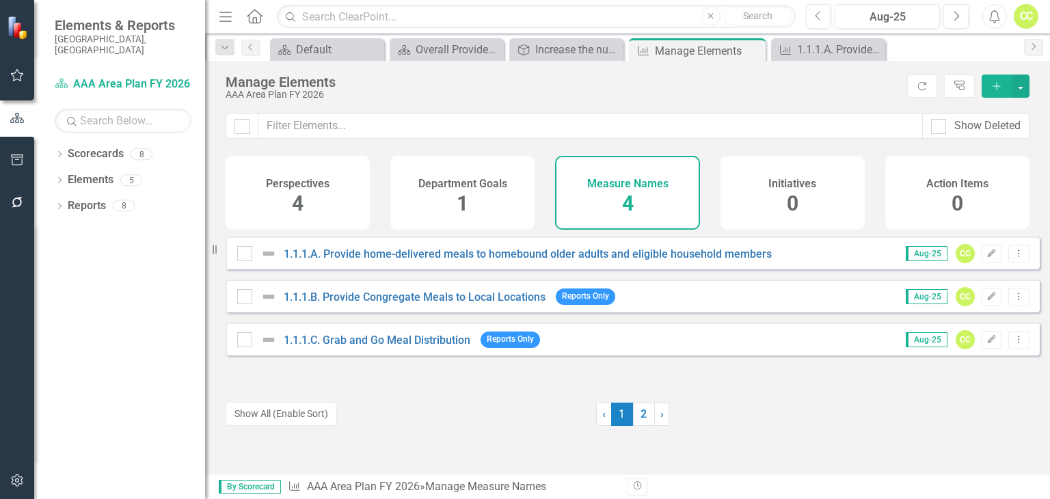
click at [637, 422] on link "2" at bounding box center [644, 414] width 22 height 23
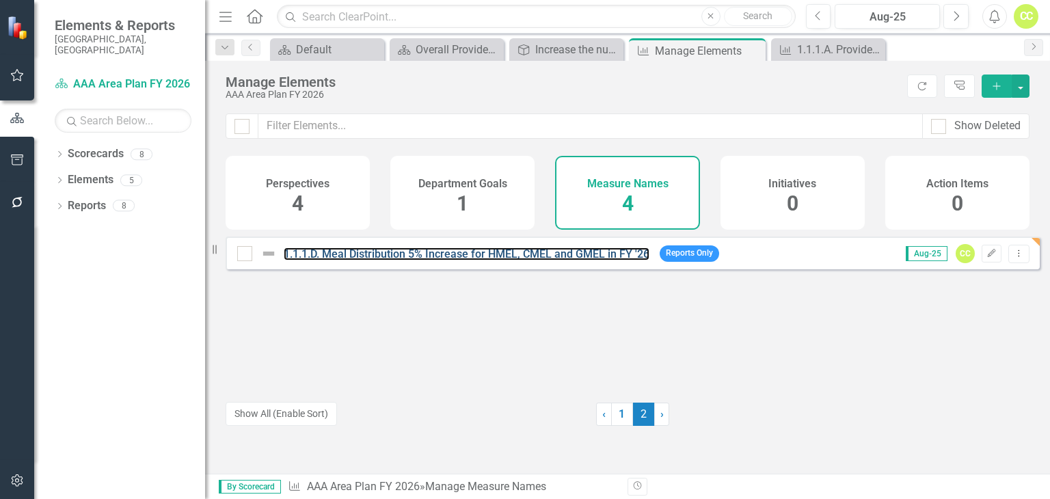
click at [536, 261] on link "1.1.1.D. Meal Distribution 5% Increase for HMEL, CMEL and GMEL in FY '26" at bounding box center [467, 254] width 366 height 13
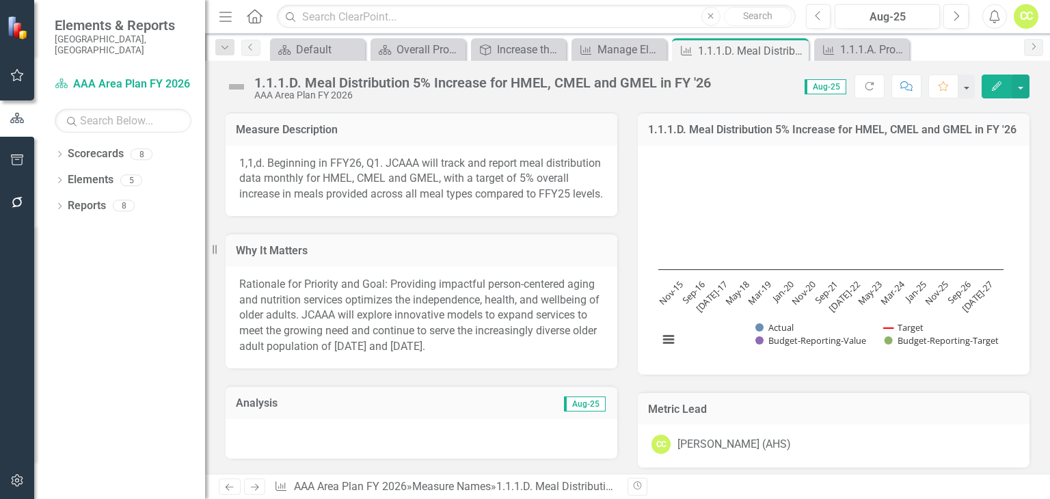
click at [996, 87] on icon "button" at bounding box center [997, 86] width 10 height 10
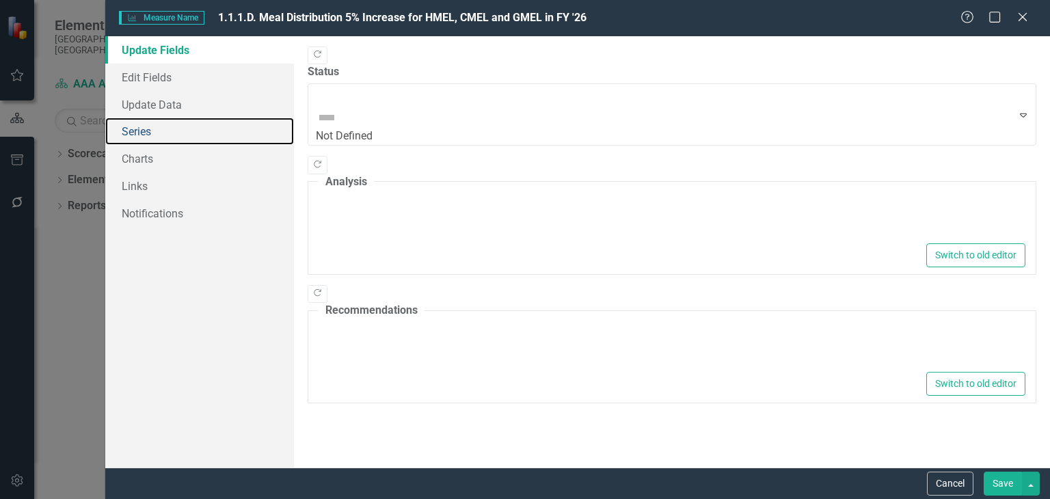
click at [204, 133] on link "Series" at bounding box center [199, 131] width 189 height 27
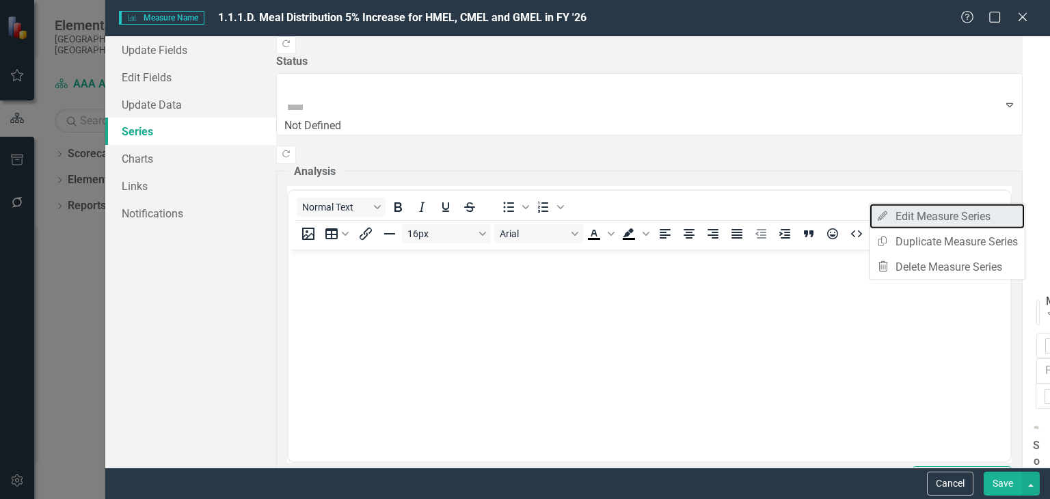
click at [987, 211] on link "Edit Edit Measure Series" at bounding box center [947, 216] width 155 height 25
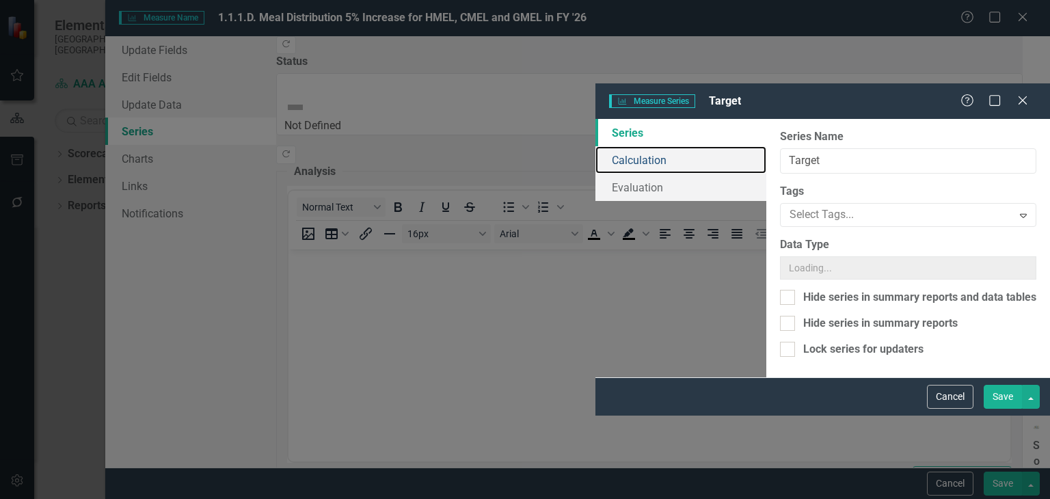
click at [596, 146] on link "Calculation" at bounding box center [681, 159] width 171 height 27
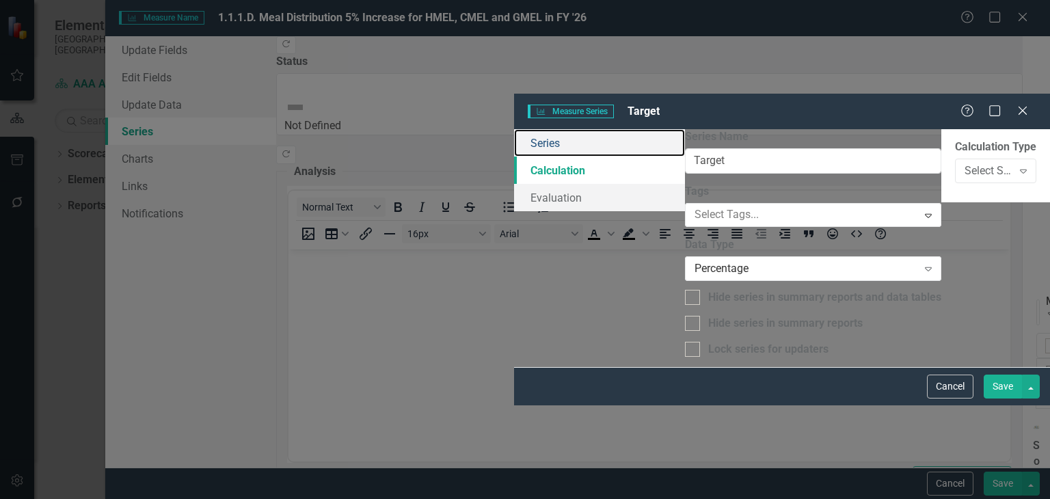
click at [514, 129] on link "Series" at bounding box center [599, 142] width 171 height 27
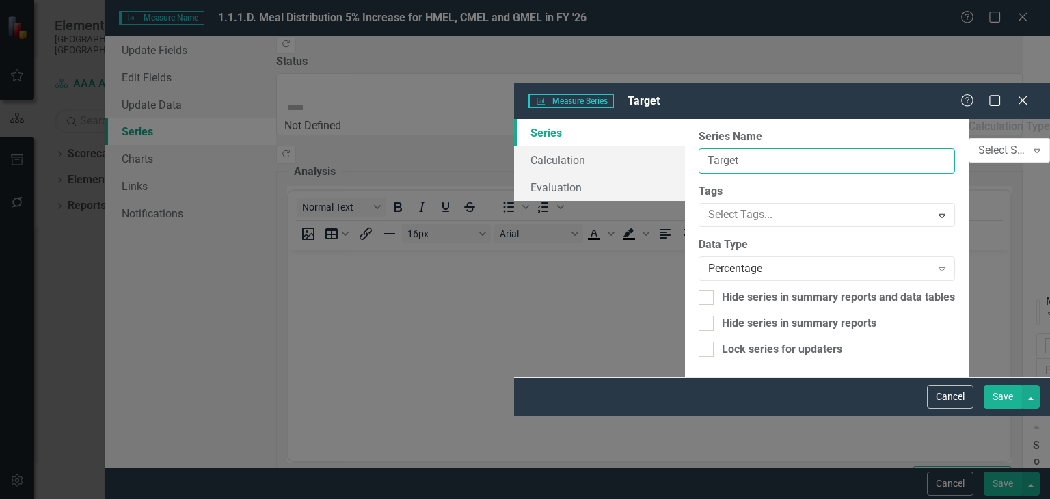
click at [699, 148] on input "Target" at bounding box center [827, 160] width 256 height 25
type input "Target HMEL Meals Distributed"
click at [703, 206] on div at bounding box center [817, 215] width 228 height 18
click at [514, 201] on div "Series Calculation Evaluation" at bounding box center [599, 160] width 171 height 82
click at [708, 261] on div "Percentage" at bounding box center [819, 269] width 223 height 16
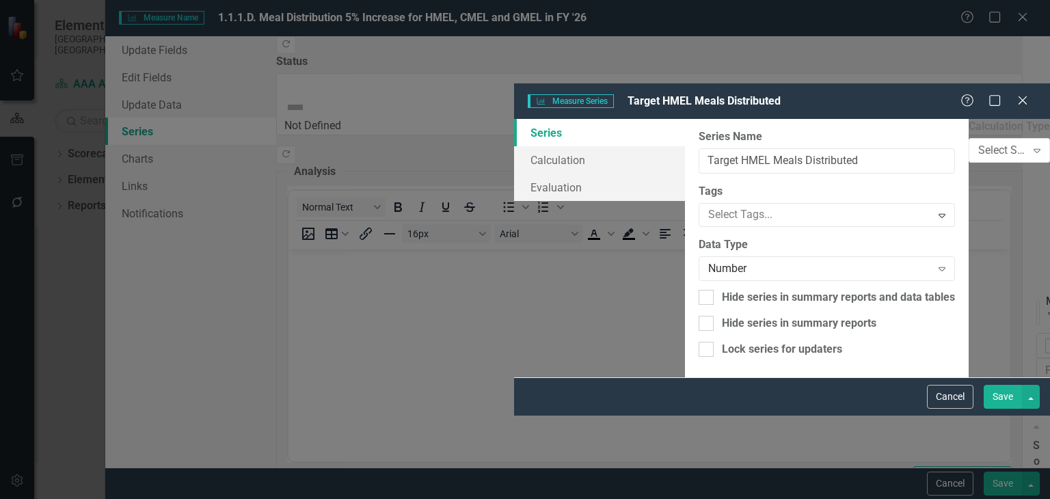
click at [1004, 409] on button "Save" at bounding box center [1003, 397] width 38 height 24
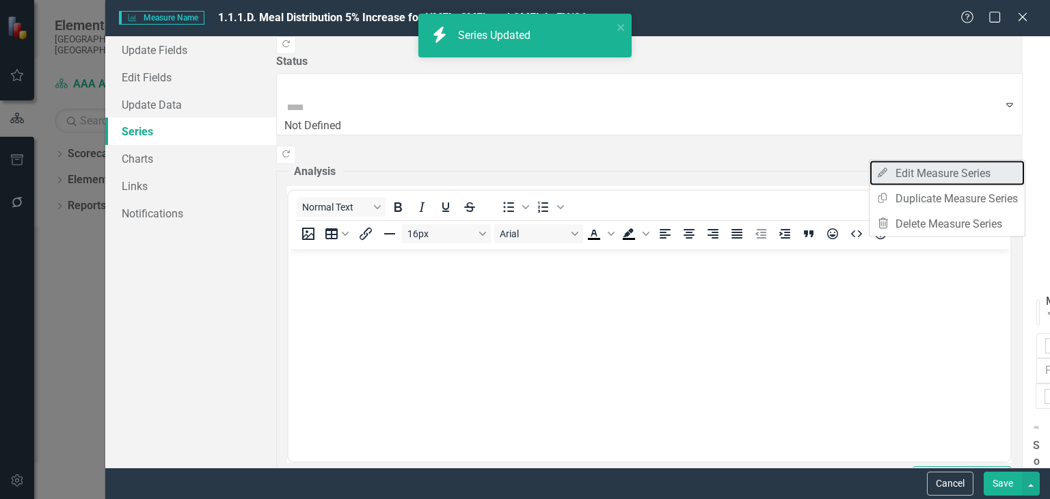
click at [953, 174] on link "Edit Edit Measure Series" at bounding box center [947, 173] width 155 height 25
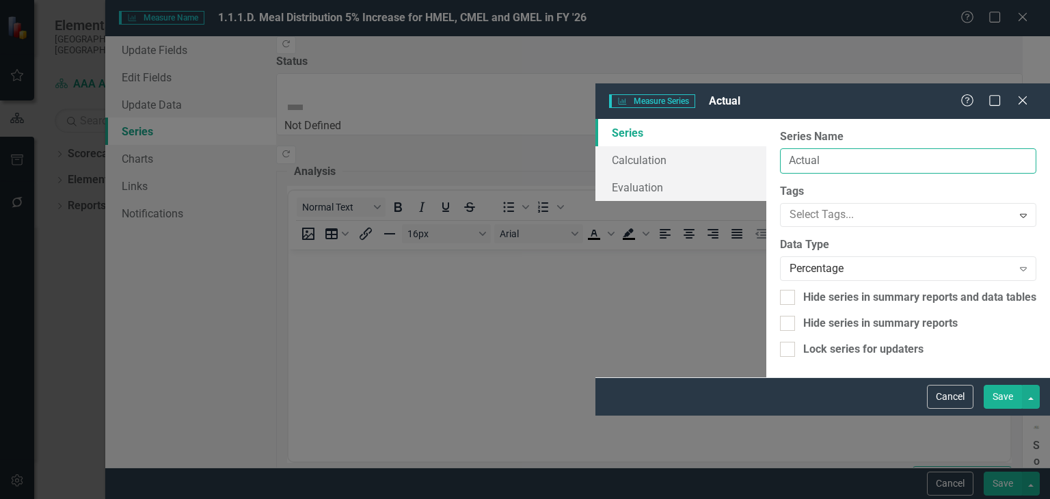
click at [780, 148] on input "Actual" at bounding box center [908, 160] width 256 height 25
type input "Actual HMEL Meals Distributed"
click at [790, 261] on div "Percentage" at bounding box center [901, 269] width 223 height 16
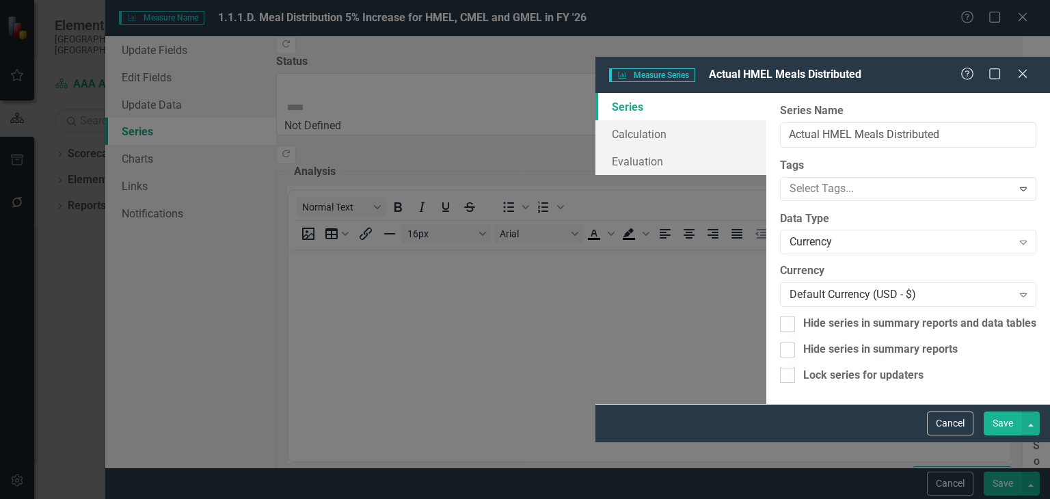
click at [812, 235] on div "Currency" at bounding box center [901, 243] width 223 height 16
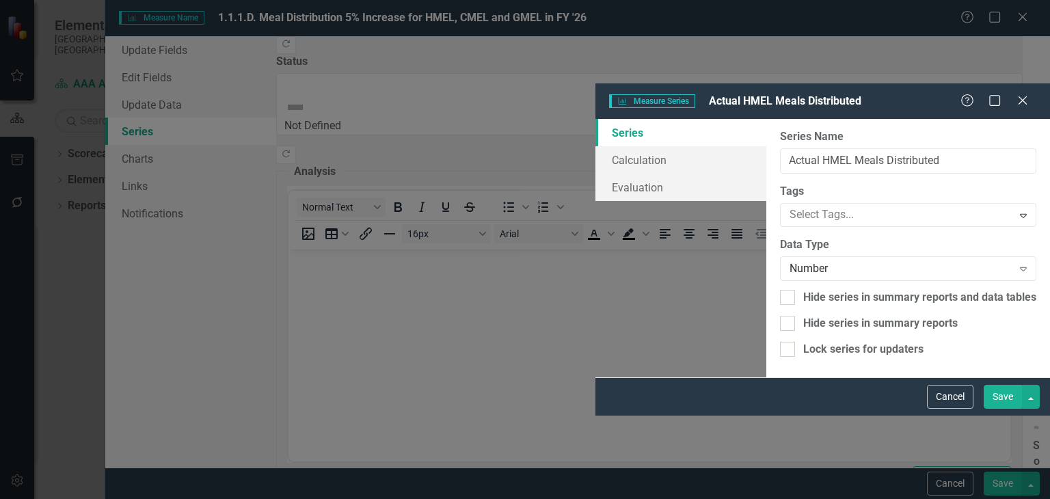
click at [1002, 409] on button "Save" at bounding box center [1003, 397] width 38 height 24
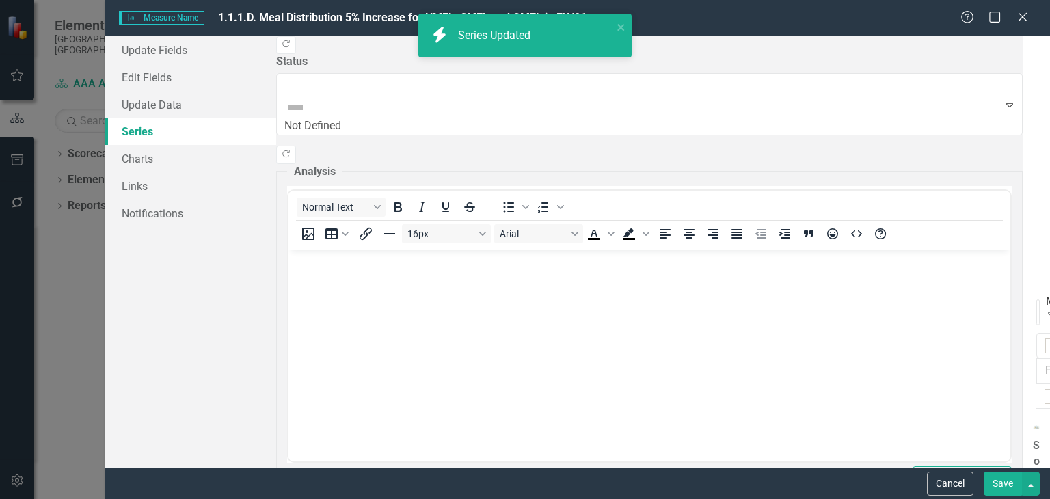
click at [1012, 476] on button "Save" at bounding box center [1003, 484] width 38 height 24
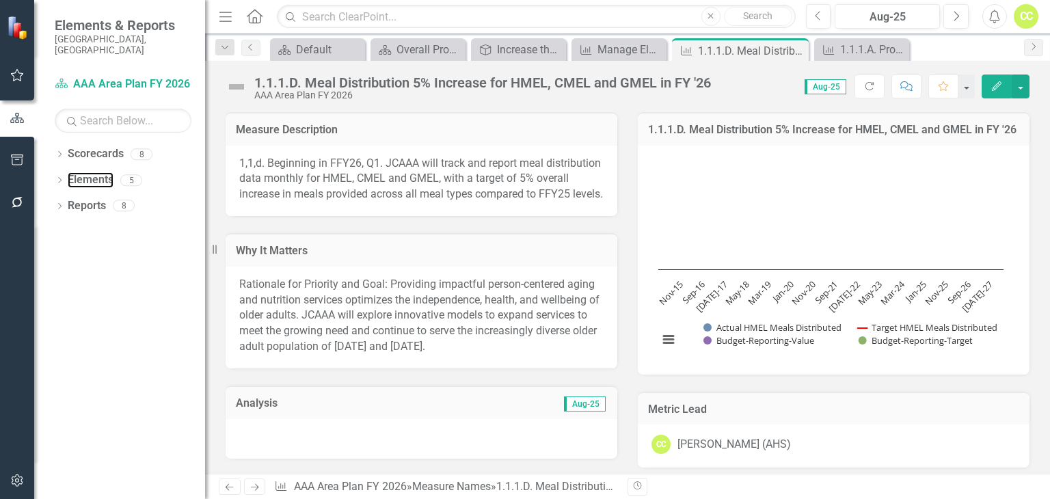
click at [83, 172] on link "Elements" at bounding box center [91, 180] width 46 height 16
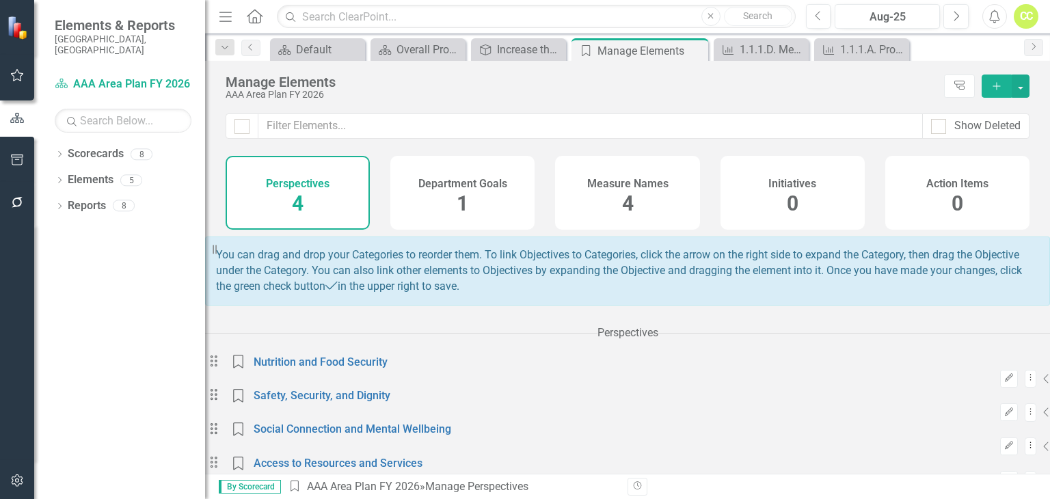
click at [653, 198] on div "Measure Names 4" at bounding box center [627, 193] width 144 height 74
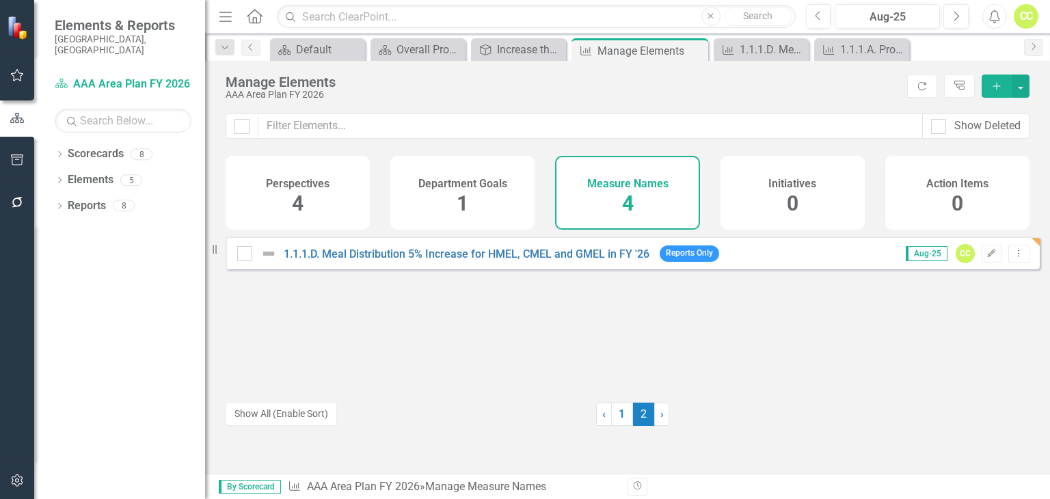
click at [615, 411] on link "1" at bounding box center [622, 414] width 22 height 23
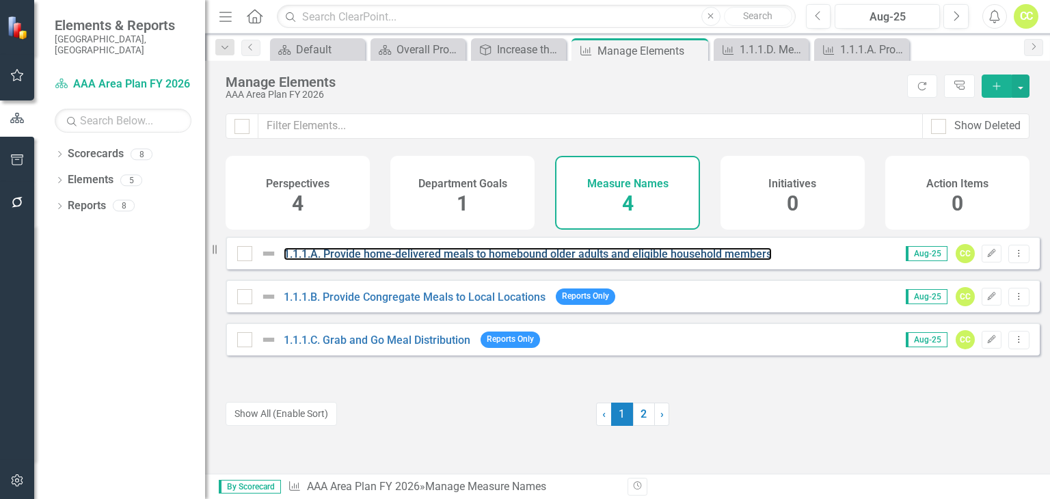
click at [509, 261] on link "1.1.1.A. Provide home-delivered meals to homebound older adults and eligible ho…" at bounding box center [528, 254] width 488 height 13
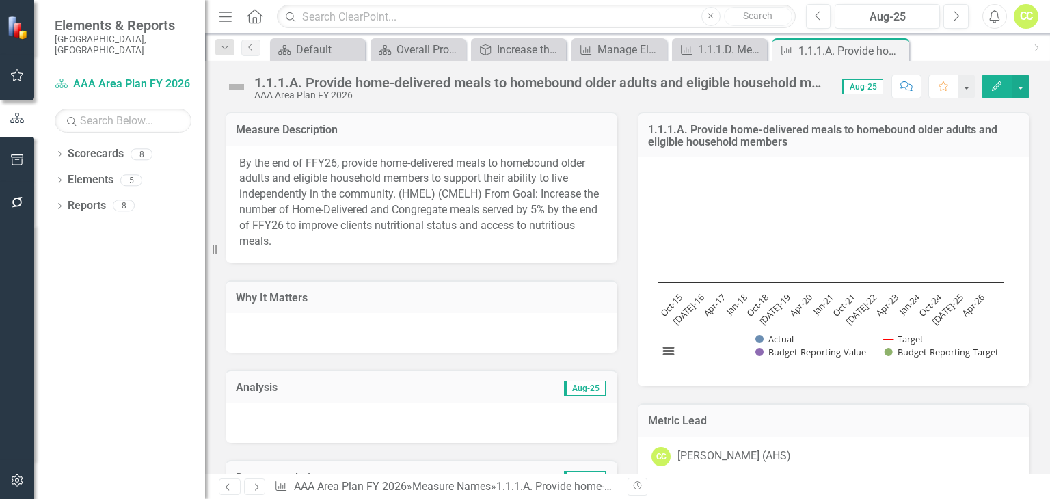
click at [989, 88] on button "Edit" at bounding box center [997, 87] width 30 height 24
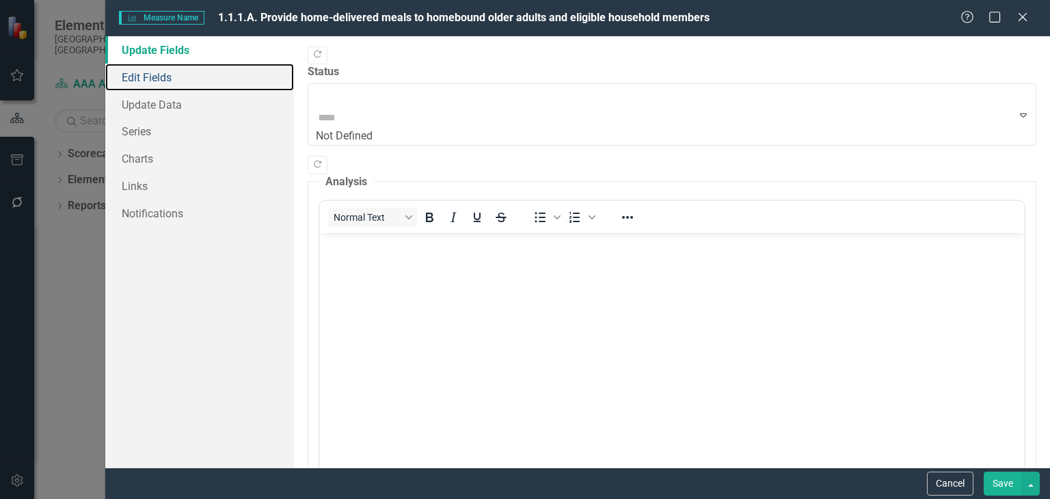
click at [214, 70] on link "Edit Fields" at bounding box center [199, 77] width 189 height 27
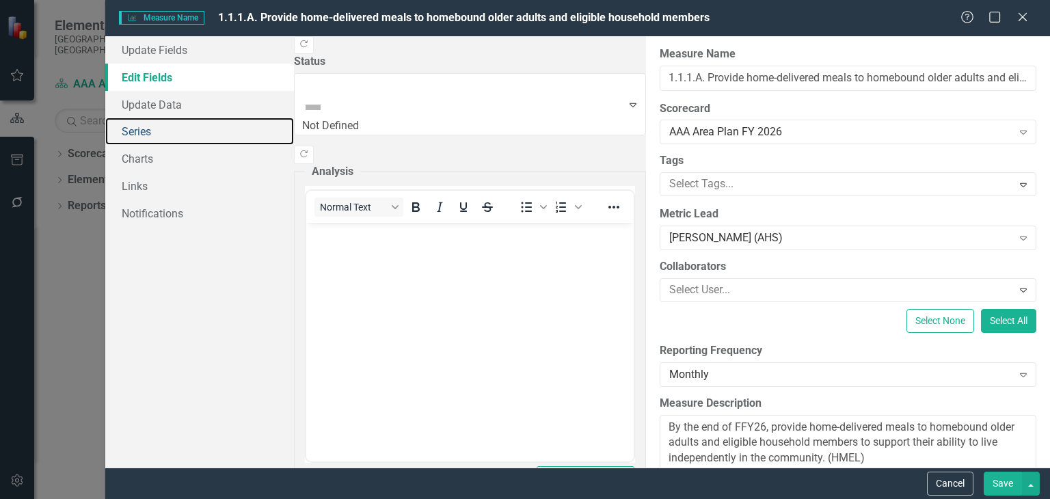
click at [200, 140] on link "Series" at bounding box center [199, 131] width 189 height 27
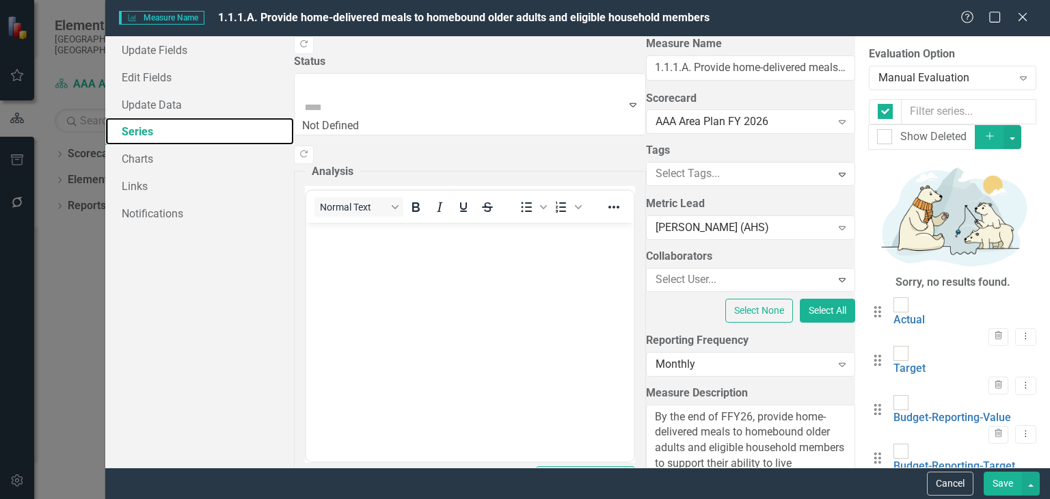
checkbox input "false"
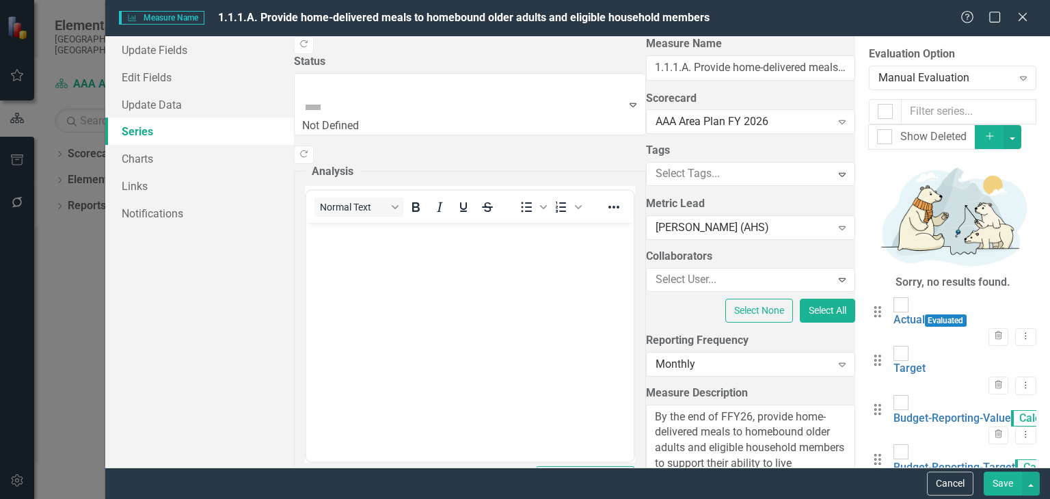
click at [950, 479] on button "Cancel" at bounding box center [950, 484] width 46 height 24
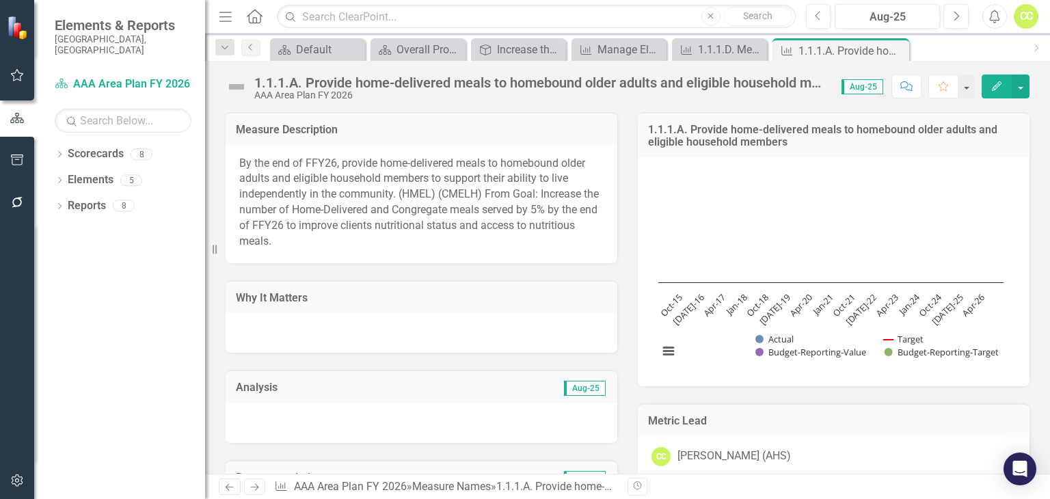
click at [55, 178] on icon "Dropdown" at bounding box center [60, 182] width 10 height 8
click at [116, 225] on link "Measure Name Measure" at bounding box center [85, 232] width 62 height 16
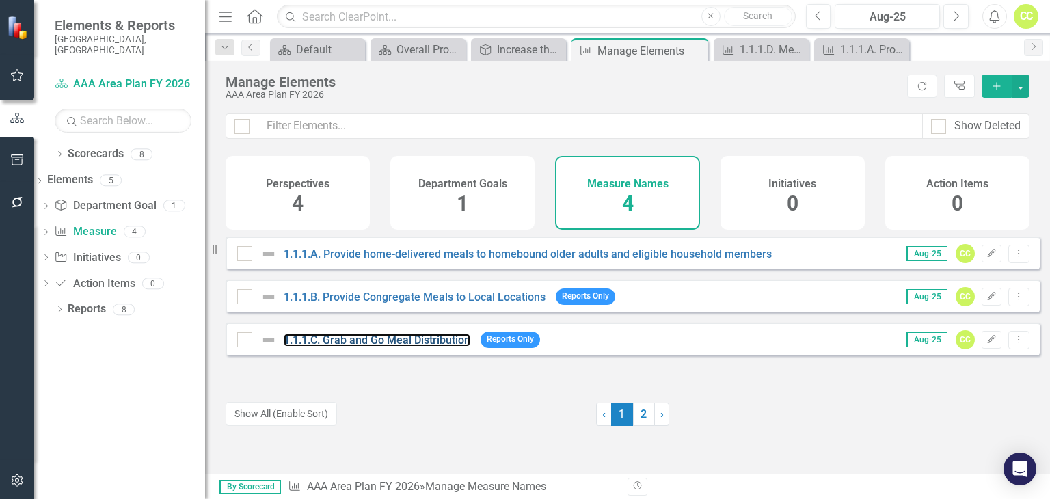
click at [432, 346] on link "1.1.1.C. Grab and Go Meal Distribution" at bounding box center [377, 340] width 187 height 13
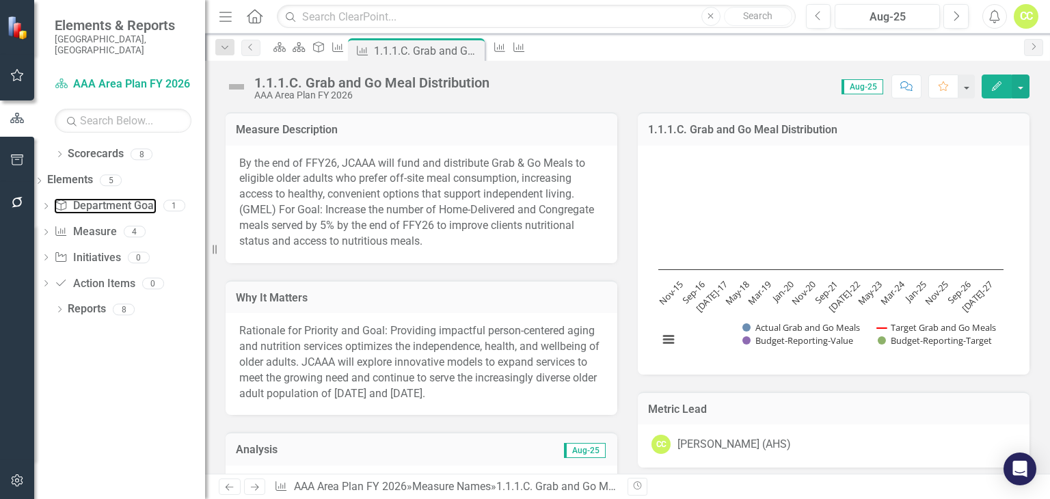
click at [115, 198] on link "Department Goal Department Goal" at bounding box center [105, 206] width 102 height 16
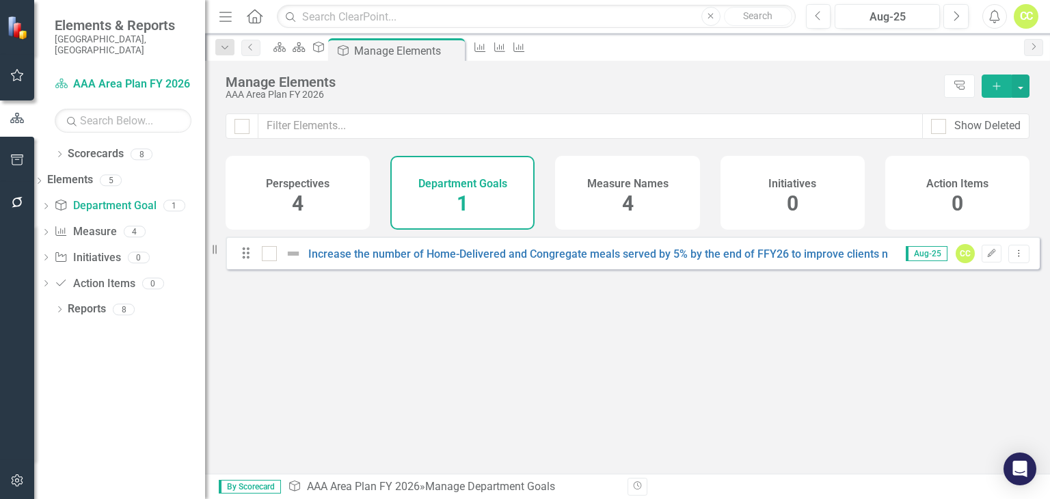
click at [446, 204] on div "Department Goals 1" at bounding box center [462, 193] width 144 height 74
click at [803, 202] on div "Initiatives 0" at bounding box center [793, 193] width 144 height 74
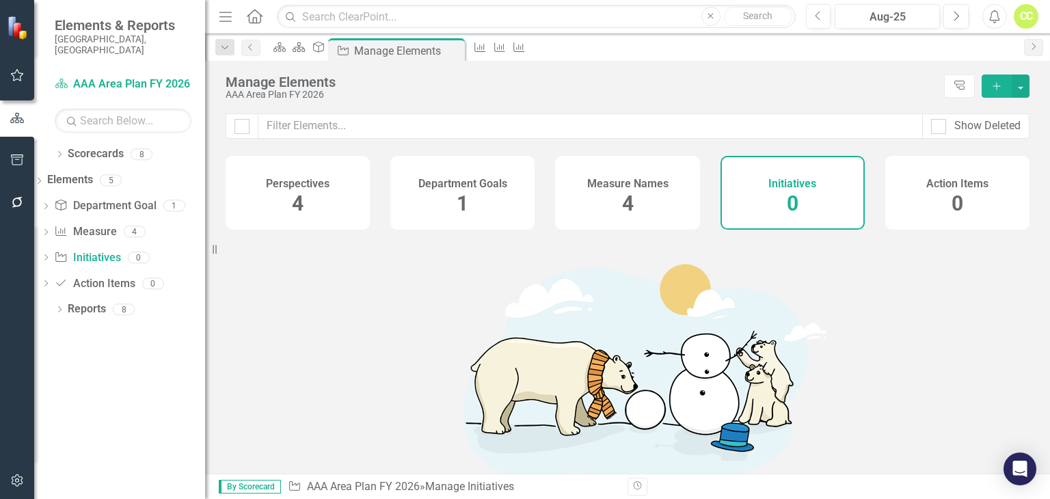
click at [61, 152] on icon "Dropdown" at bounding box center [60, 156] width 10 height 8
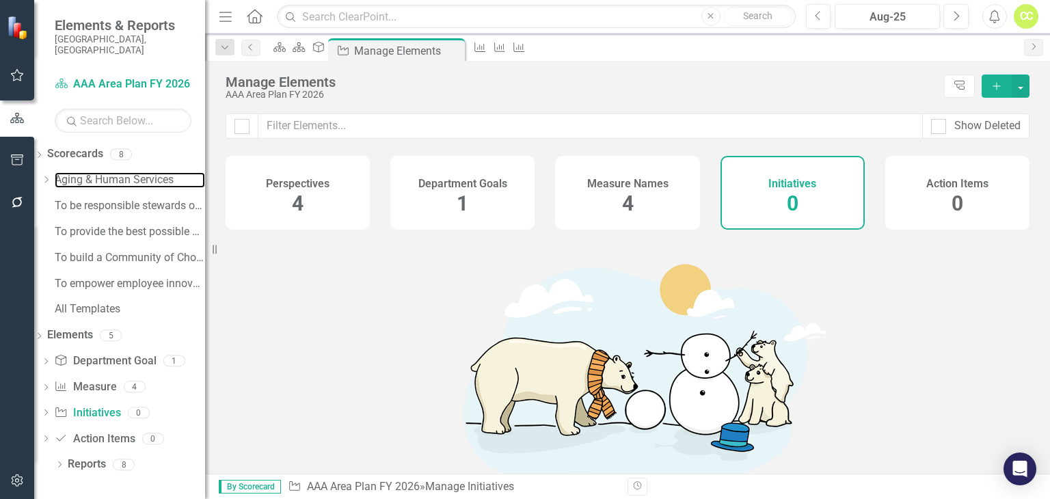
click at [94, 172] on link "Aging & Human Services" at bounding box center [130, 180] width 150 height 16
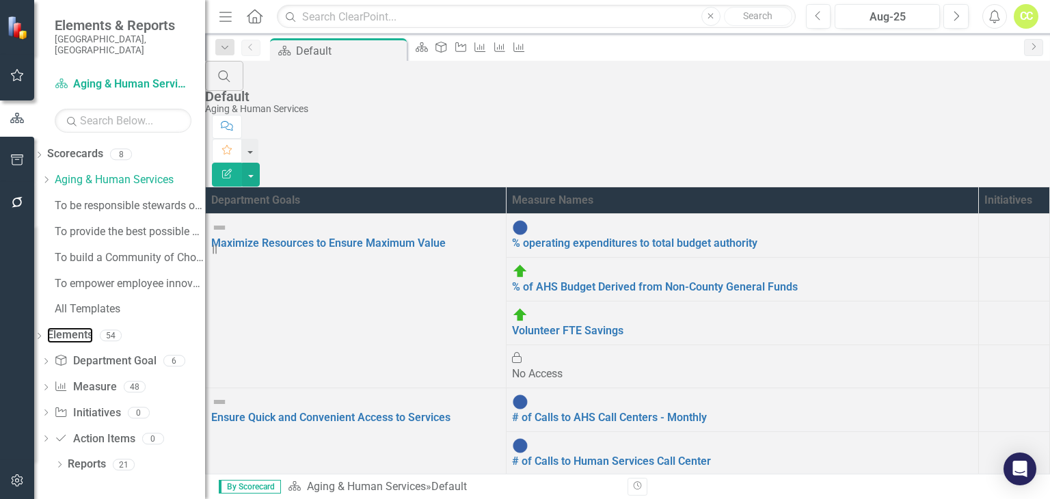
click at [93, 328] on link "Elements" at bounding box center [70, 336] width 46 height 16
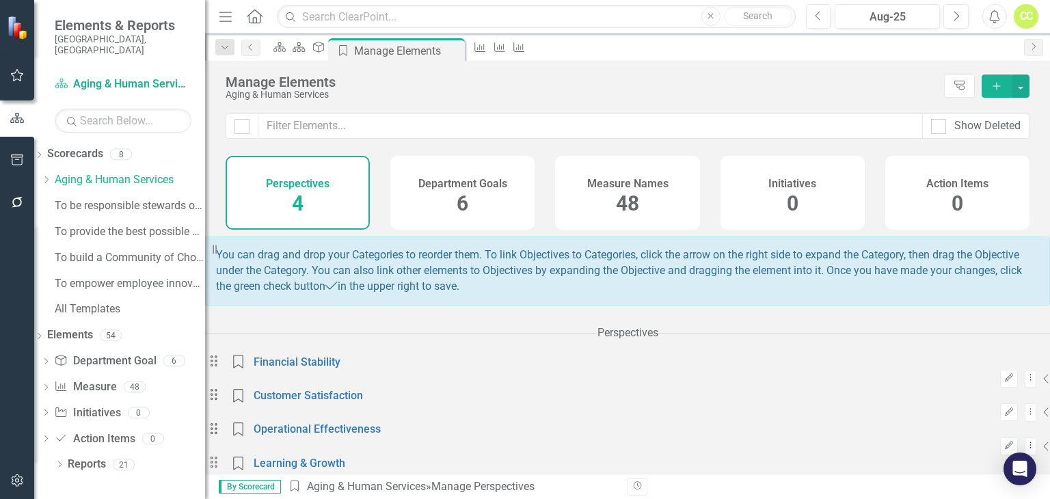
click at [51, 176] on icon "Dropdown" at bounding box center [46, 180] width 10 height 8
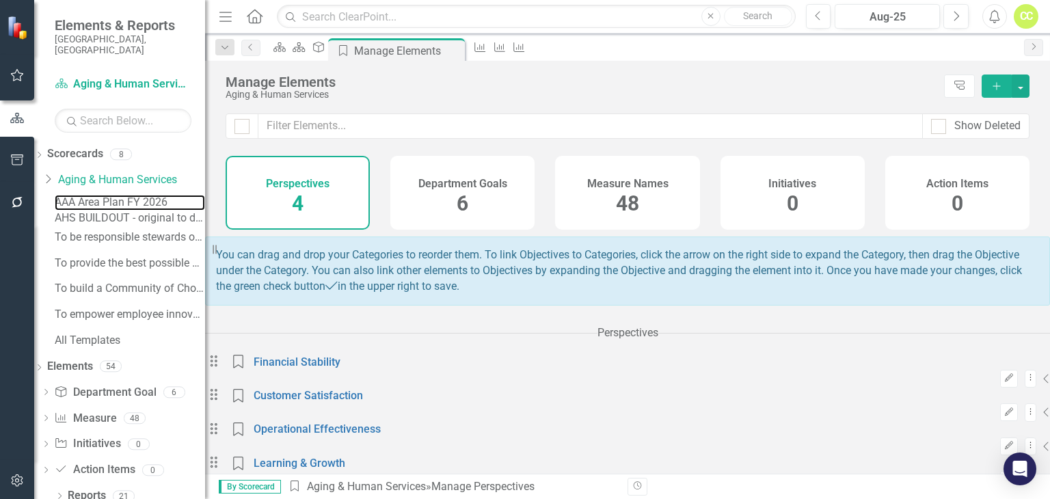
click at [115, 200] on link "AAA Area Plan FY 2026" at bounding box center [130, 203] width 150 height 16
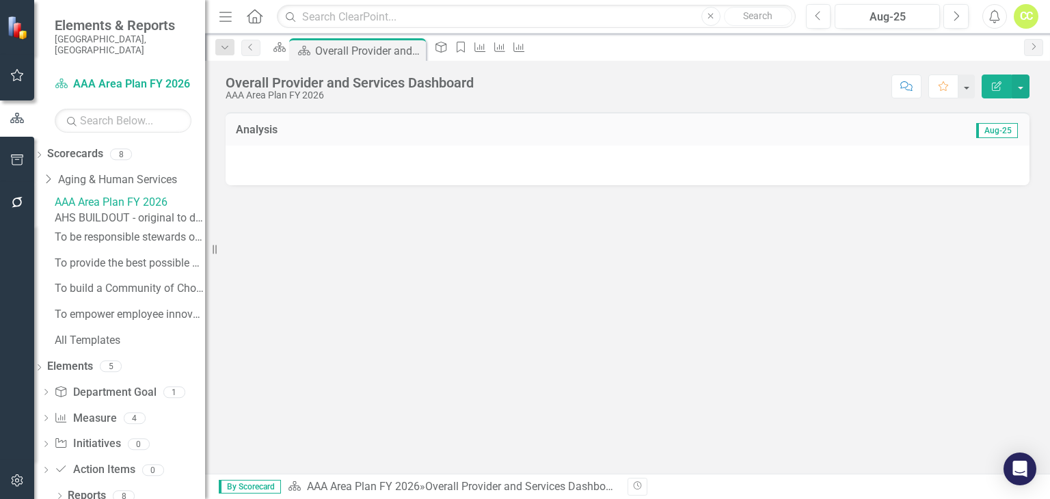
click at [93, 366] on div "Elements" at bounding box center [70, 367] width 46 height 23
click at [122, 373] on div "5" at bounding box center [111, 367] width 22 height 12
click at [92, 375] on link "Elements" at bounding box center [70, 367] width 46 height 16
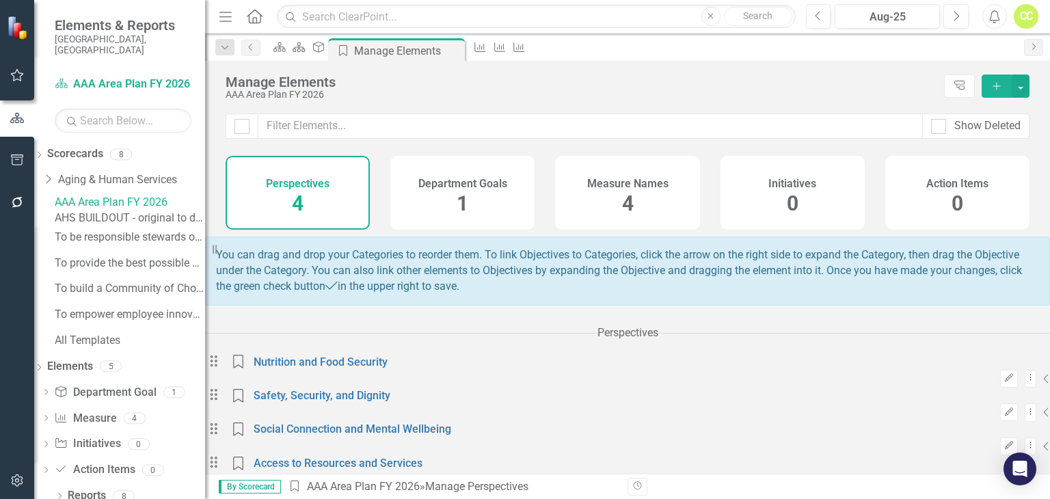
click at [817, 187] on div "Initiatives 0" at bounding box center [793, 193] width 144 height 74
